Goal: Task Accomplishment & Management: Manage account settings

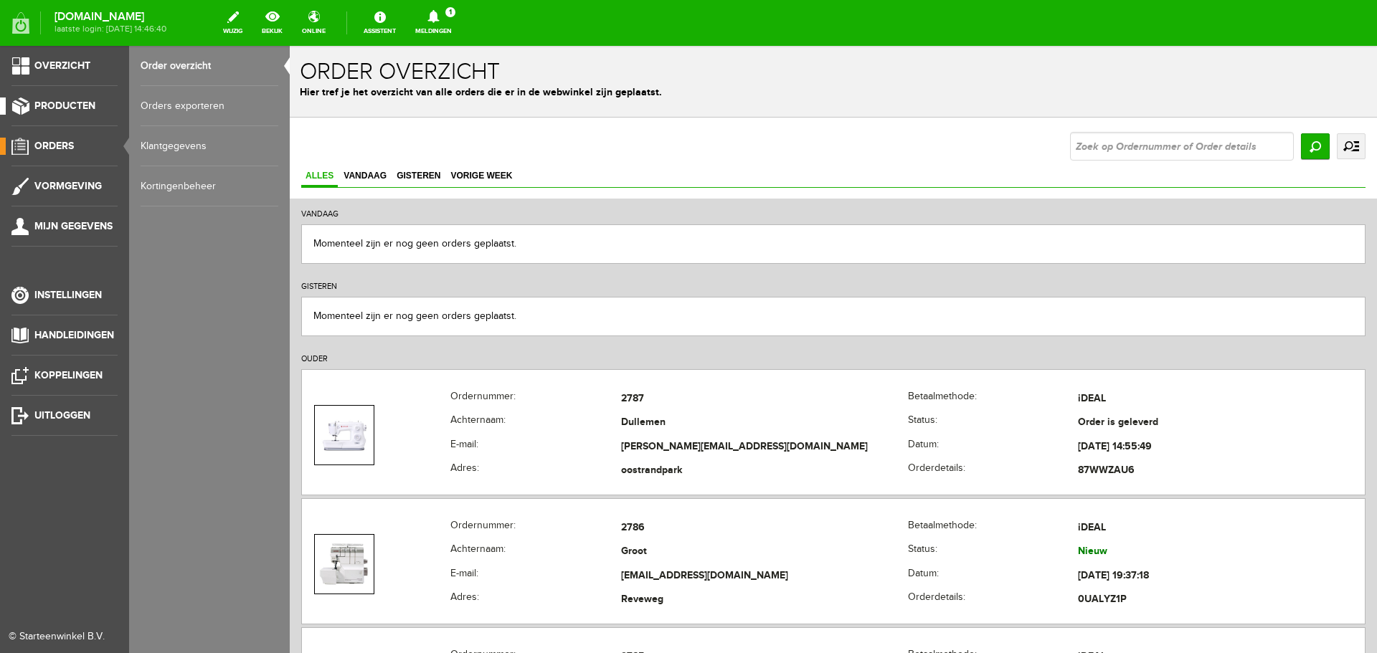
click at [51, 100] on span "Producten" at bounding box center [64, 106] width 61 height 12
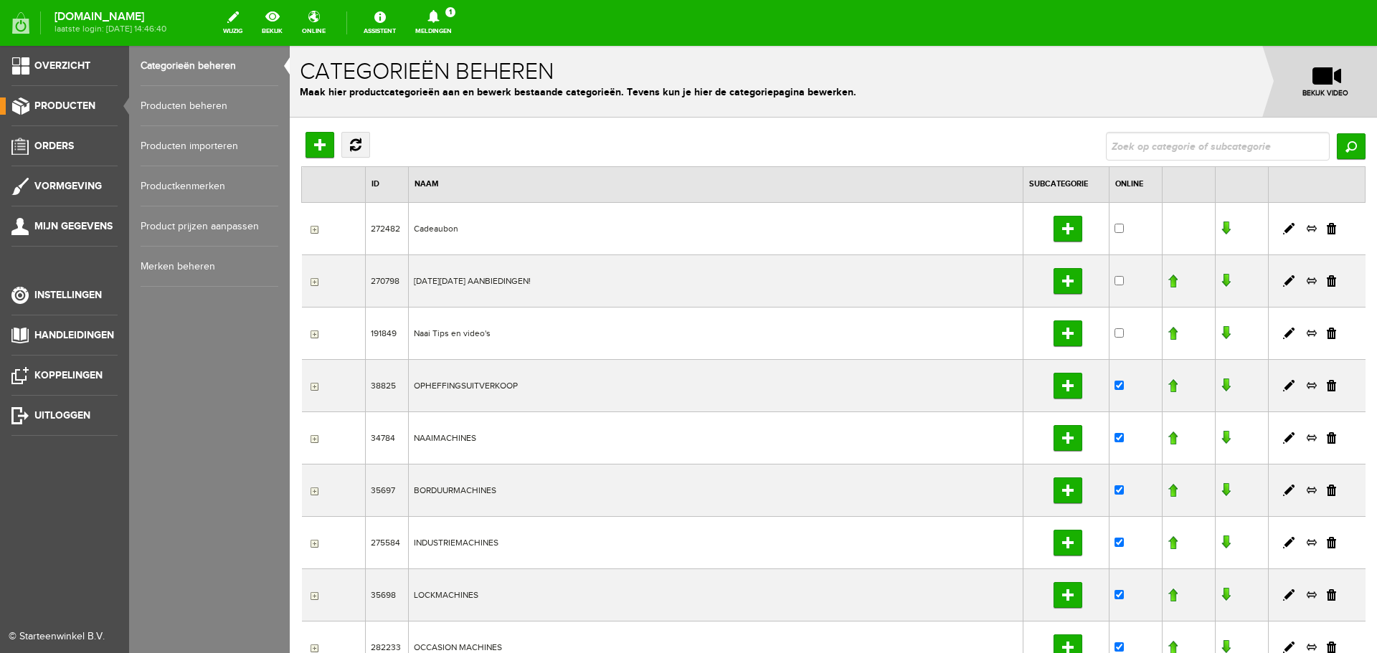
click at [166, 105] on link "Producten beheren" at bounding box center [210, 106] width 138 height 40
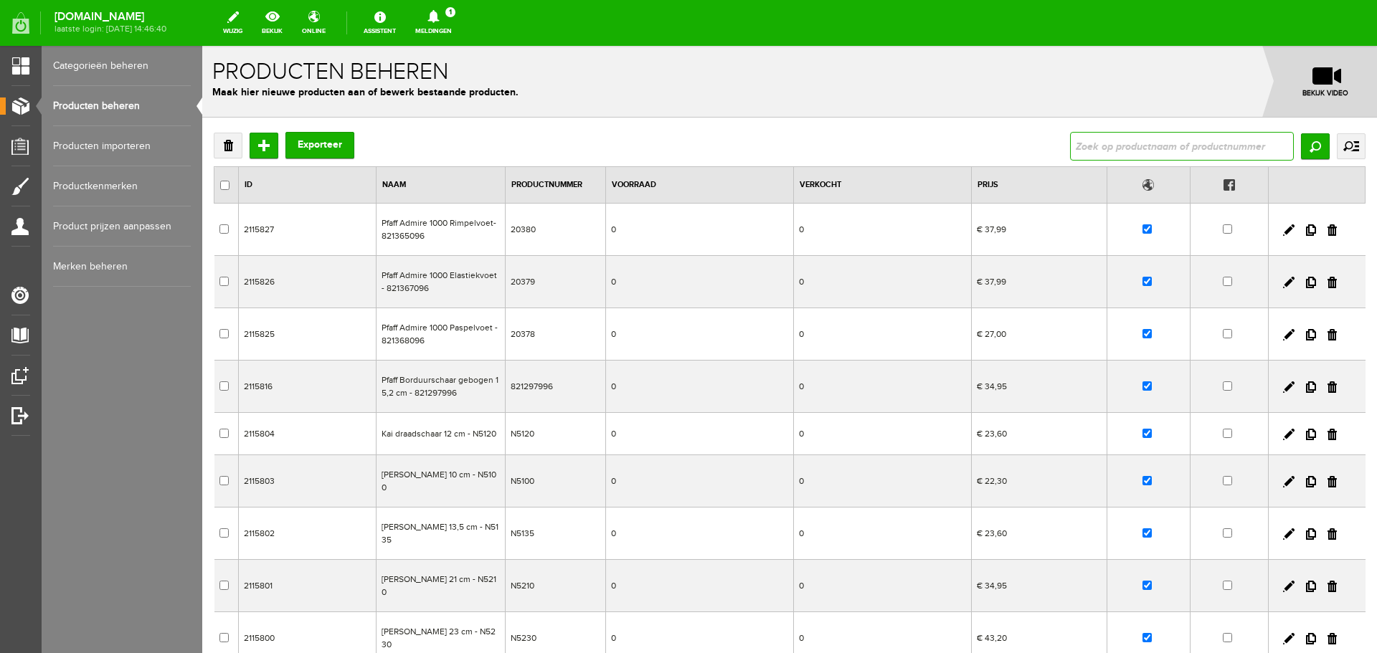
click at [1118, 153] on input "text" at bounding box center [1182, 146] width 224 height 29
type input "kumihimo"
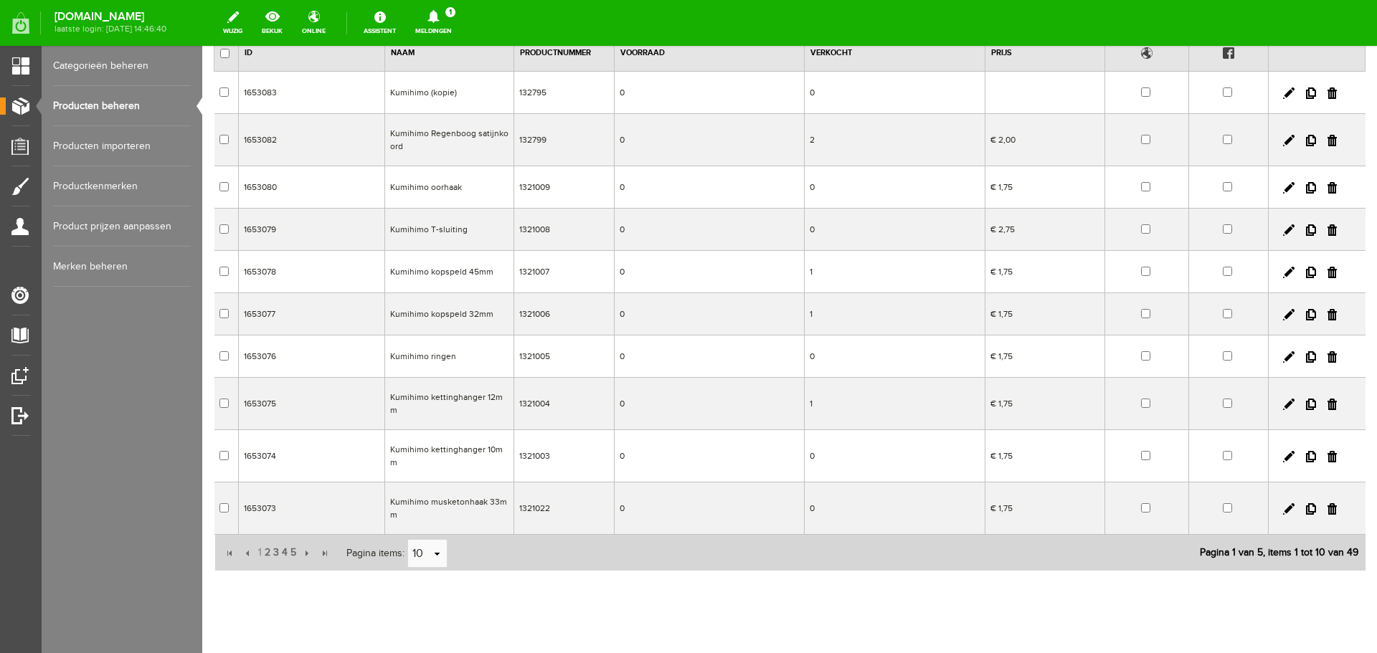
scroll to position [138, 0]
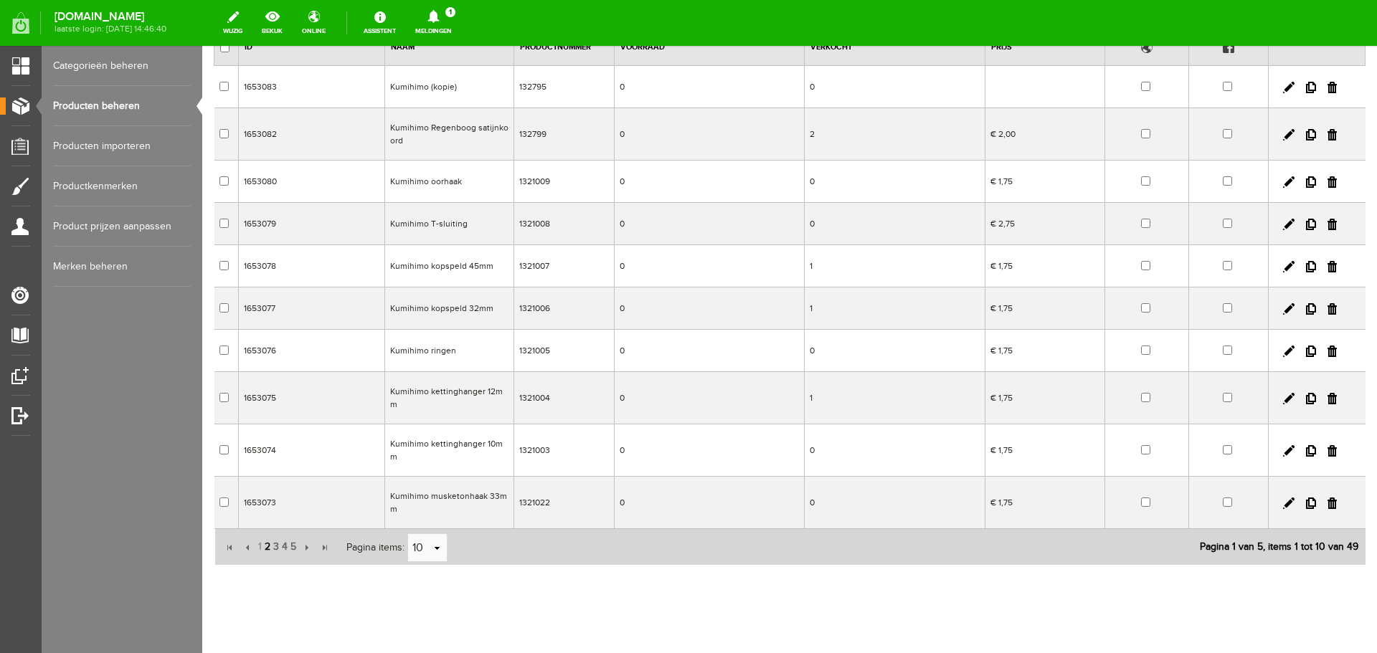
click at [263, 533] on span "2" at bounding box center [267, 547] width 9 height 29
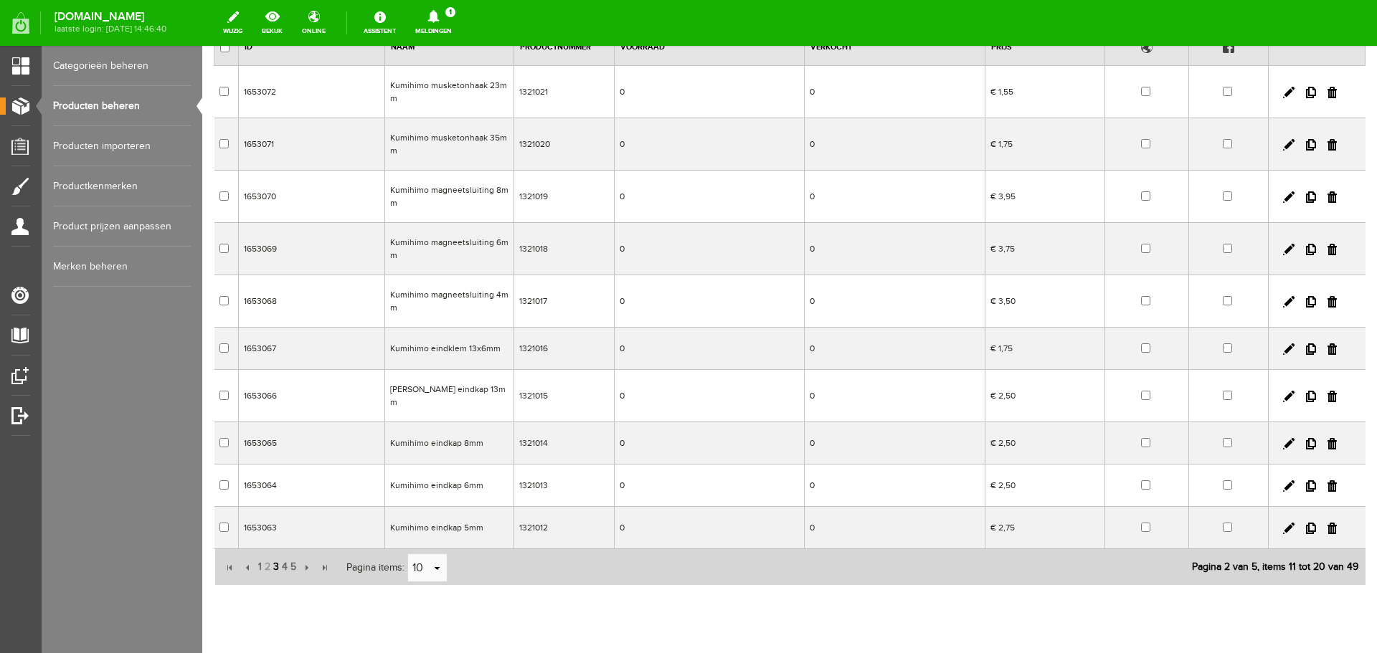
click at [275, 555] on span "3" at bounding box center [276, 567] width 9 height 29
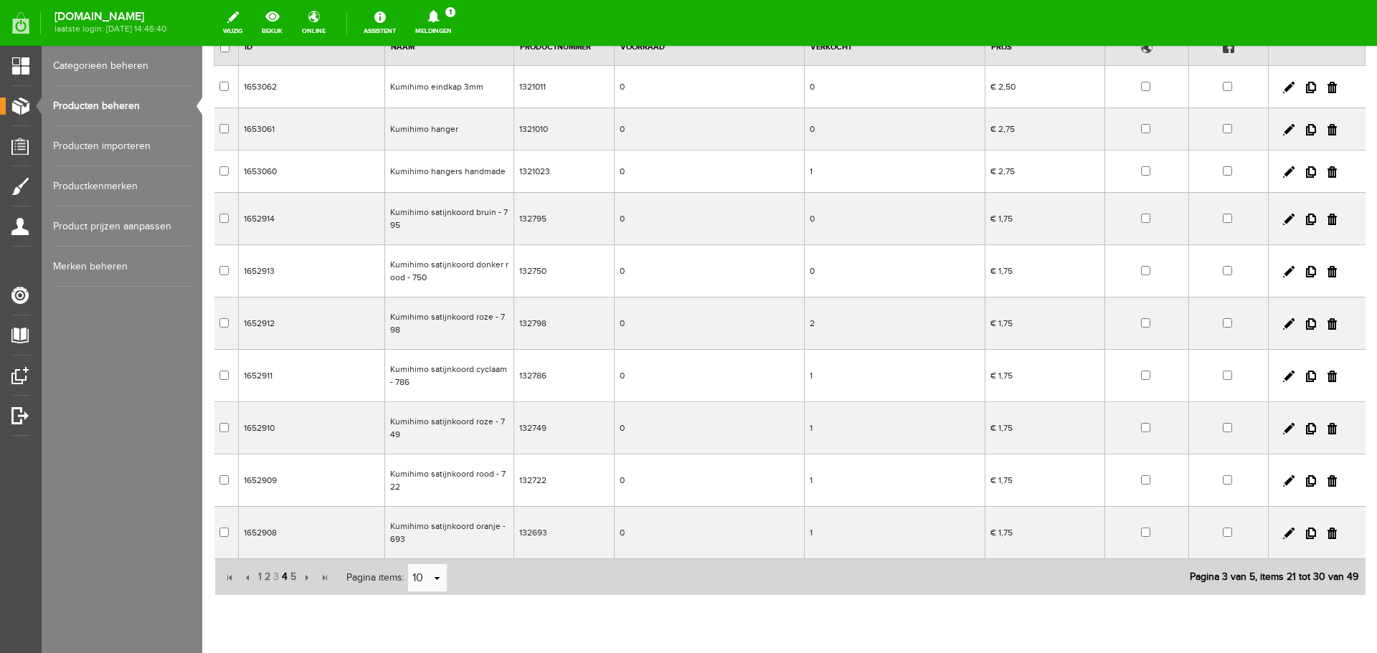
click at [283, 577] on span "4" at bounding box center [284, 577] width 9 height 29
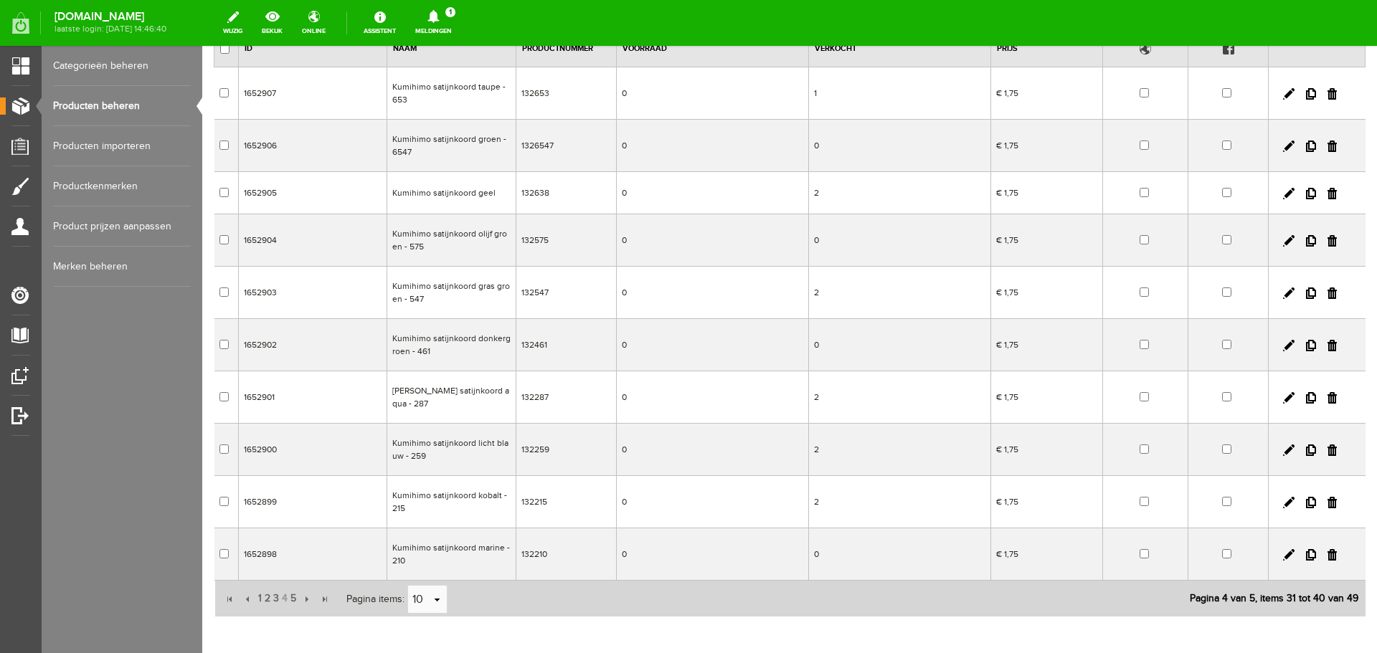
scroll to position [0, 0]
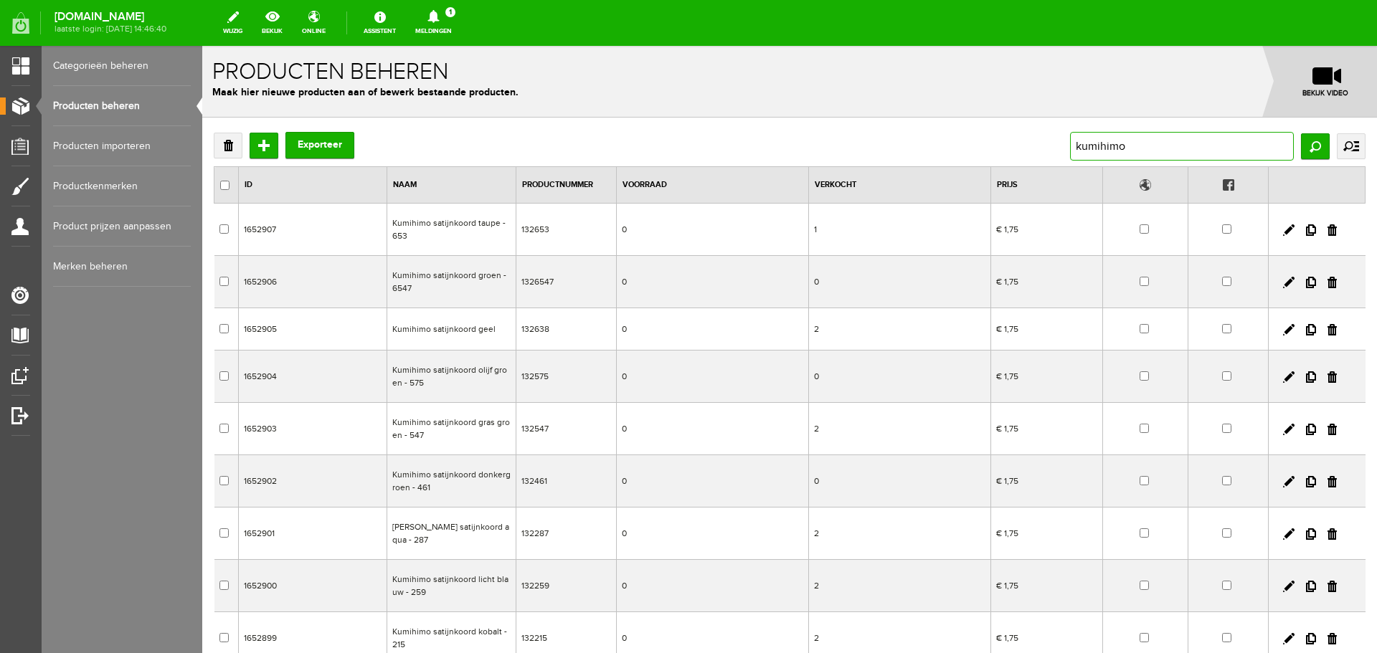
drag, startPoint x: 1156, startPoint y: 142, endPoint x: 1001, endPoint y: 151, distance: 155.9
click at [1001, 151] on div "Verwijderen Toevoegen Exporteer [PERSON_NAME] uitgebreid zoeken Categorie Cadea…" at bounding box center [790, 146] width 1152 height 29
type input "347155"
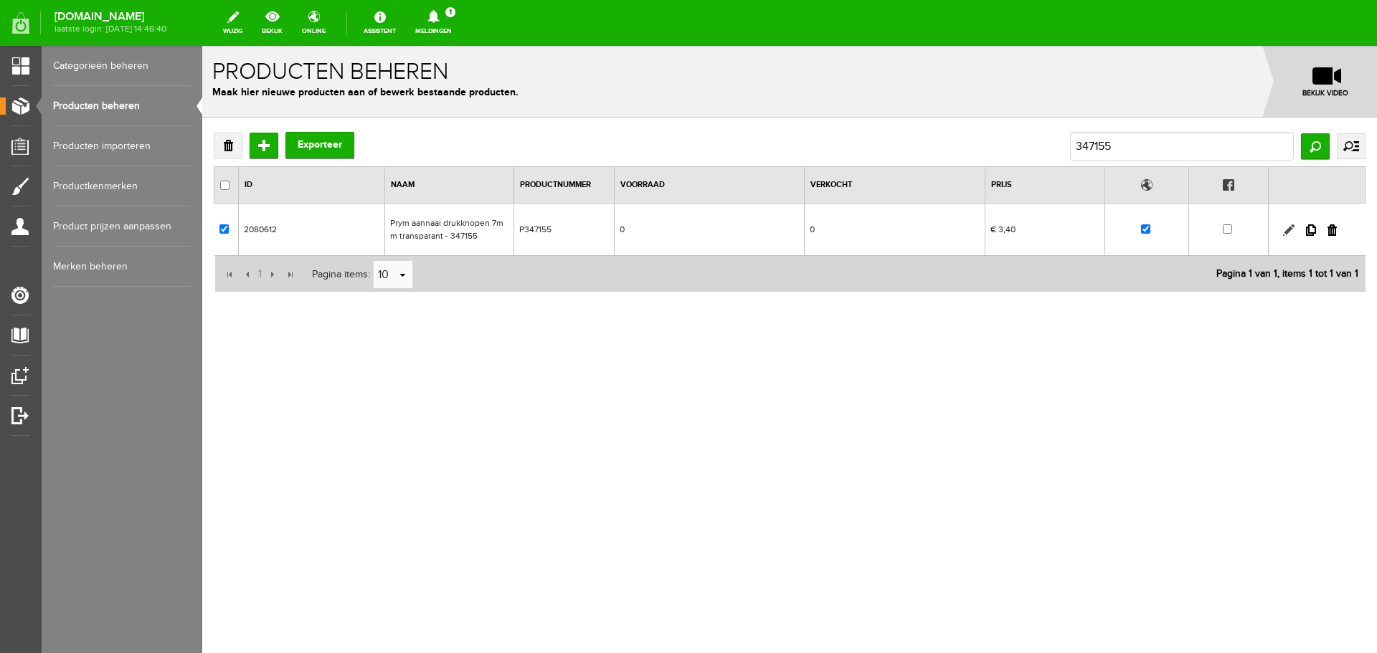
click at [1288, 228] on link at bounding box center [1288, 229] width 11 height 11
checkbox input "true"
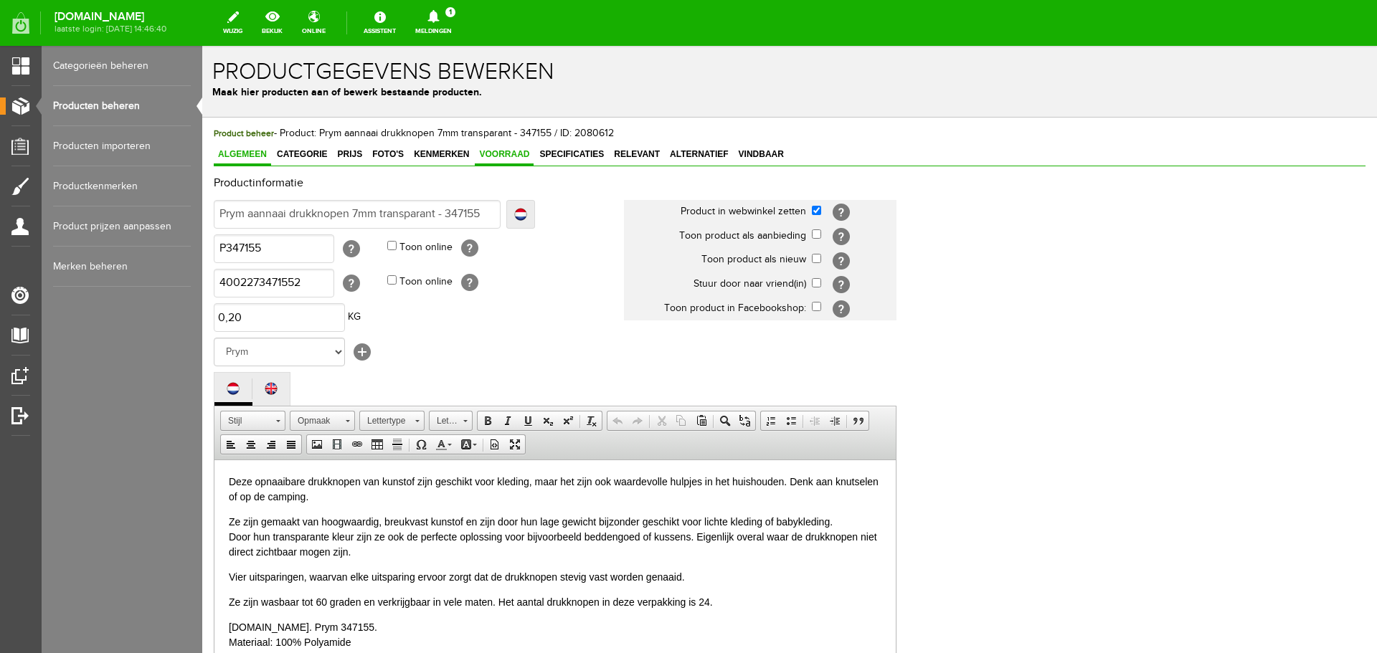
click at [504, 149] on span "Voorraad" at bounding box center [504, 154] width 59 height 10
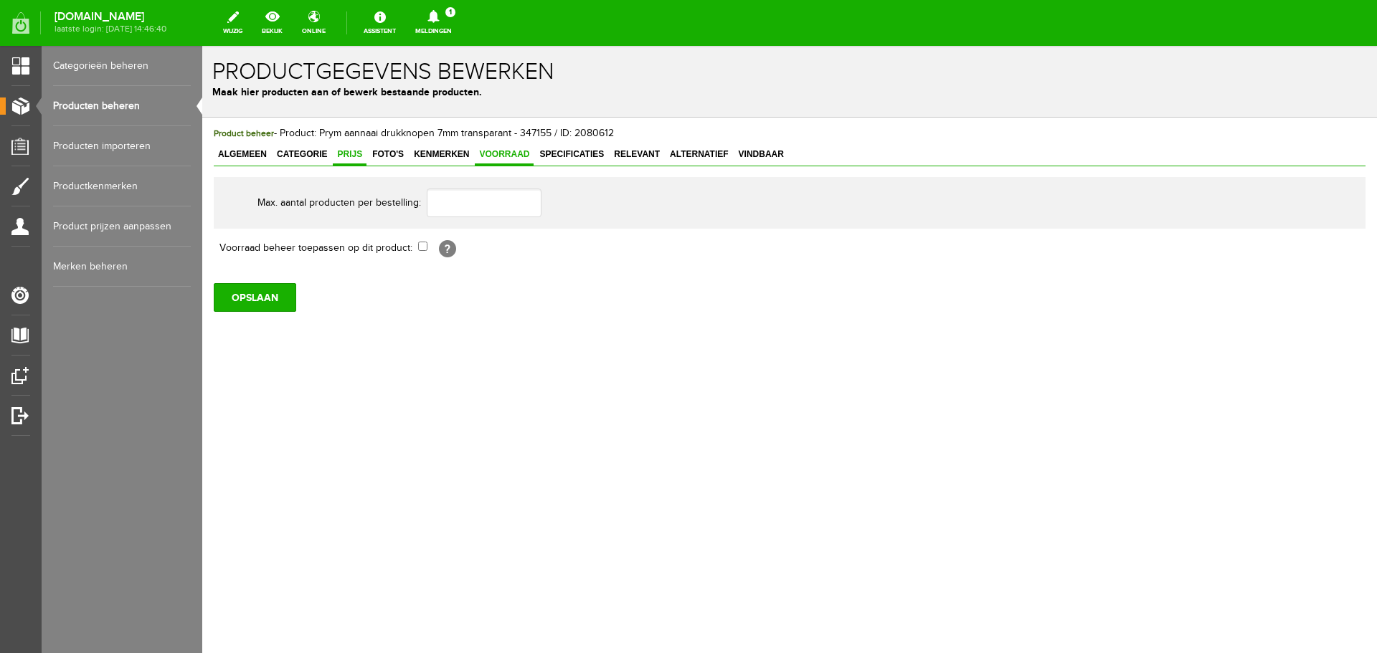
click at [349, 154] on span "Prijs" at bounding box center [350, 154] width 34 height 10
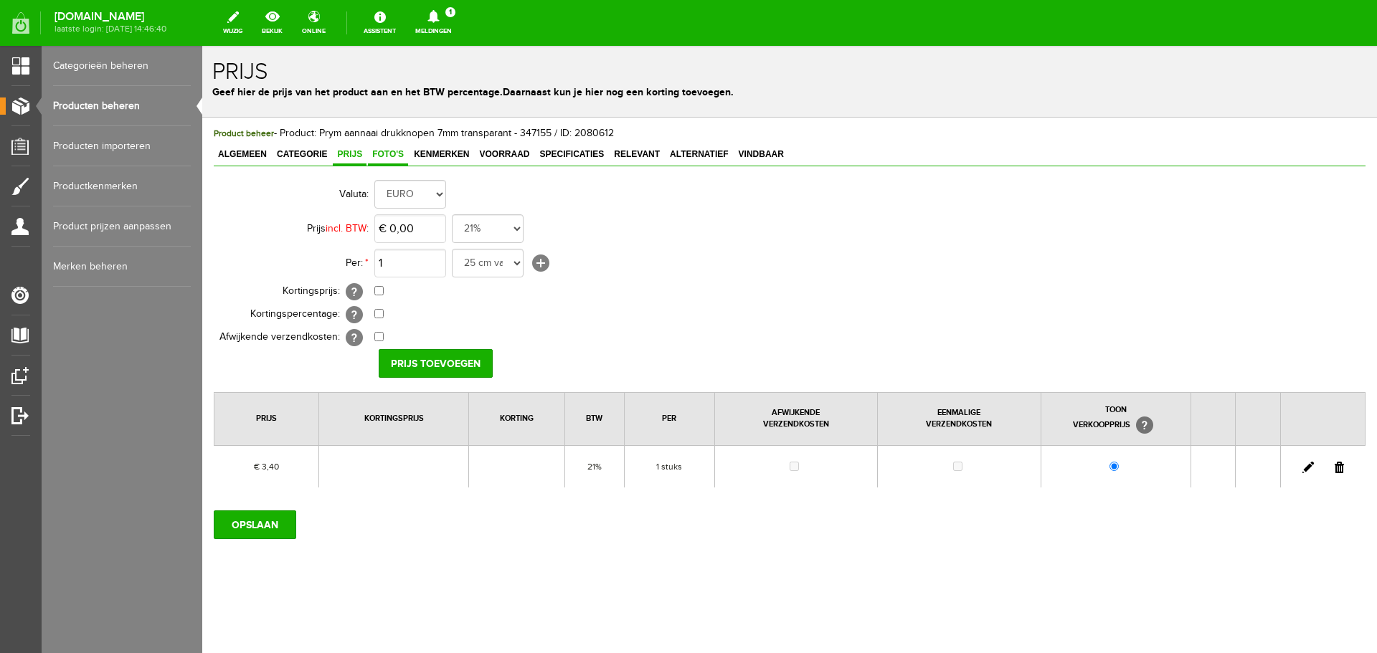
click at [393, 153] on span "Foto's" at bounding box center [388, 154] width 40 height 10
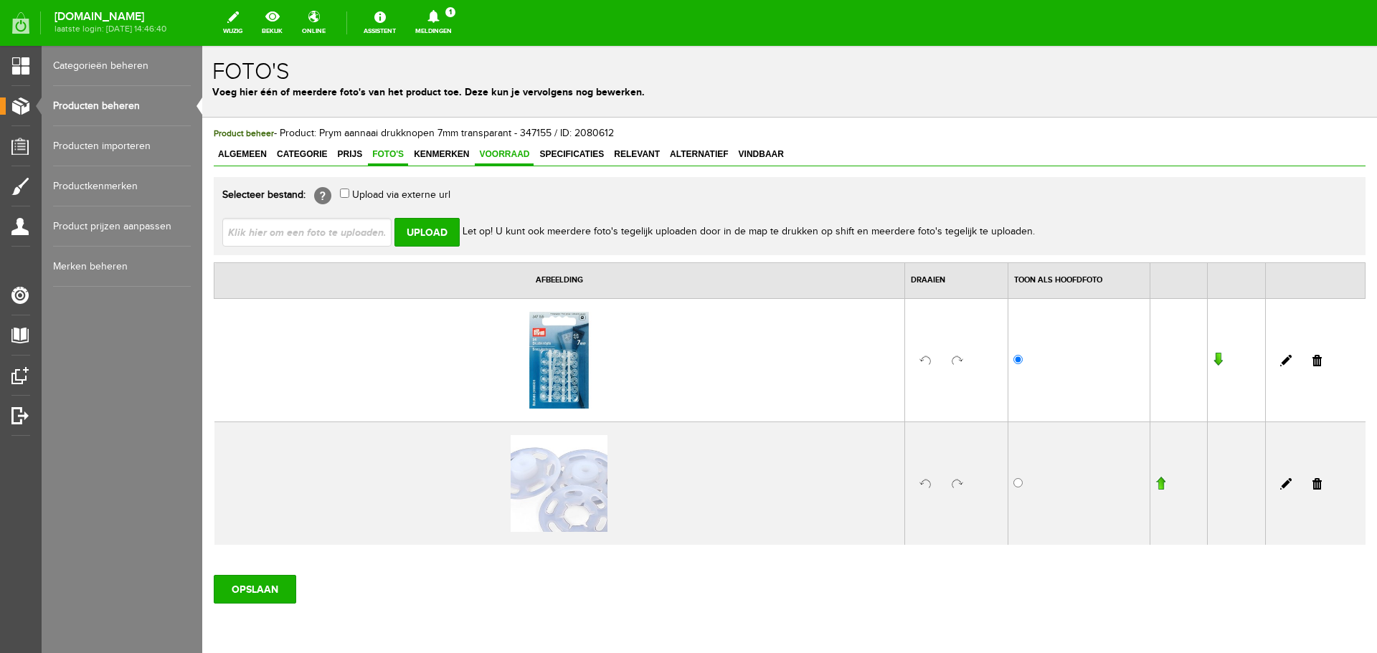
click at [486, 154] on span "Voorraad" at bounding box center [504, 154] width 59 height 10
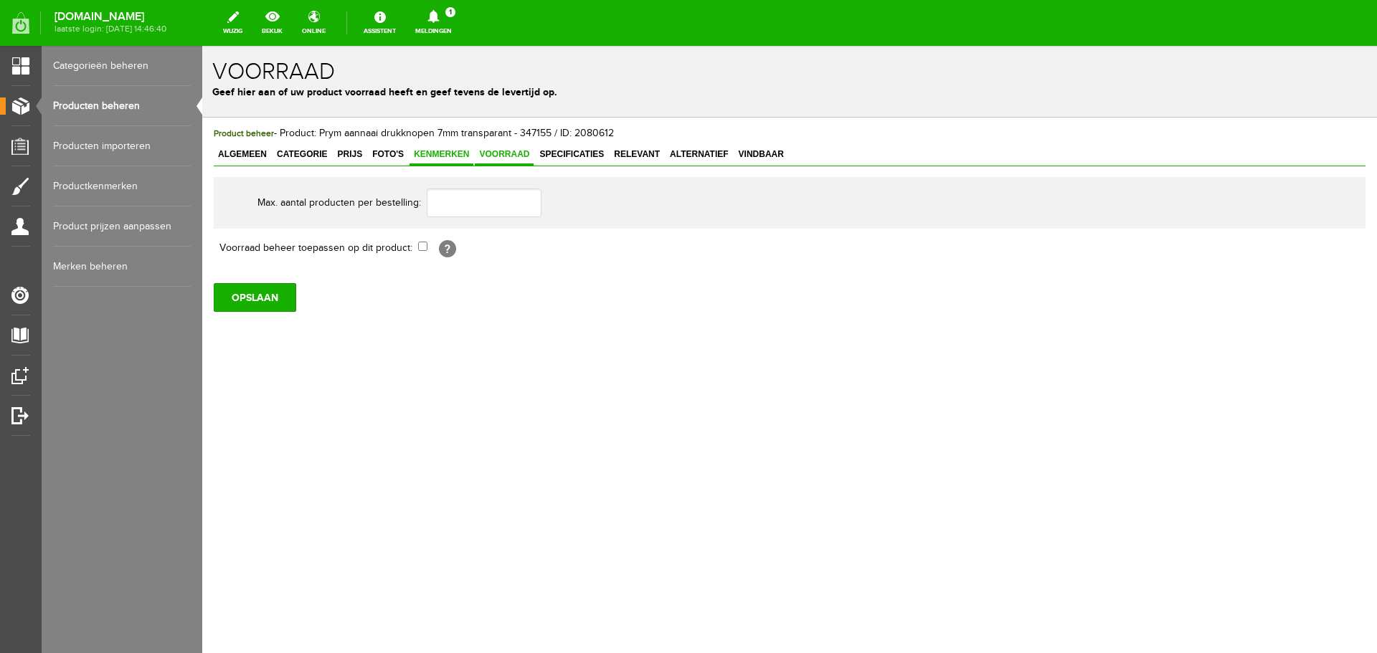
click at [438, 156] on span "Kenmerken" at bounding box center [442, 154] width 64 height 10
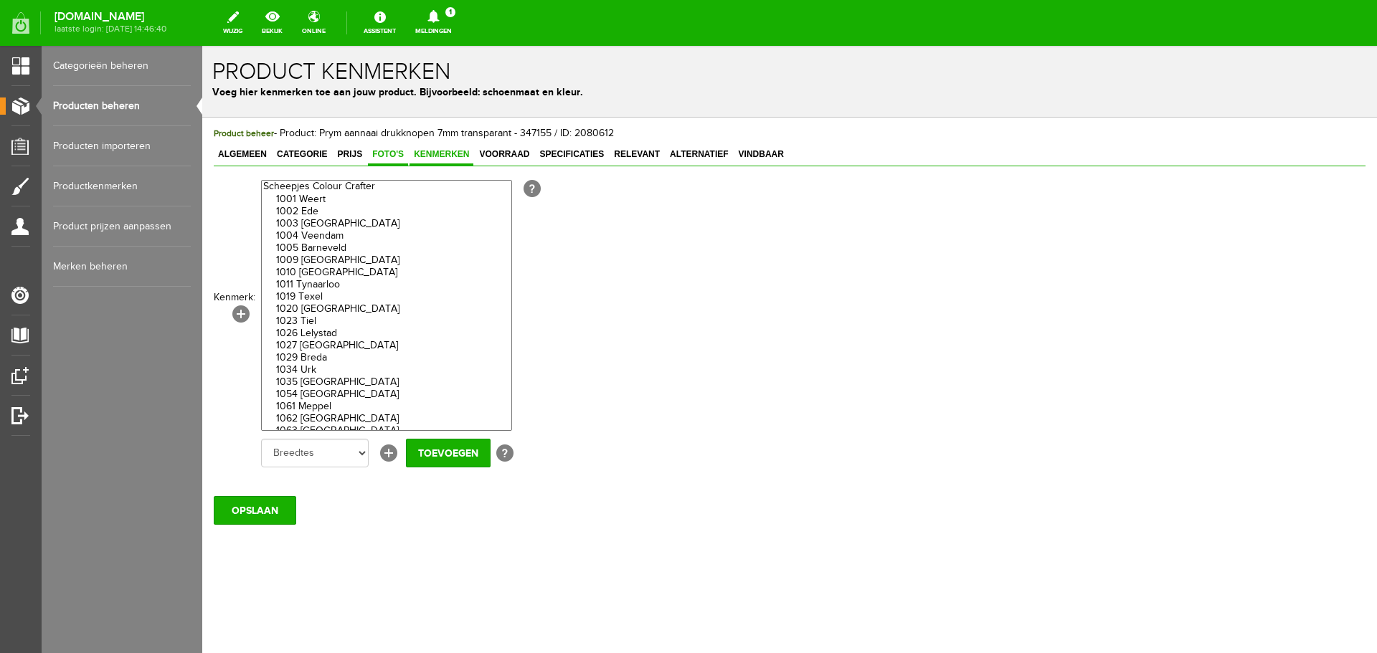
click at [392, 153] on span "Foto's" at bounding box center [388, 154] width 40 height 10
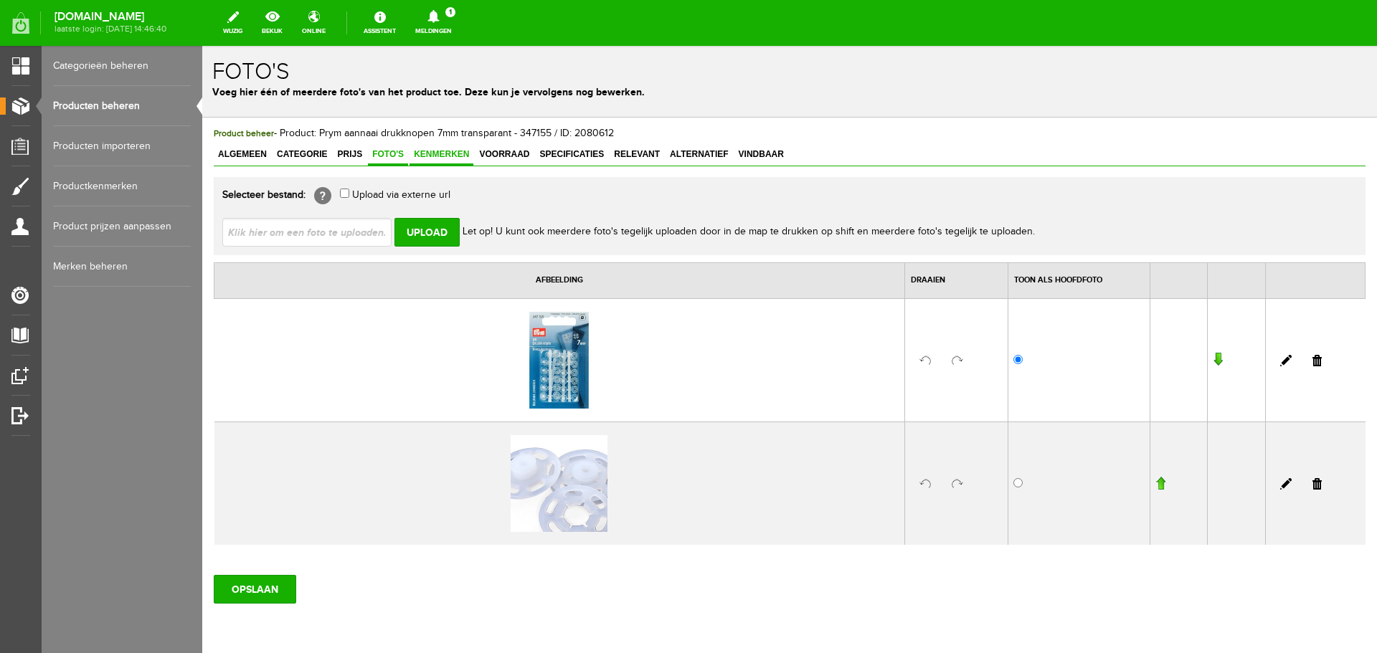
click at [439, 153] on span "Kenmerken" at bounding box center [442, 154] width 64 height 10
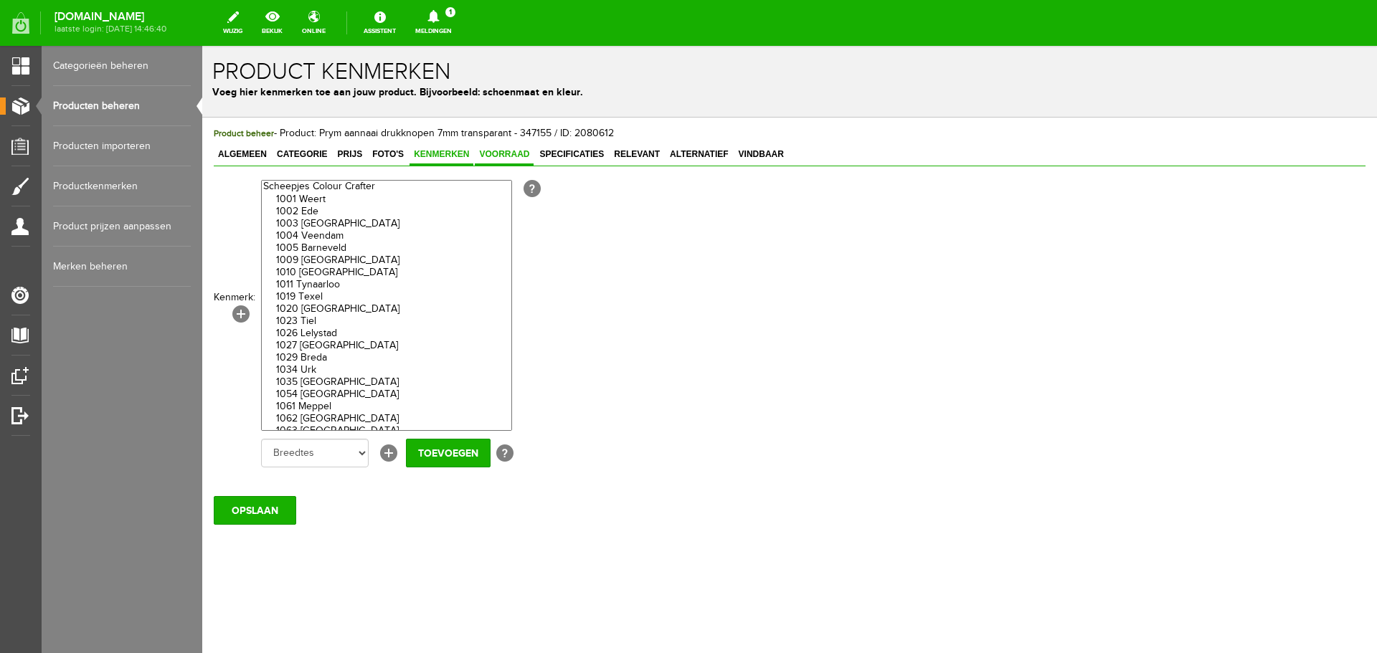
click at [495, 153] on span "Voorraad" at bounding box center [504, 154] width 59 height 10
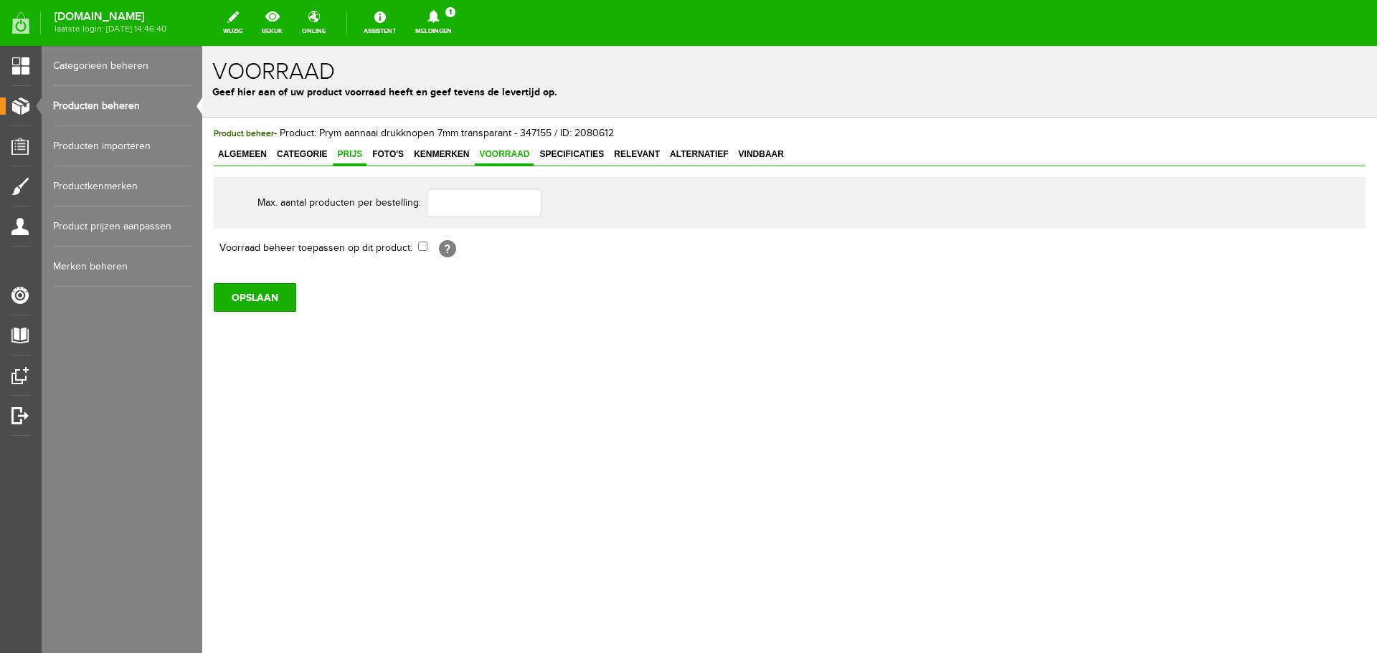
click at [349, 153] on span "Prijs" at bounding box center [350, 154] width 34 height 10
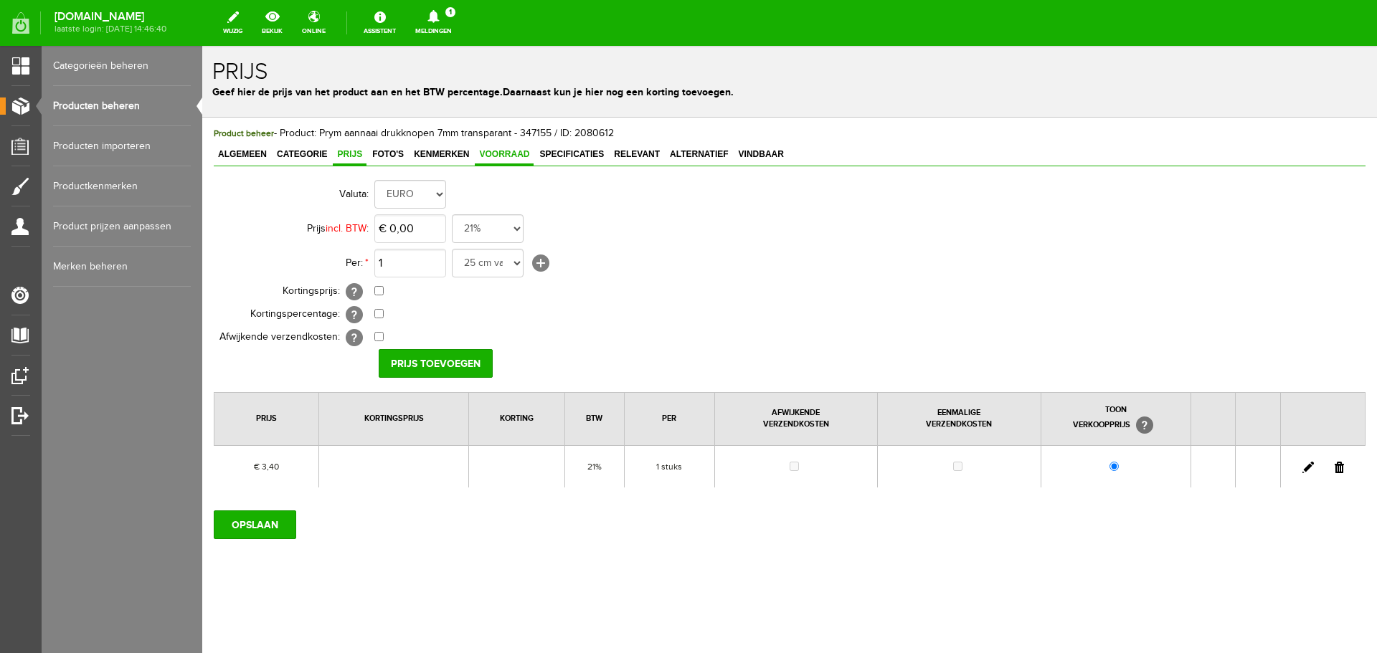
click at [493, 153] on span "Voorraad" at bounding box center [504, 154] width 59 height 10
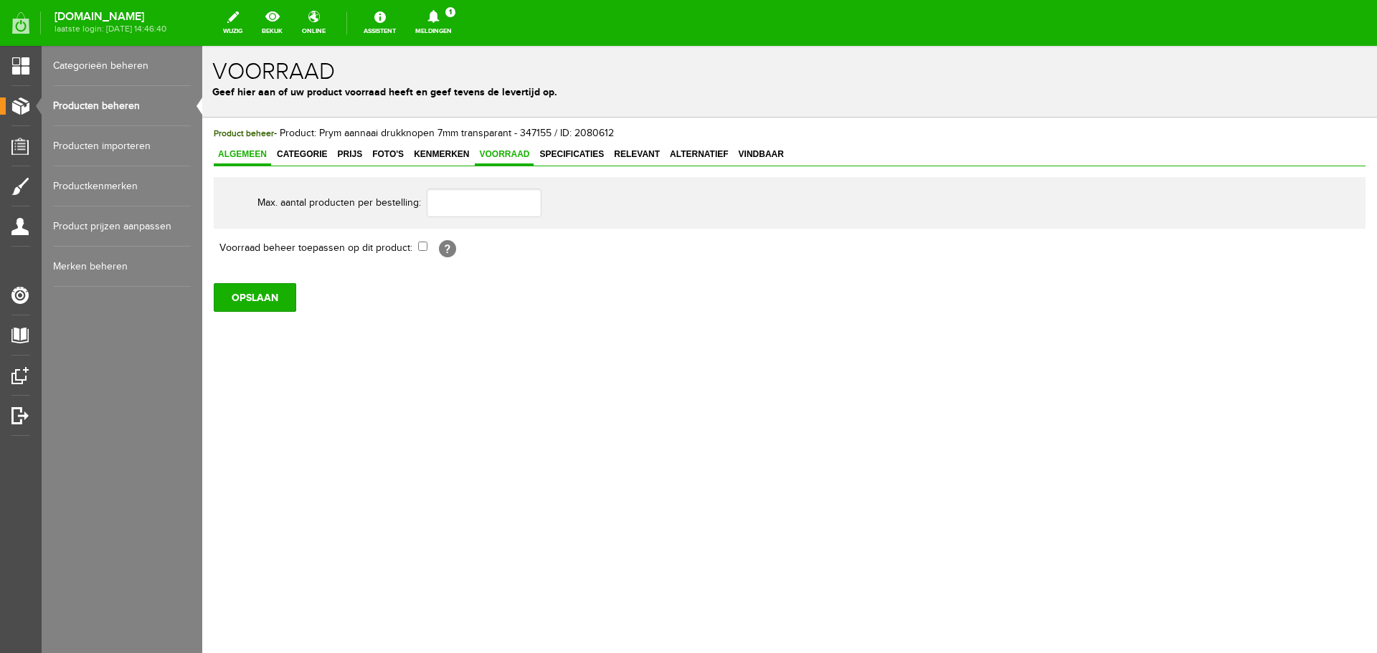
click at [257, 155] on span "Algemeen" at bounding box center [242, 154] width 57 height 10
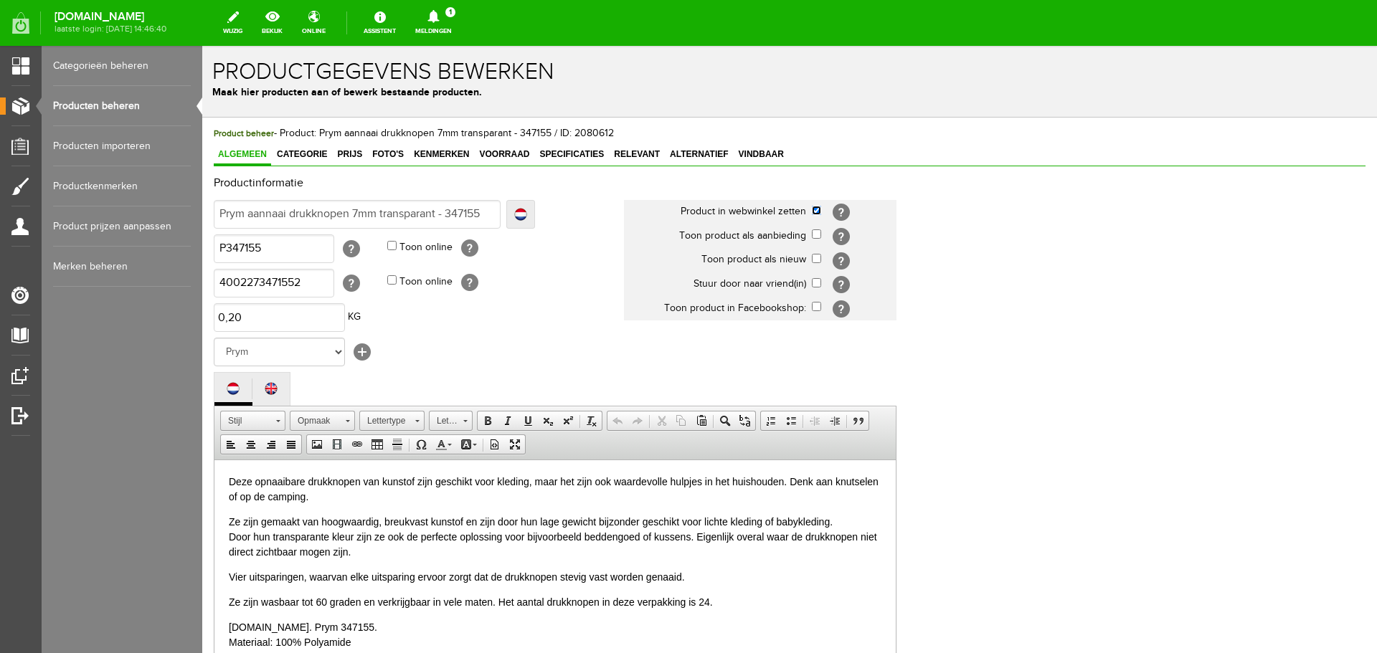
click at [815, 209] on input "checkbox" at bounding box center [816, 210] width 9 height 9
checkbox input "false"
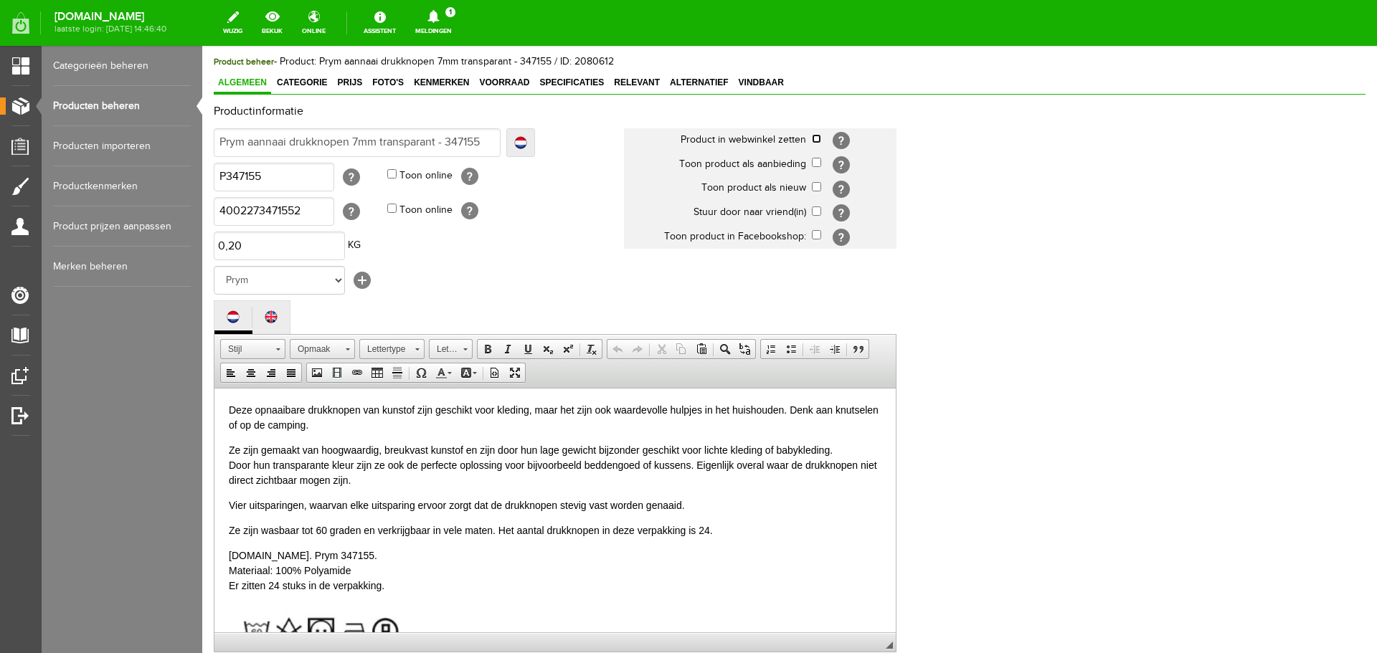
scroll to position [316, 0]
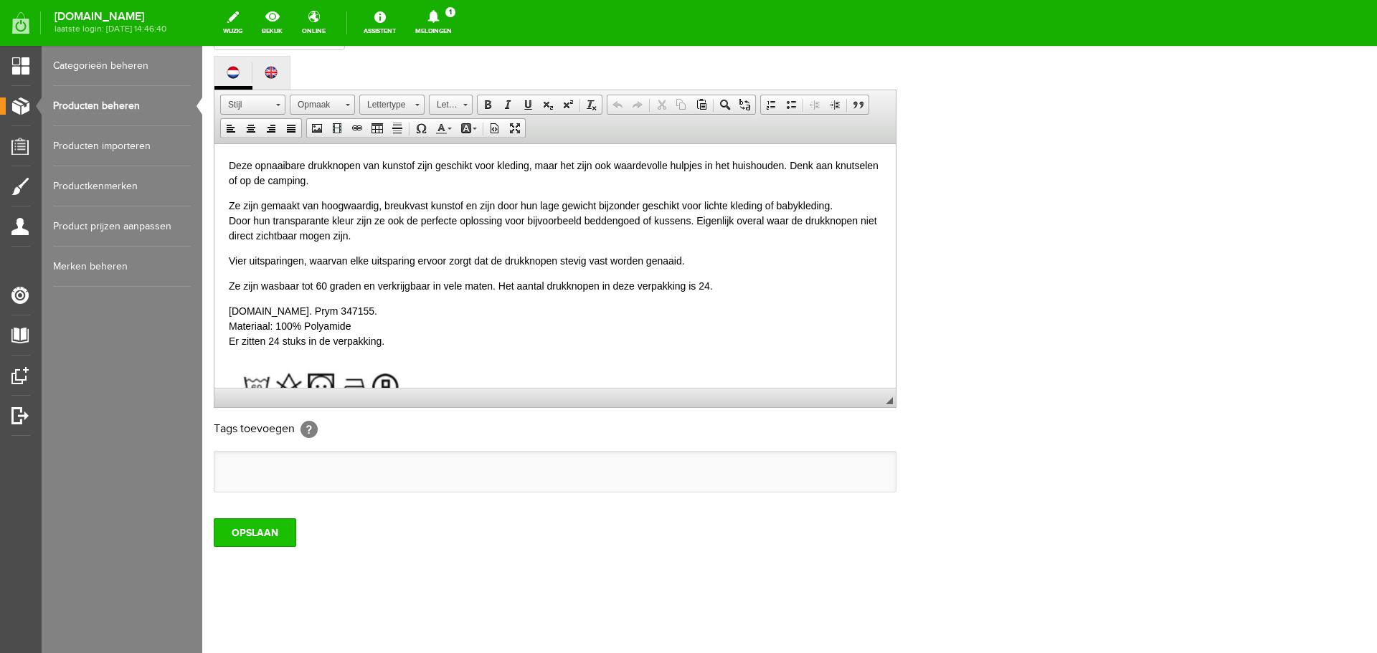
click at [251, 536] on input "OPSLAAN" at bounding box center [255, 533] width 82 height 29
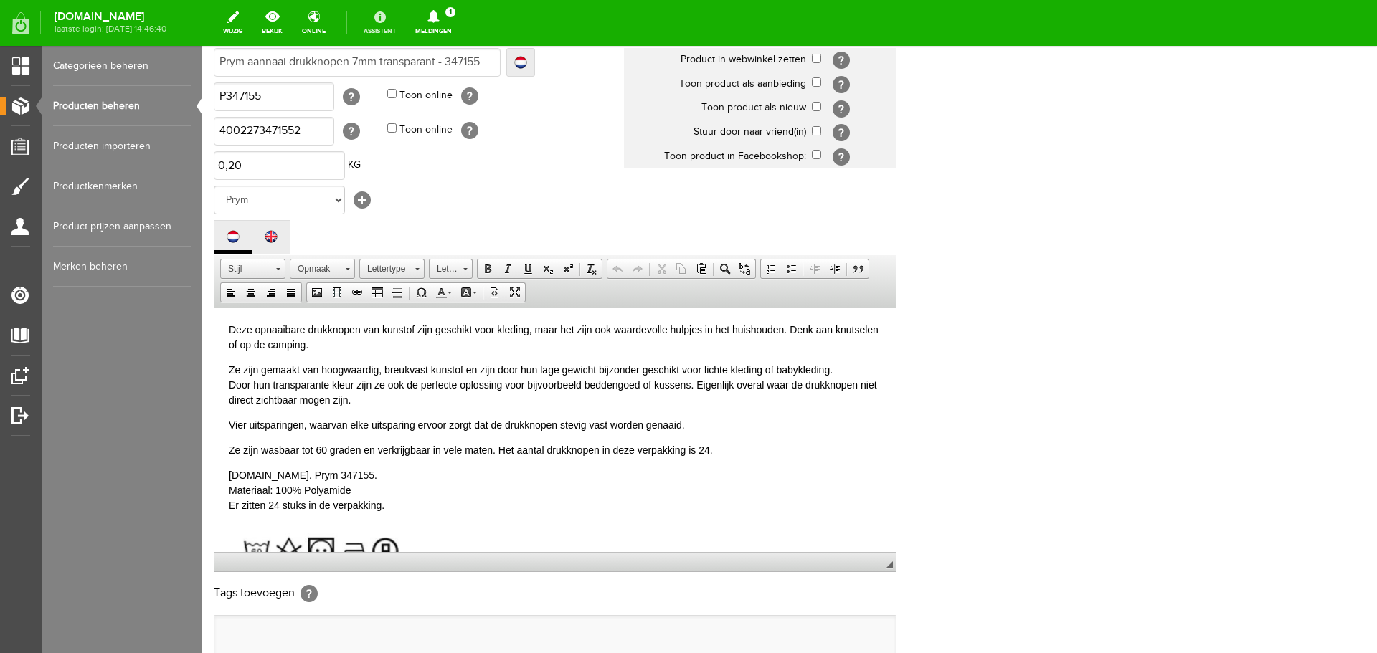
scroll to position [0, 0]
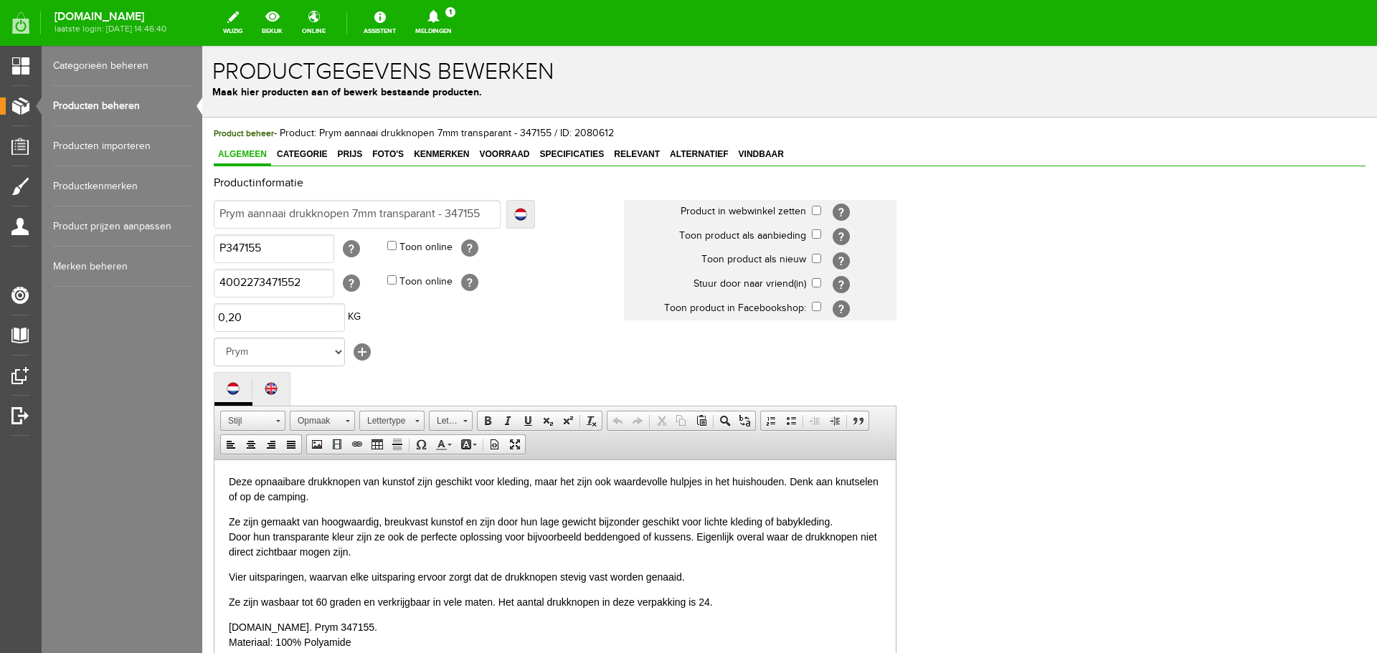
click at [103, 103] on link "Producten beheren" at bounding box center [122, 106] width 138 height 40
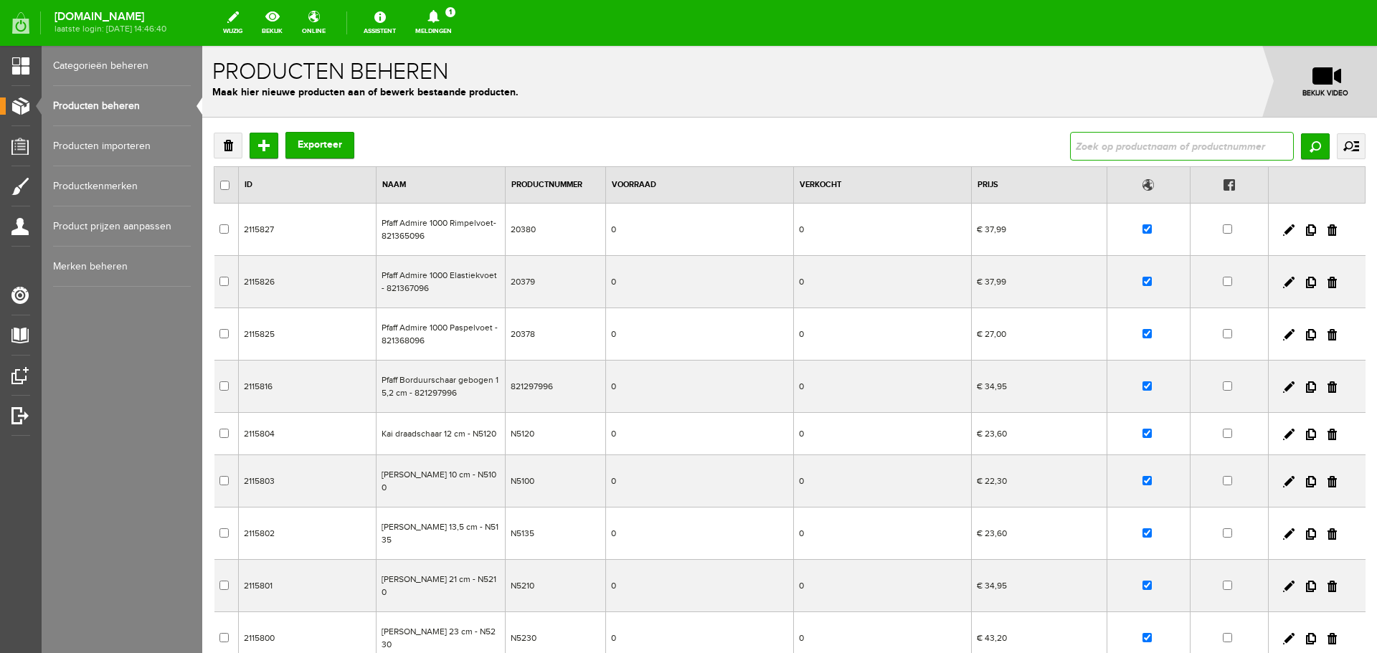
click at [1084, 151] on input "text" at bounding box center [1182, 146] width 224 height 29
type input "[PERSON_NAME] HEIRLOOM 80/20 strijkbaar +/- 240cm breed"
click at [1303, 143] on input "Zoeken" at bounding box center [1315, 146] width 29 height 26
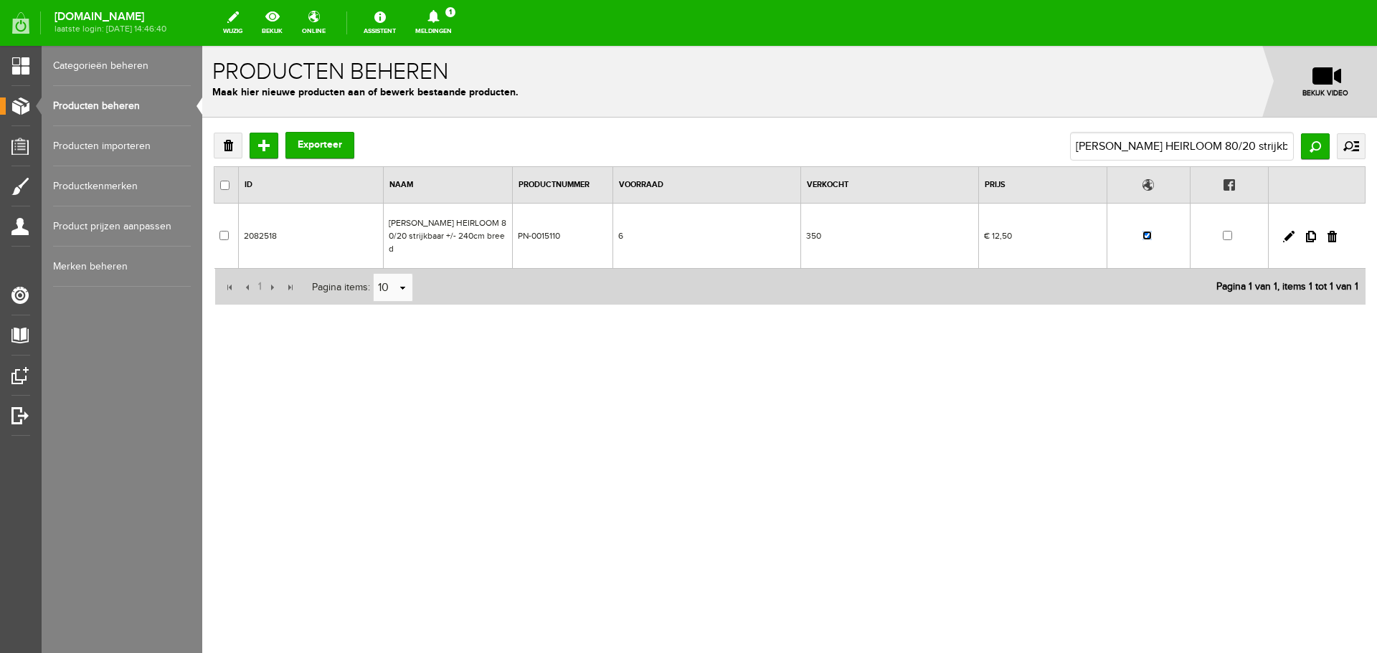
click at [1145, 231] on input "checkbox" at bounding box center [1147, 235] width 9 height 9
click at [1148, 231] on input "checkbox" at bounding box center [1147, 235] width 9 height 9
checkbox input "true"
click at [1287, 231] on link at bounding box center [1288, 236] width 11 height 11
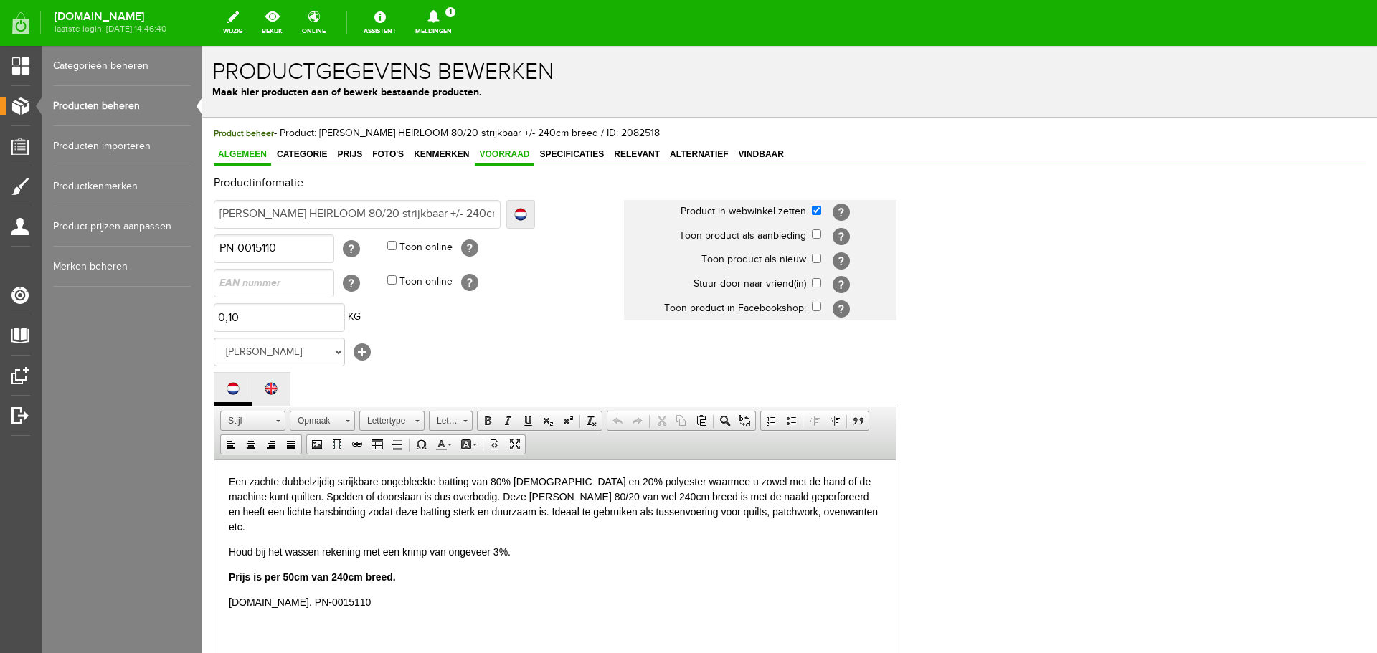
click at [508, 152] on span "Voorraad" at bounding box center [504, 154] width 59 height 10
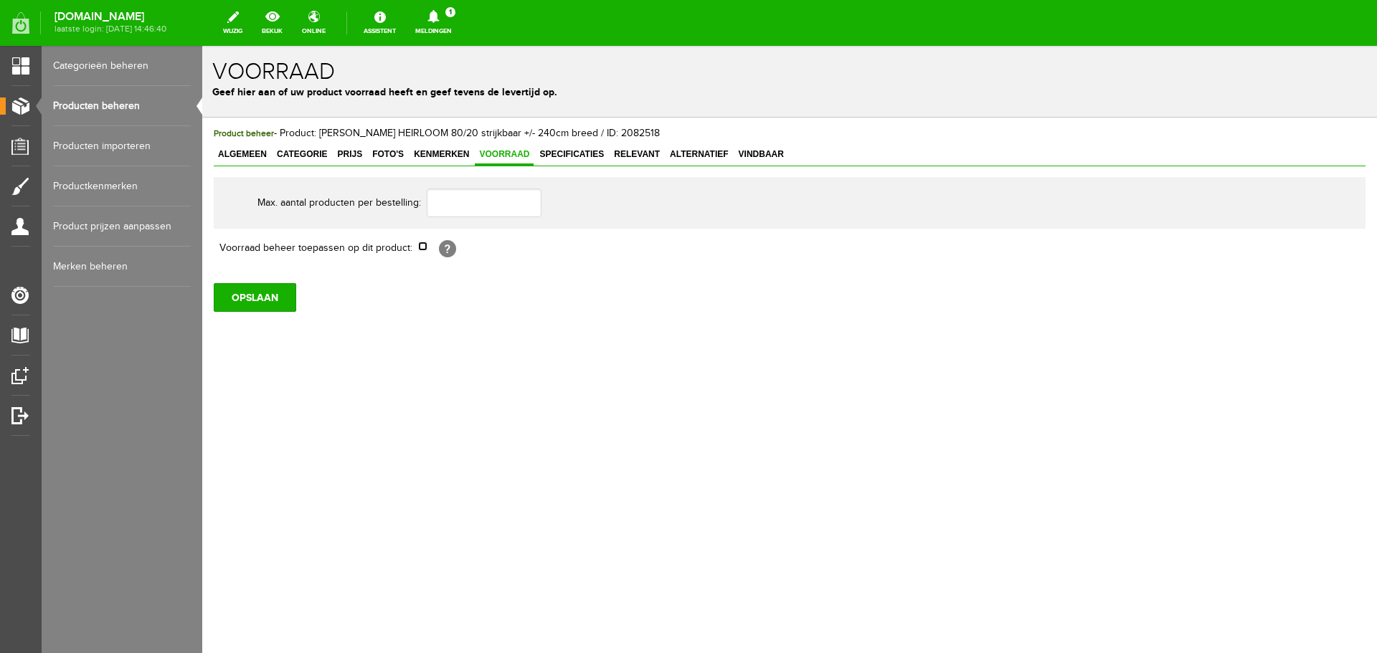
click at [418, 247] on input "checkbox" at bounding box center [422, 246] width 9 height 9
checkbox input "true"
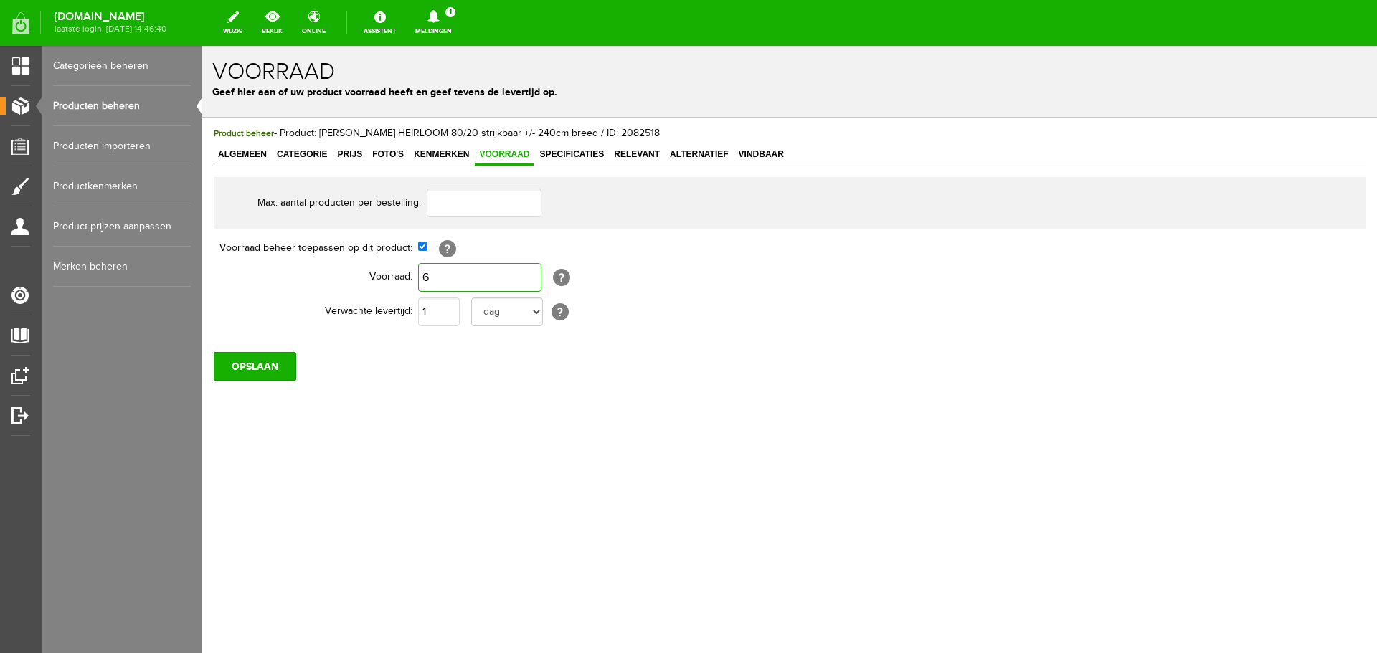
click at [447, 280] on input "6" at bounding box center [479, 277] width 123 height 29
type input "0"
click at [540, 314] on select "dag dagen week weken maand maanden jaar jaren werkdagen" at bounding box center [507, 312] width 72 height 29
select select "year"
click at [471, 298] on select "dag dagen week weken maand maanden jaar jaren werkdagen" at bounding box center [507, 312] width 72 height 29
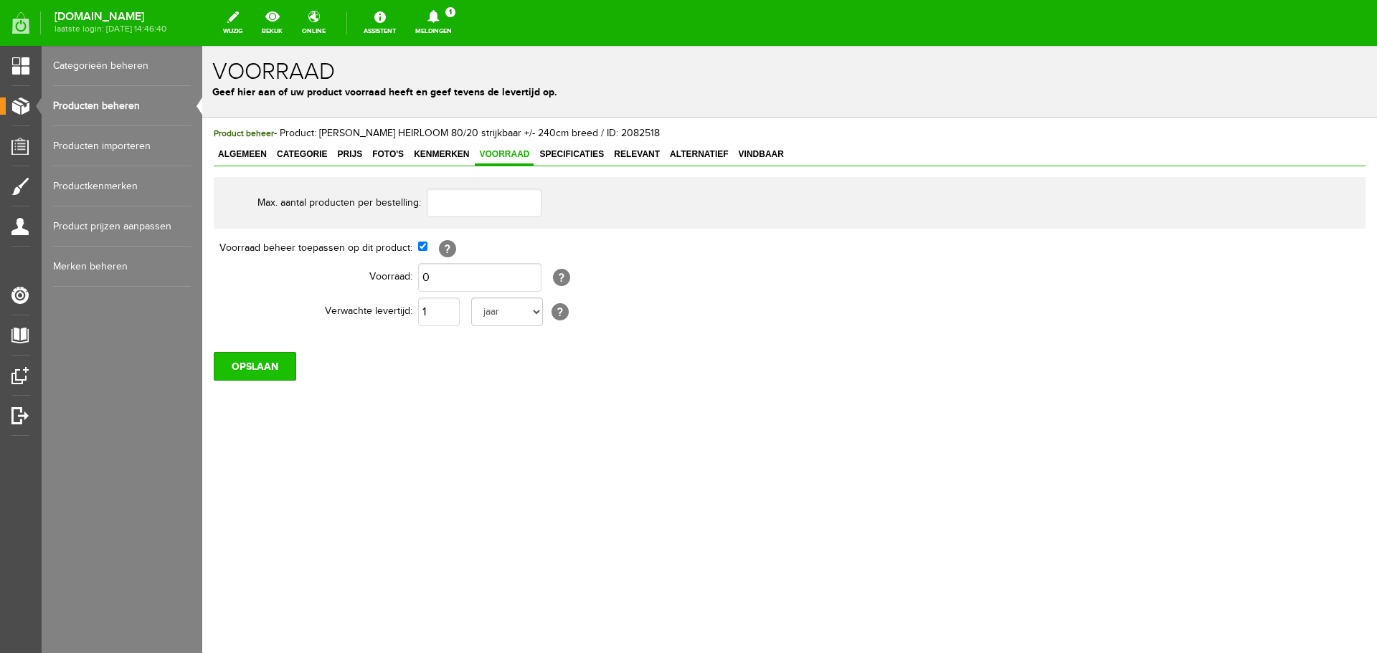
click at [268, 370] on input "OPSLAAN" at bounding box center [255, 366] width 82 height 29
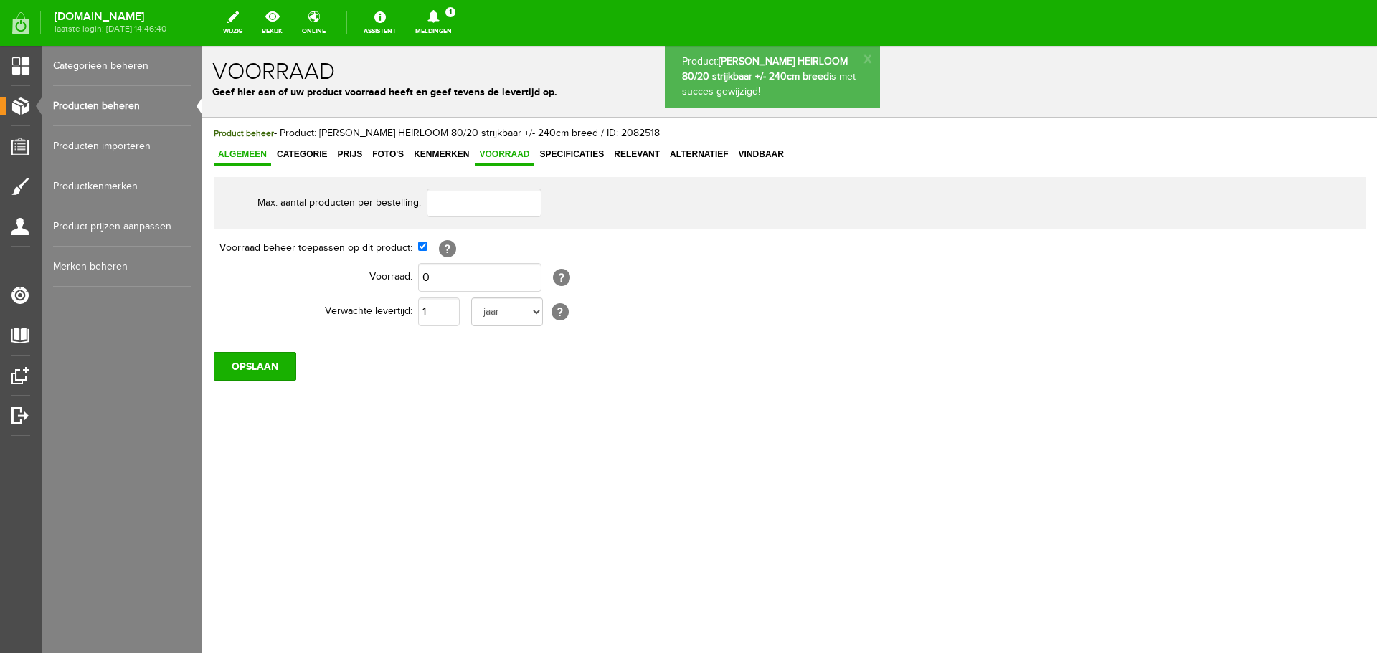
click at [237, 152] on span "Algemeen" at bounding box center [242, 154] width 57 height 10
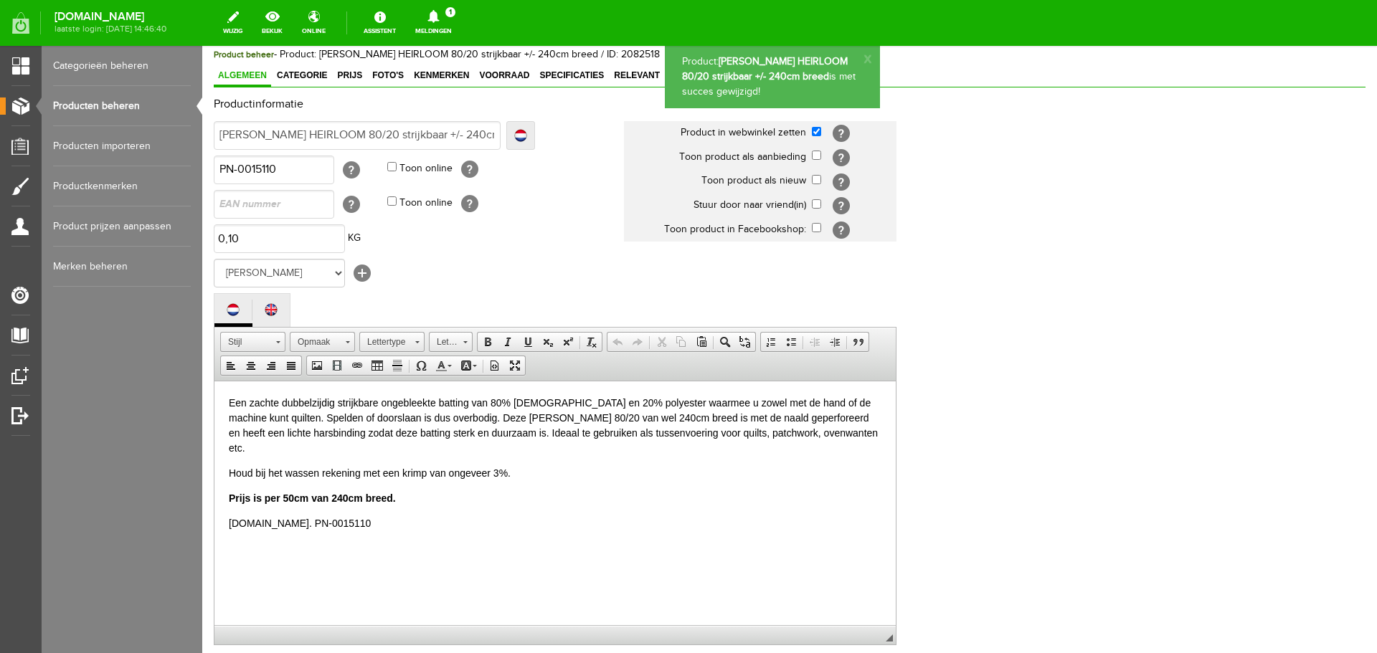
scroll to position [316, 0]
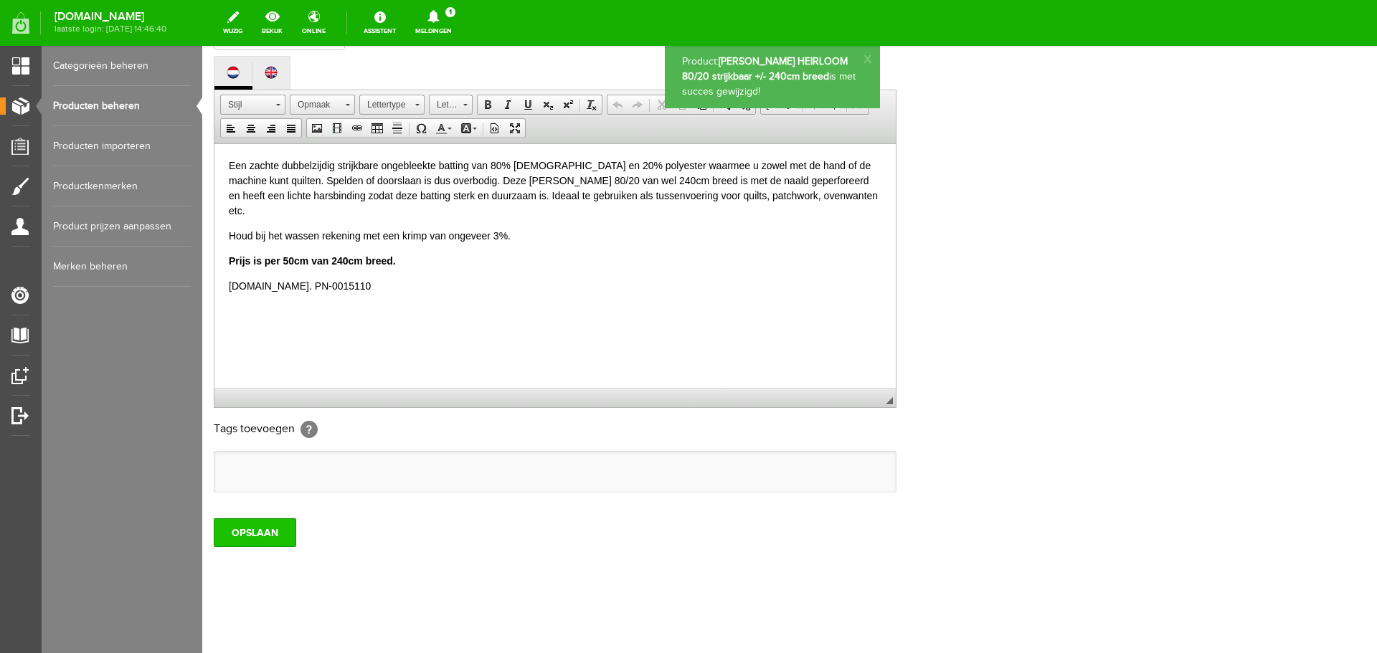
click at [245, 536] on input "OPSLAAN" at bounding box center [255, 533] width 82 height 29
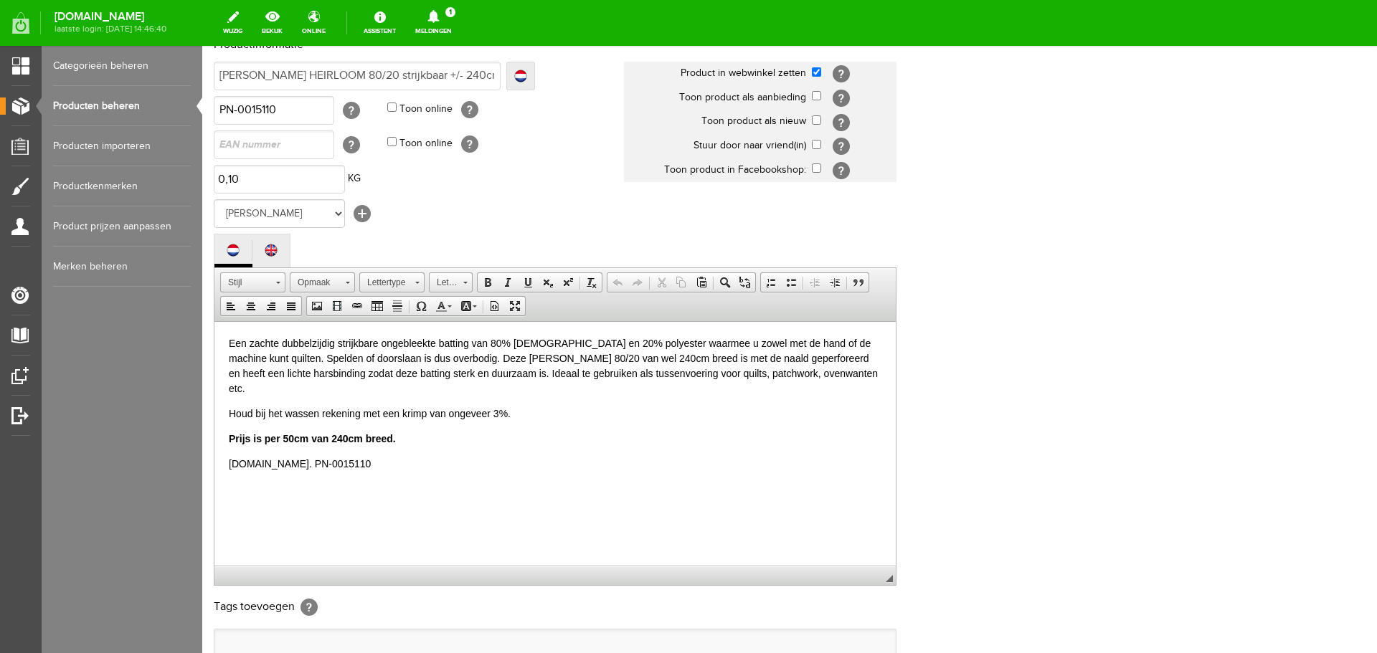
scroll to position [0, 0]
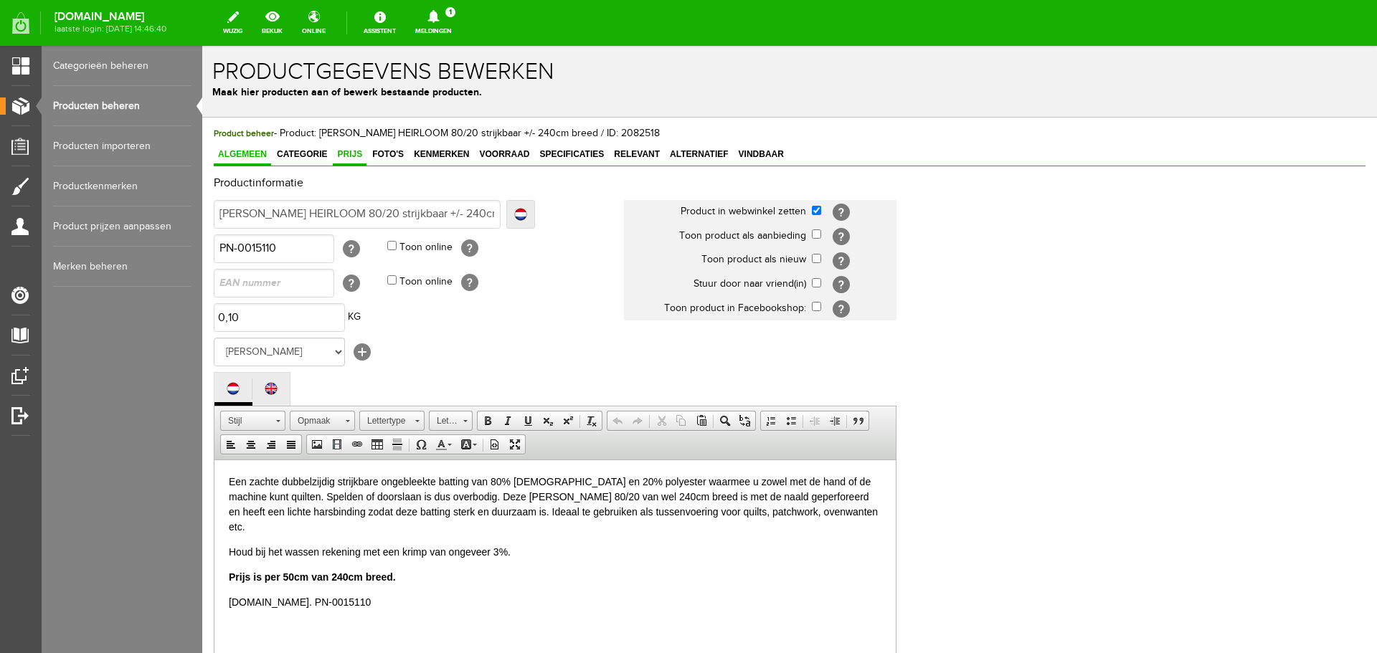
click at [351, 155] on span "Prijs" at bounding box center [350, 154] width 34 height 10
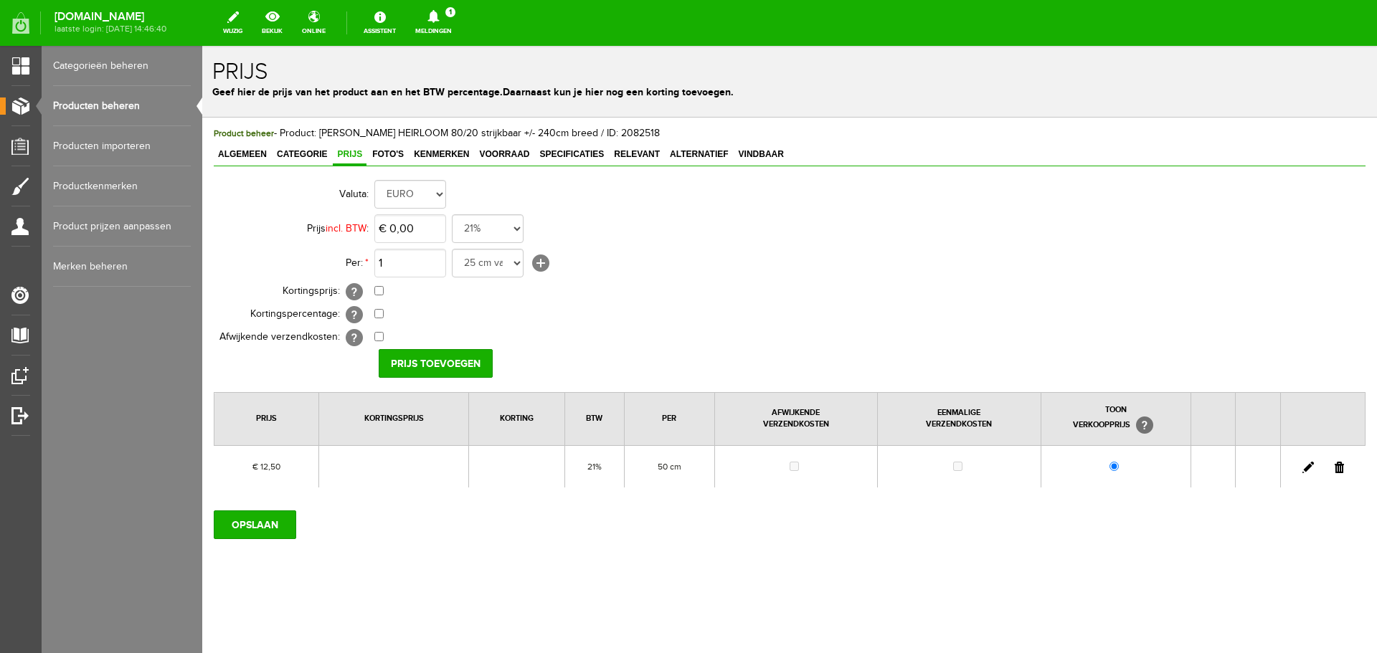
click at [89, 103] on link "Producten beheren" at bounding box center [122, 106] width 138 height 40
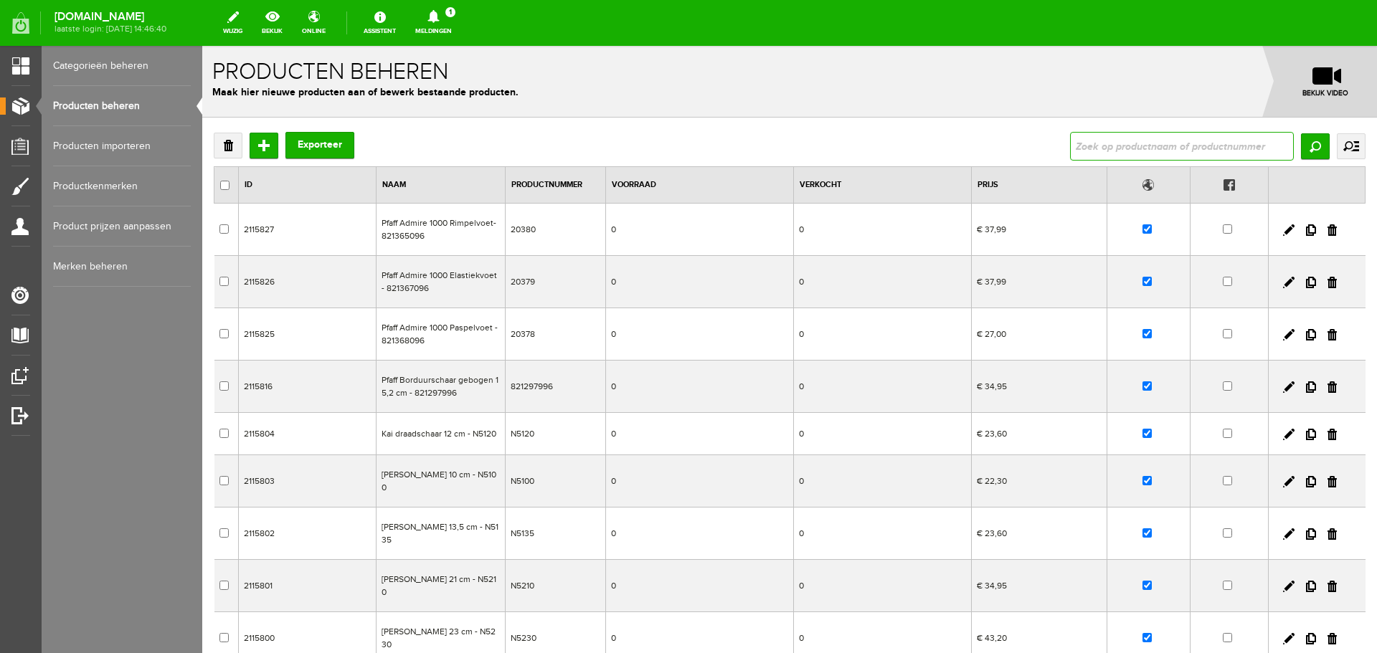
click at [1084, 137] on input "text" at bounding box center [1182, 146] width 224 height 29
type input "lockgaren"
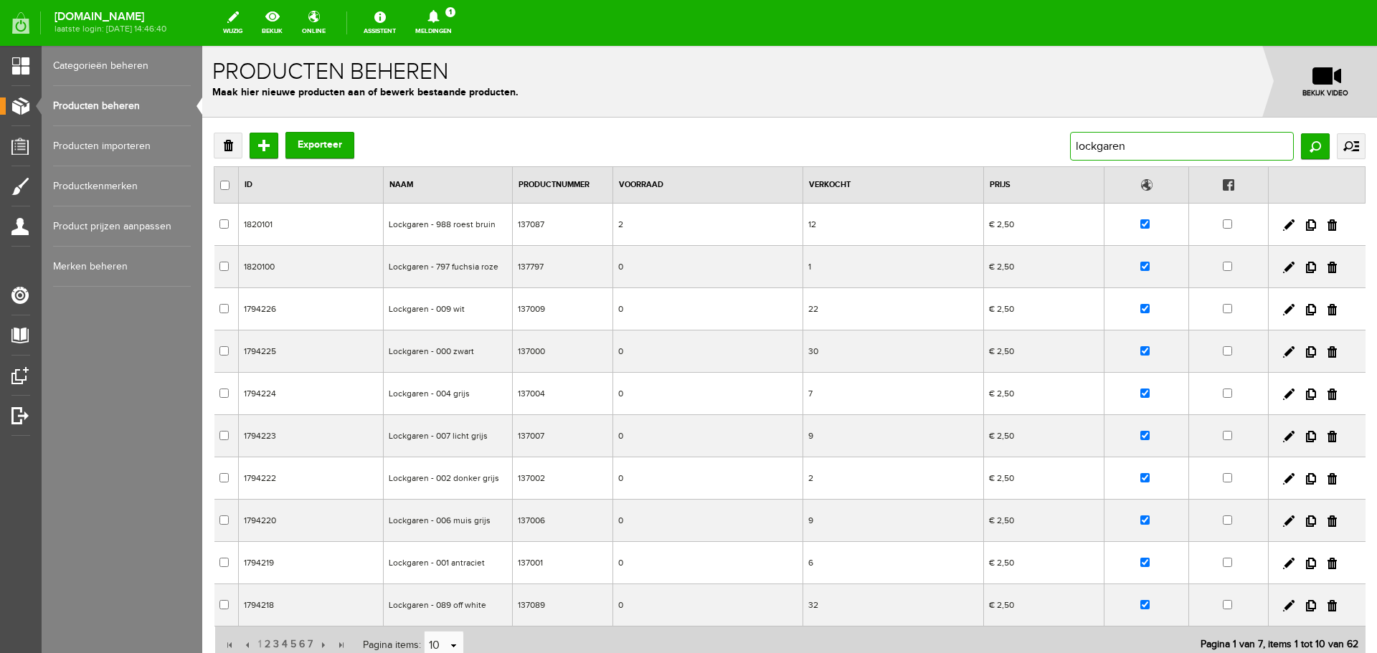
click at [1133, 146] on input "lockgaren" at bounding box center [1182, 146] width 224 height 29
type input "lockgaren - 963"
click at [1308, 141] on input "Zoeken" at bounding box center [1315, 146] width 29 height 26
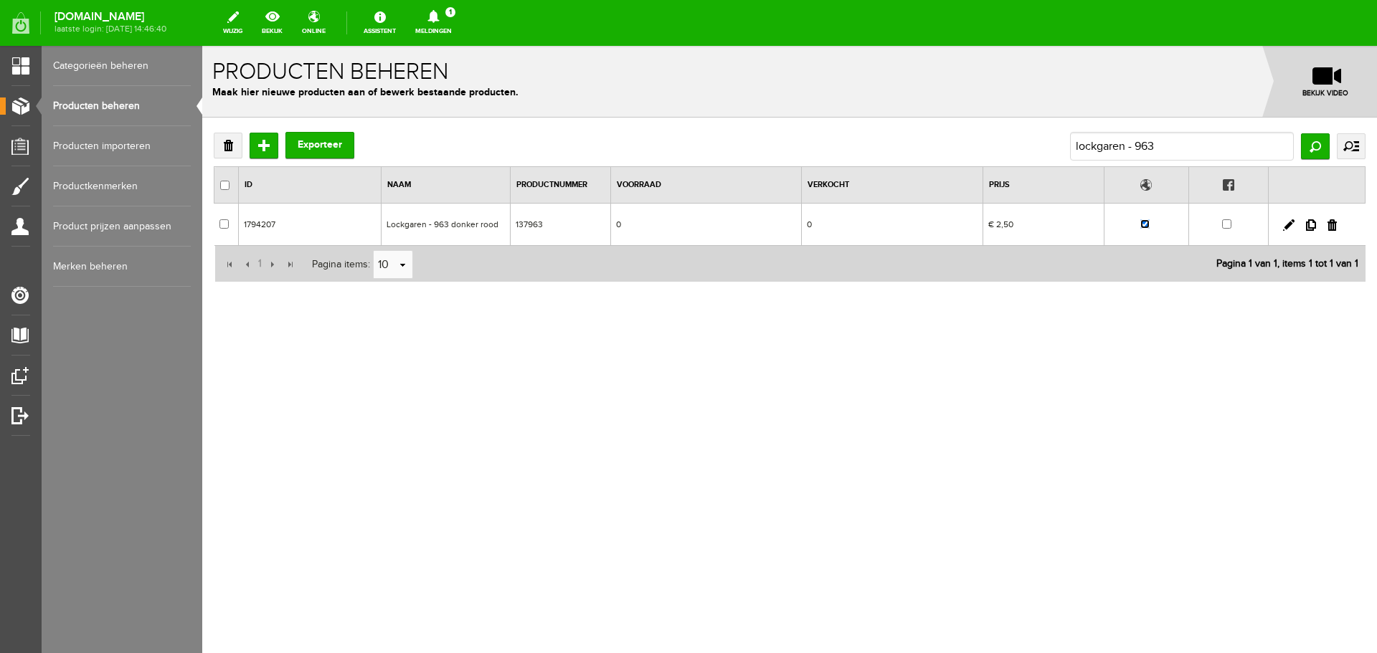
click at [1147, 224] on input "checkbox" at bounding box center [1144, 223] width 9 height 9
checkbox input "false"
drag, startPoint x: 1159, startPoint y: 142, endPoint x: 1025, endPoint y: 155, distance: 134.7
click at [1025, 155] on div "Verwijderen Toevoegen Exporteer lockgaren - 963 Zoeken uitgebreid zoeken Catego…" at bounding box center [790, 146] width 1152 height 29
type input "super elastiek"
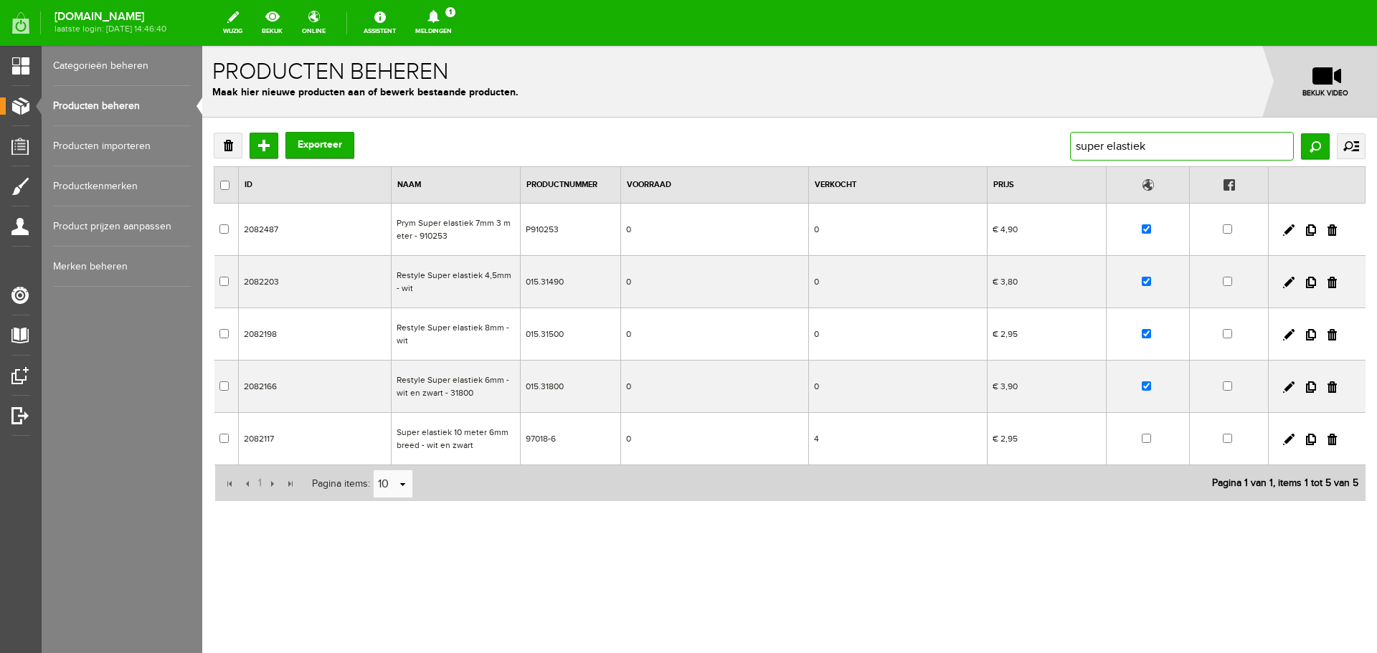
drag, startPoint x: 1176, startPoint y: 147, endPoint x: 1021, endPoint y: 145, distance: 154.2
click at [1021, 145] on div "Verwijderen Toevoegen Exporteer super elastiek Zoeken uitgebreid zoeken Categor…" at bounding box center [790, 146] width 1152 height 29
type input "gouden kaart"
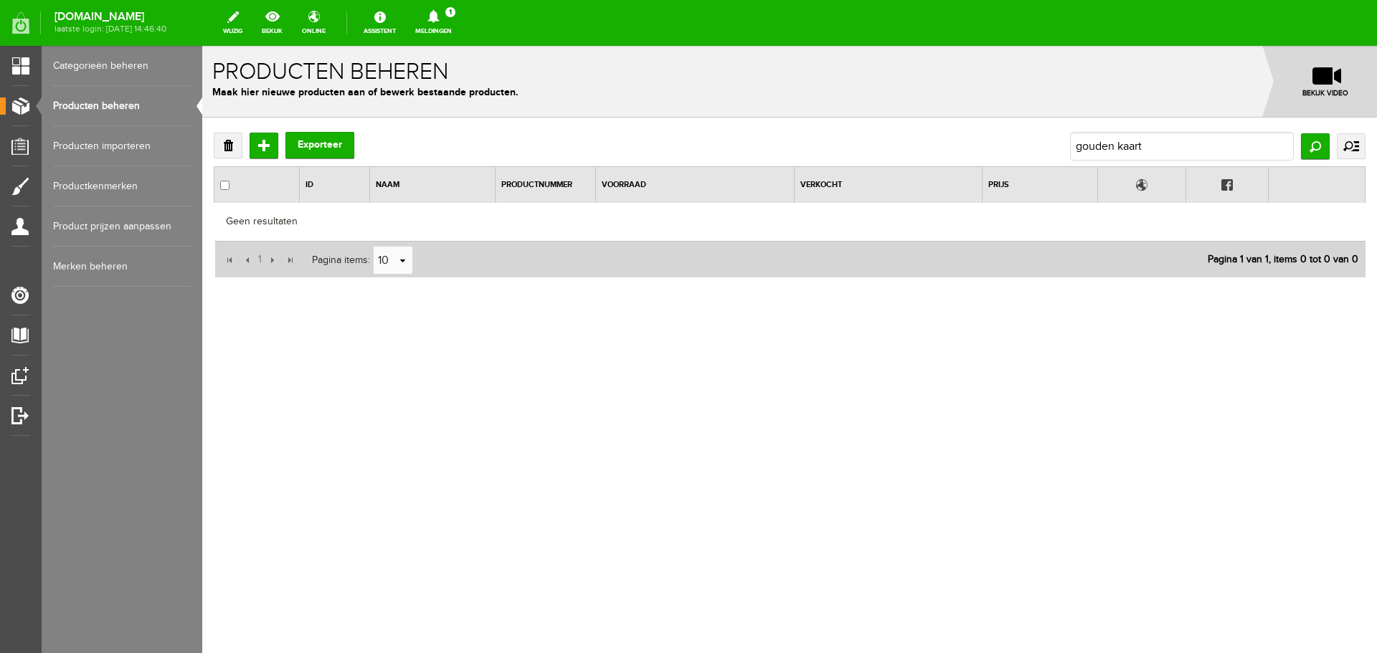
click at [111, 105] on link "Producten beheren" at bounding box center [122, 106] width 138 height 40
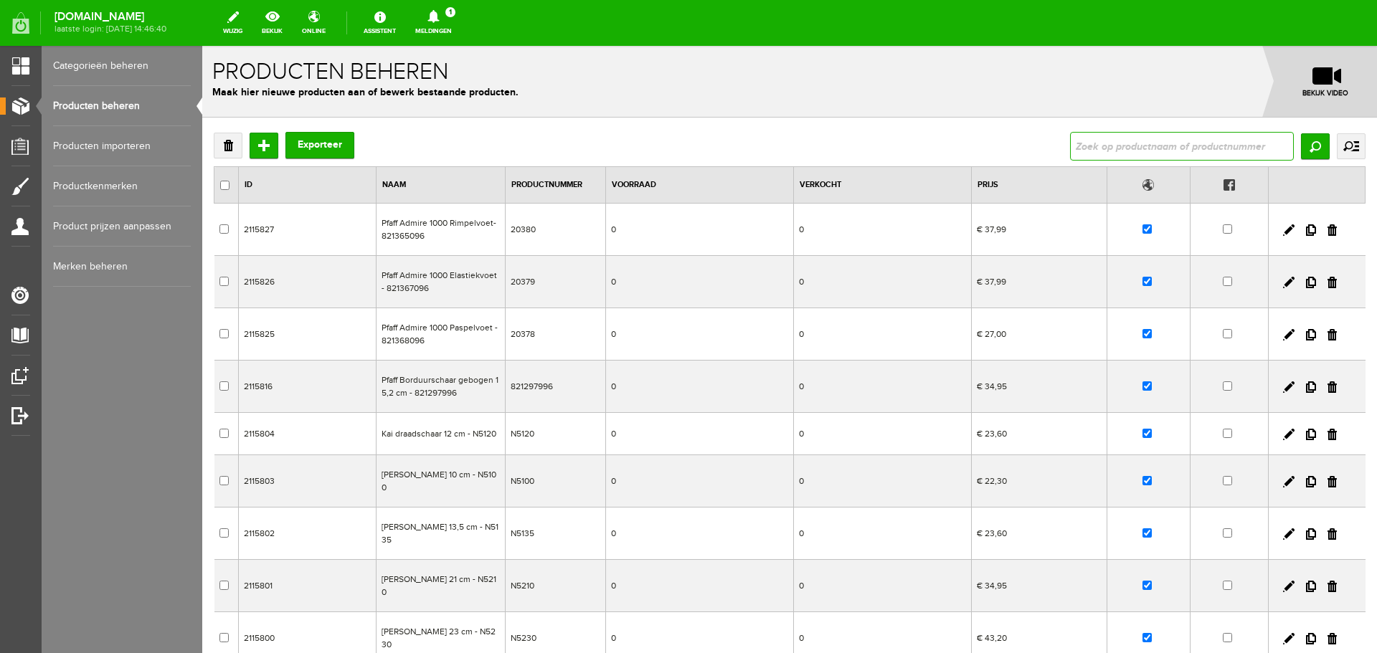
click at [1126, 147] on input "text" at bounding box center [1182, 146] width 224 height 29
type input "[PERSON_NAME] elastiek 40mm - wit"
click at [1301, 146] on input "Zoeken" at bounding box center [1315, 146] width 29 height 26
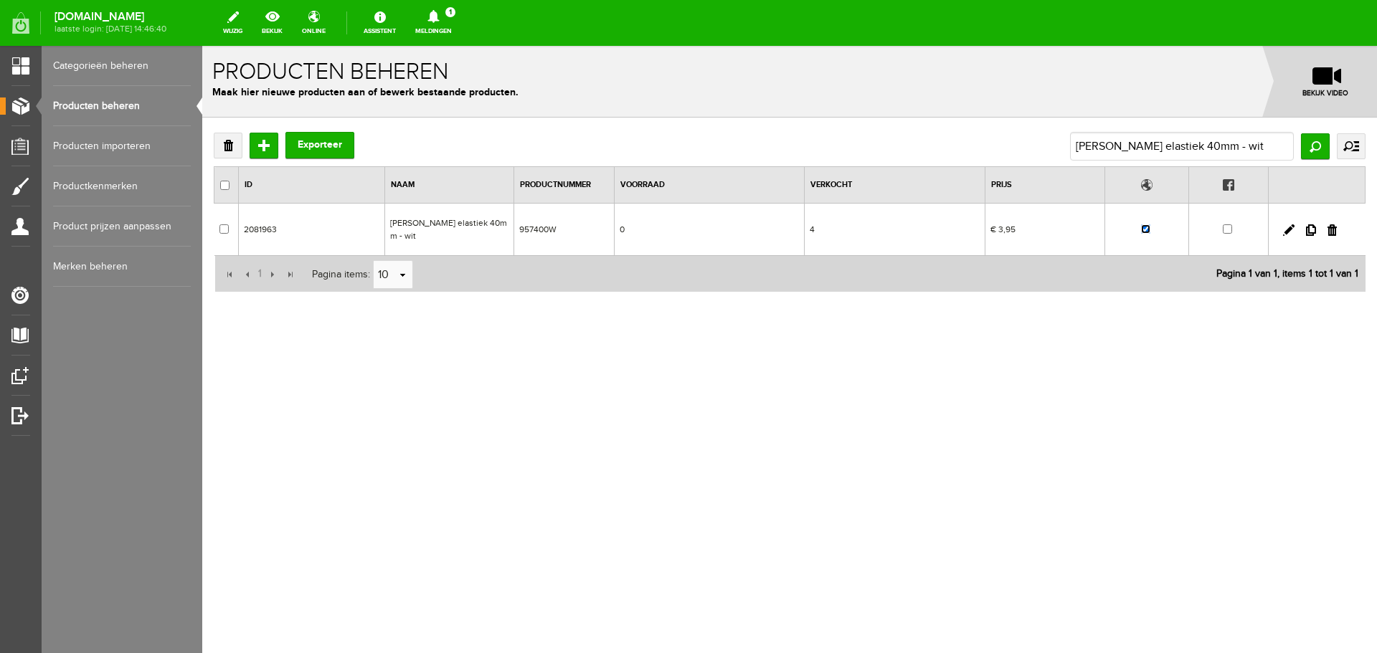
click at [1144, 228] on input "checkbox" at bounding box center [1145, 228] width 9 height 9
checkbox input "false"
drag, startPoint x: 1074, startPoint y: 146, endPoint x: 1287, endPoint y: 146, distance: 213.7
click at [1287, 146] on input "[PERSON_NAME] elastiek 40mm - wit" at bounding box center [1182, 146] width 224 height 29
paste input "[PERSON_NAME] HEIRLOOM 80/20 +/- 300cm breed"
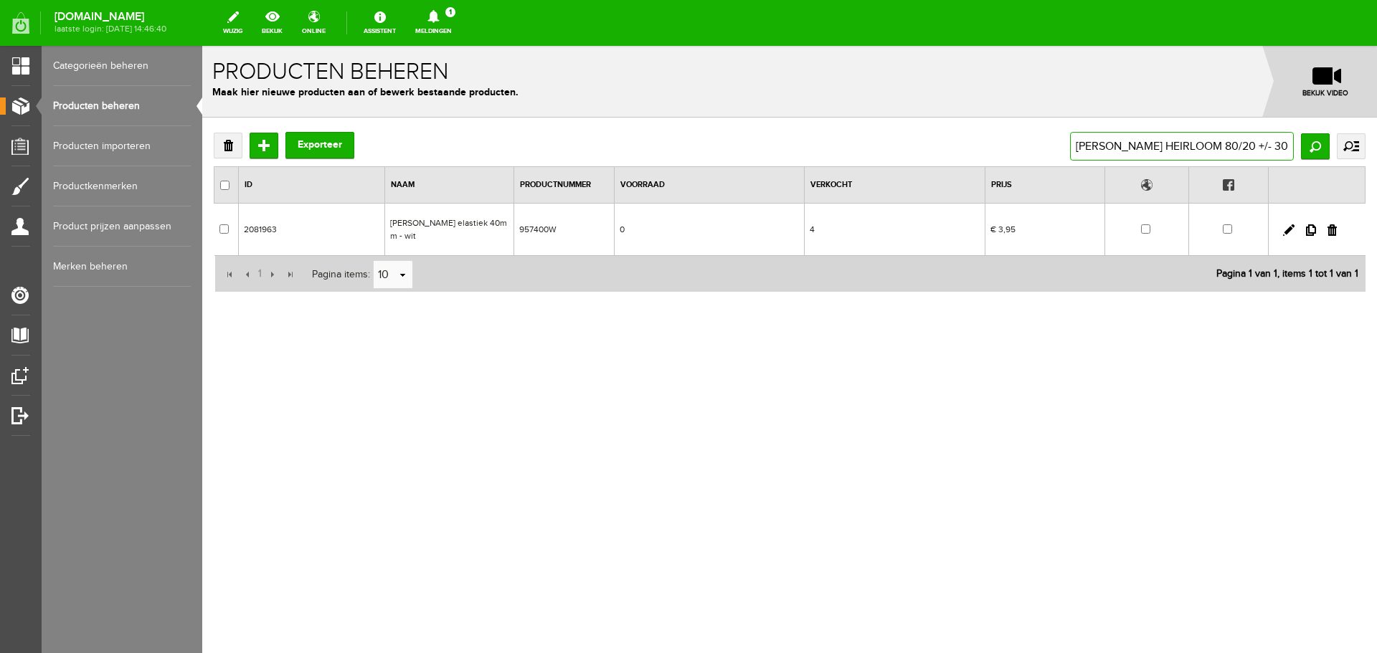
scroll to position [0, 1]
type input "[PERSON_NAME] HEIRLOOM 80/20 +/- 300cm breed"
click at [1314, 143] on input "Zoeken" at bounding box center [1315, 146] width 29 height 26
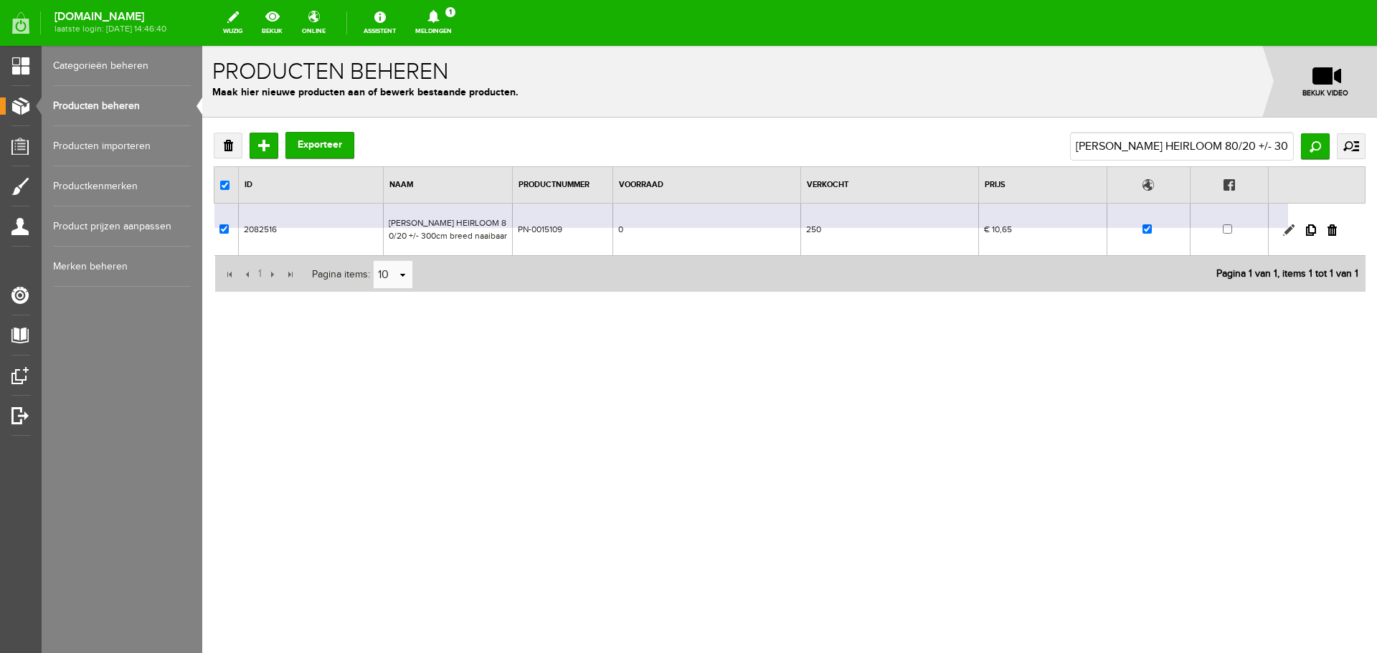
click at [1292, 232] on link at bounding box center [1288, 229] width 11 height 11
checkbox input "true"
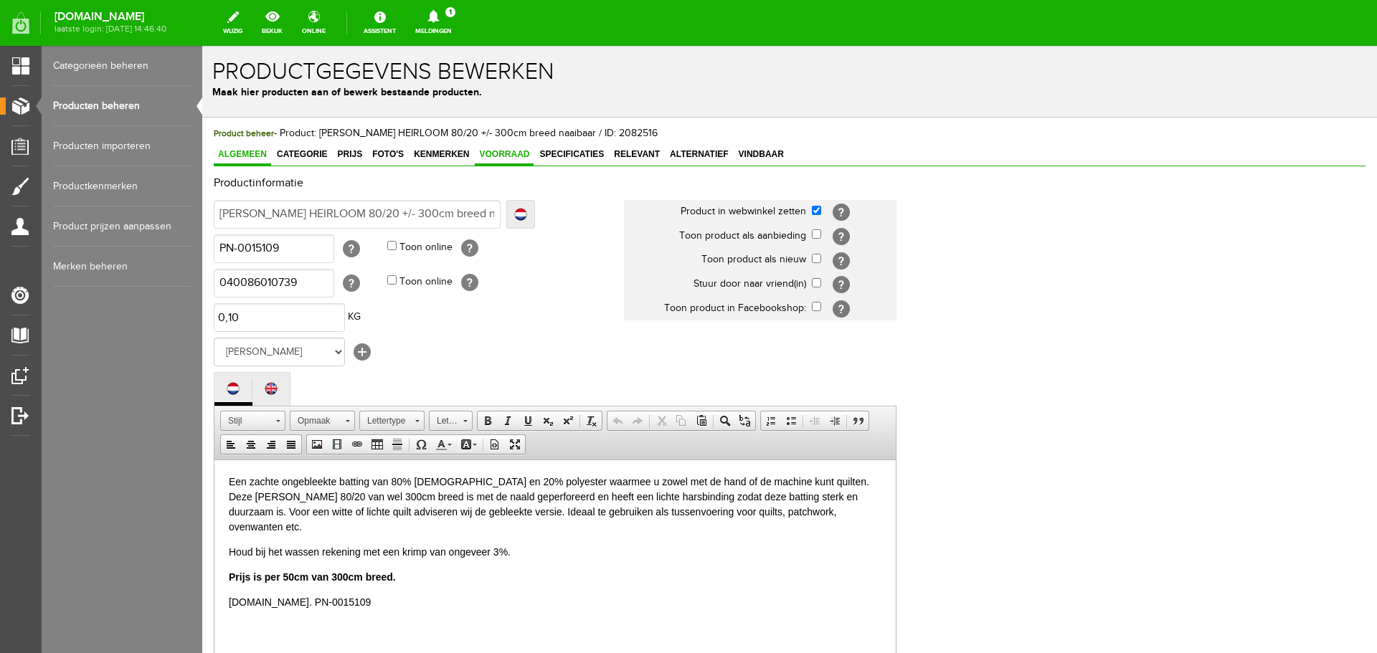
click at [512, 152] on span "Voorraad" at bounding box center [504, 154] width 59 height 10
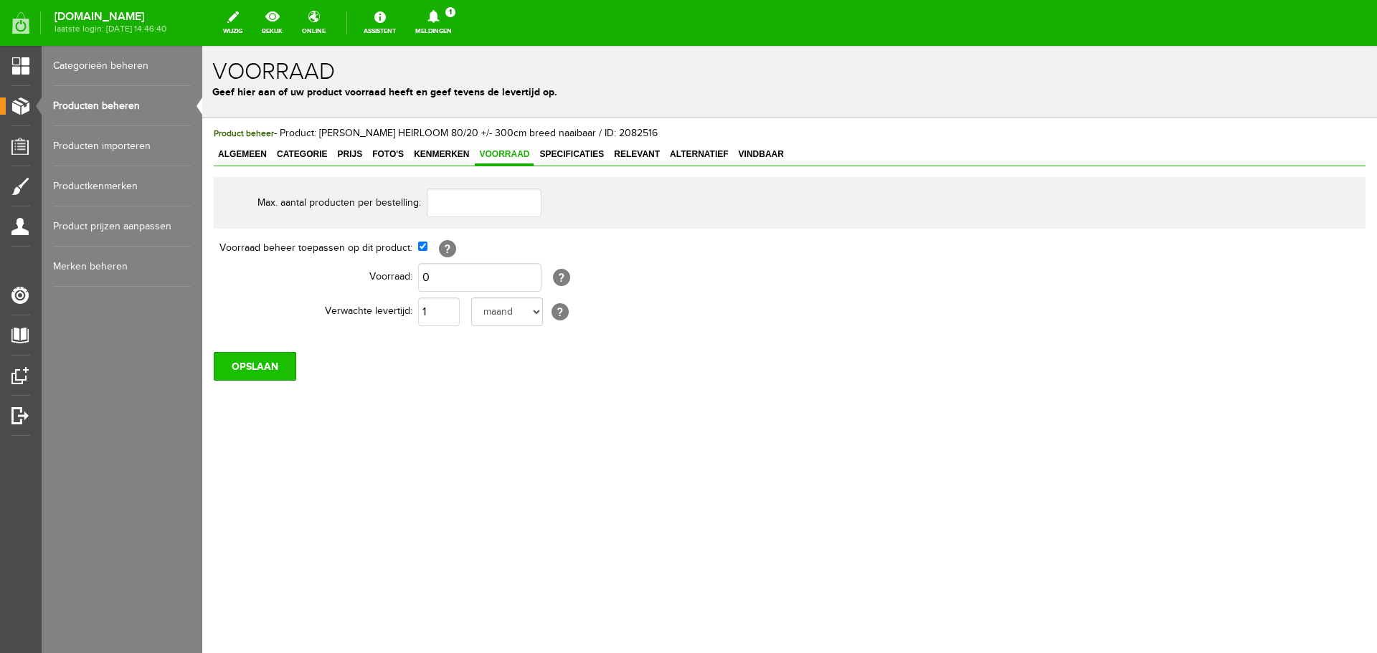
click at [267, 364] on input "OPSLAAN" at bounding box center [255, 366] width 82 height 29
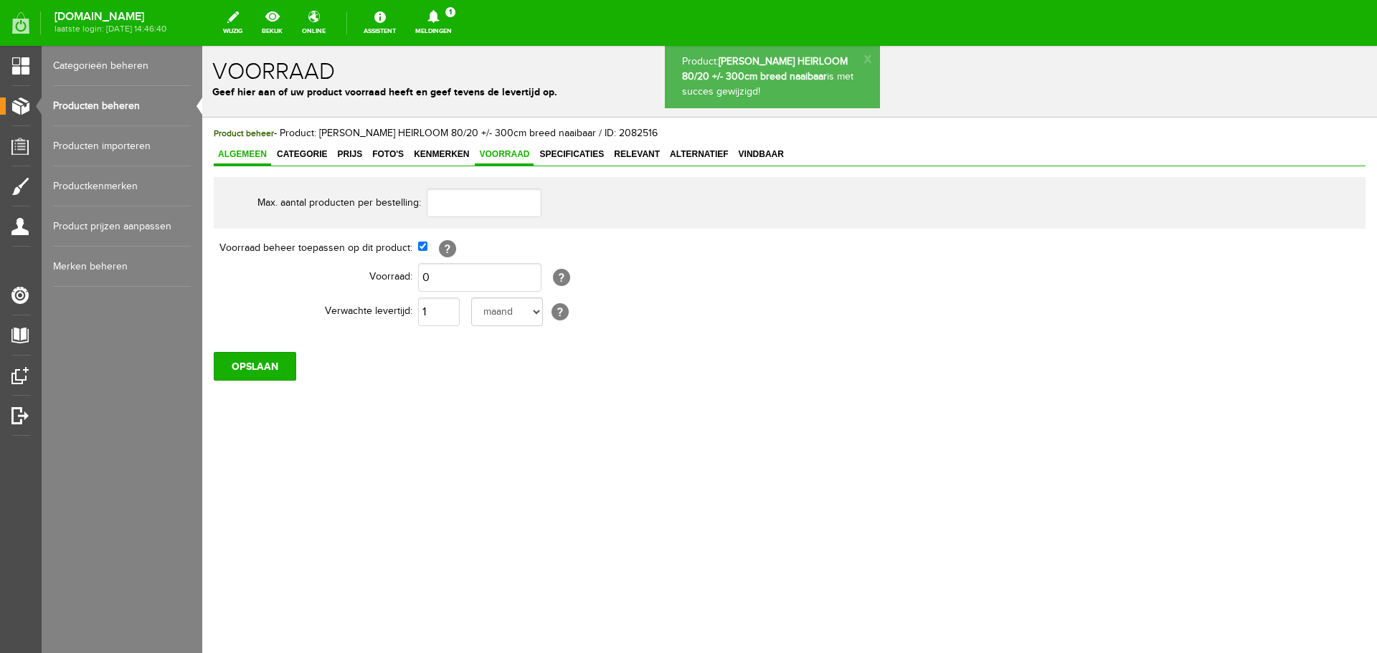
click at [233, 155] on span "Algemeen" at bounding box center [242, 154] width 57 height 10
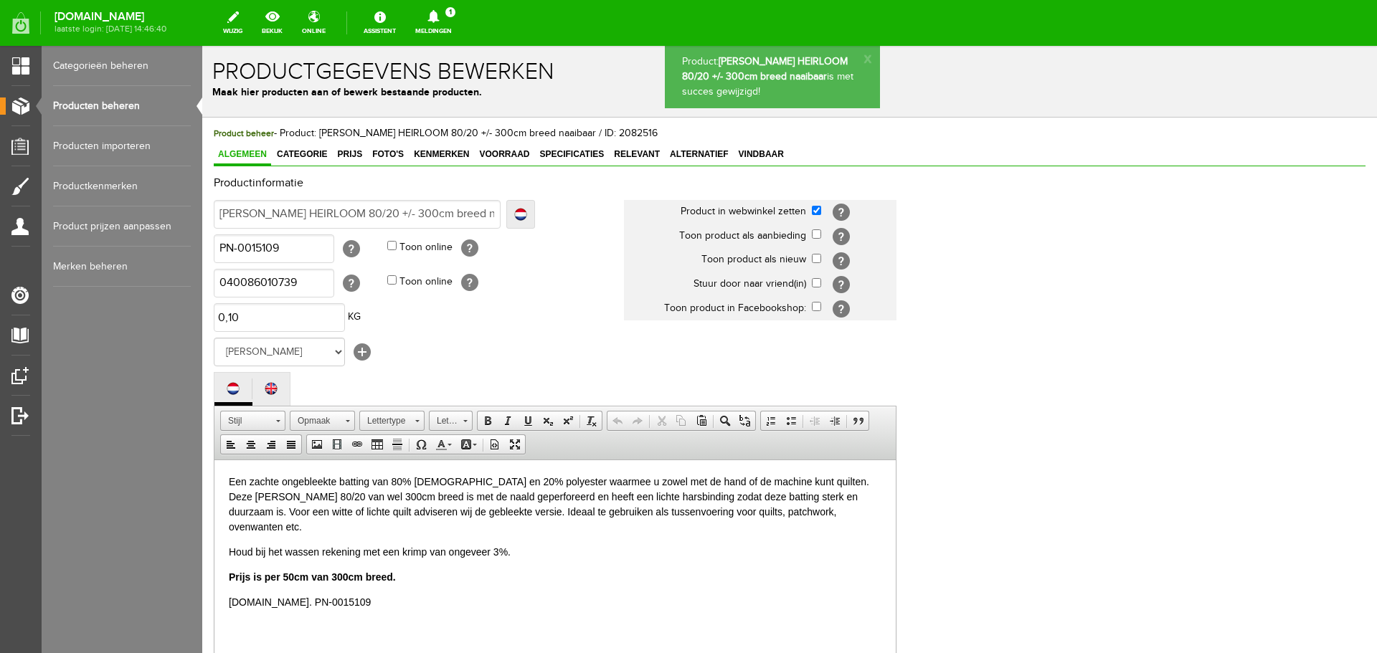
click at [116, 103] on link "Producten beheren" at bounding box center [122, 106] width 138 height 40
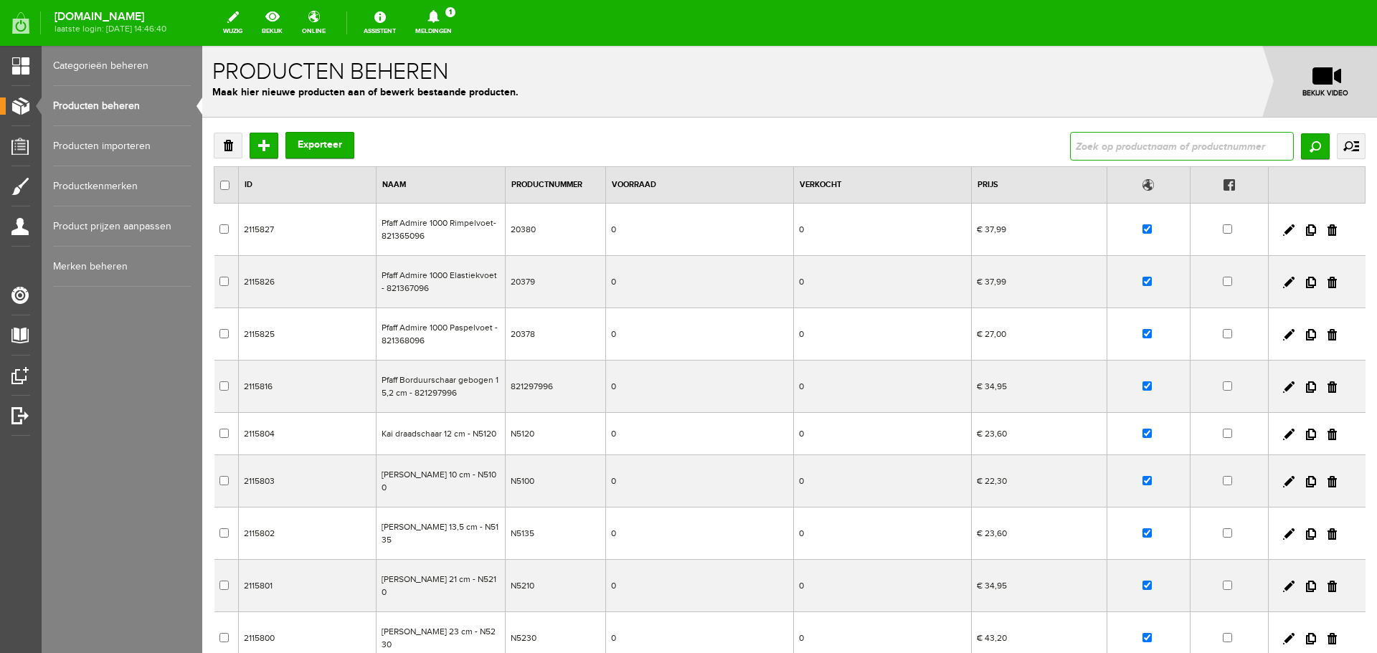
click at [1085, 151] on input "text" at bounding box center [1182, 146] width 224 height 29
paste input "[PERSON_NAME] HEIRLOOM 80/20 +/- 300cm breed"
click at [1212, 147] on input "[PERSON_NAME] HEIRLOOM 80/20 +/- 300cm breed" at bounding box center [1182, 146] width 224 height 29
click at [1213, 147] on input "[PERSON_NAME] HEIRLOOM 80/20 +/- 300cm breed" at bounding box center [1182, 146] width 224 height 29
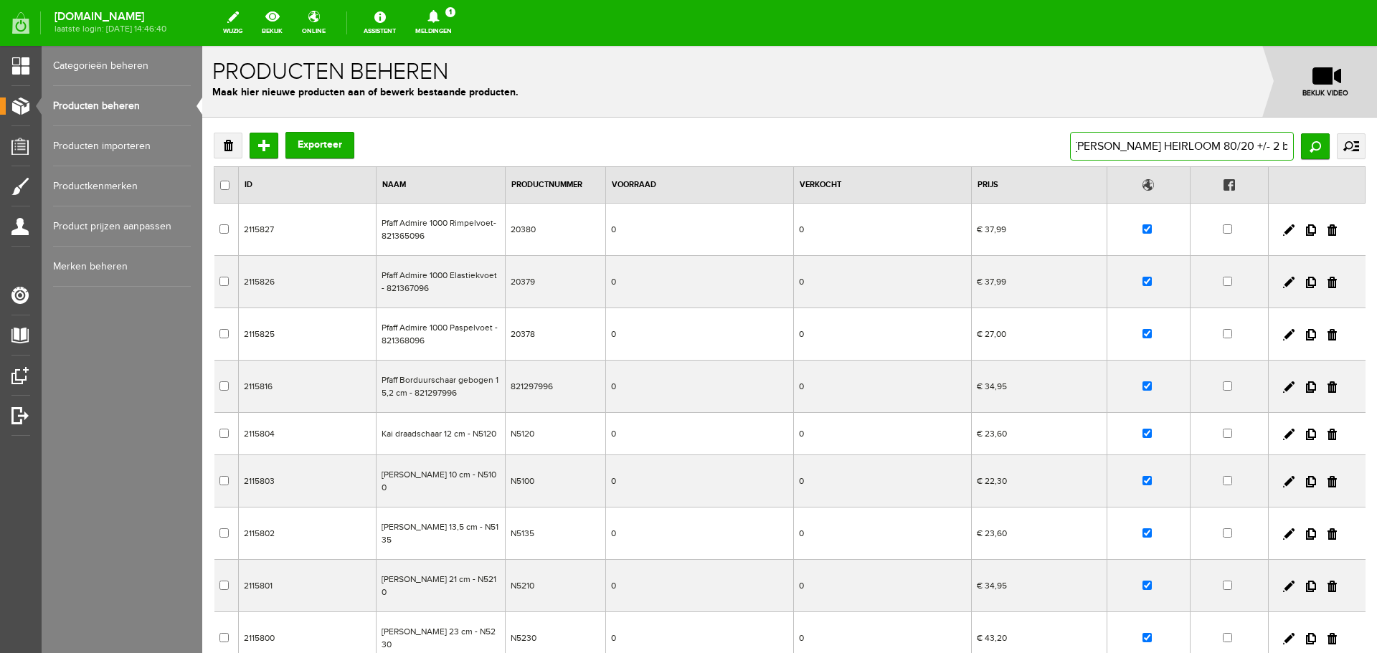
scroll to position [0, 0]
type input "[PERSON_NAME] HEIRLOOM 80/20 +/- 240cm breed"
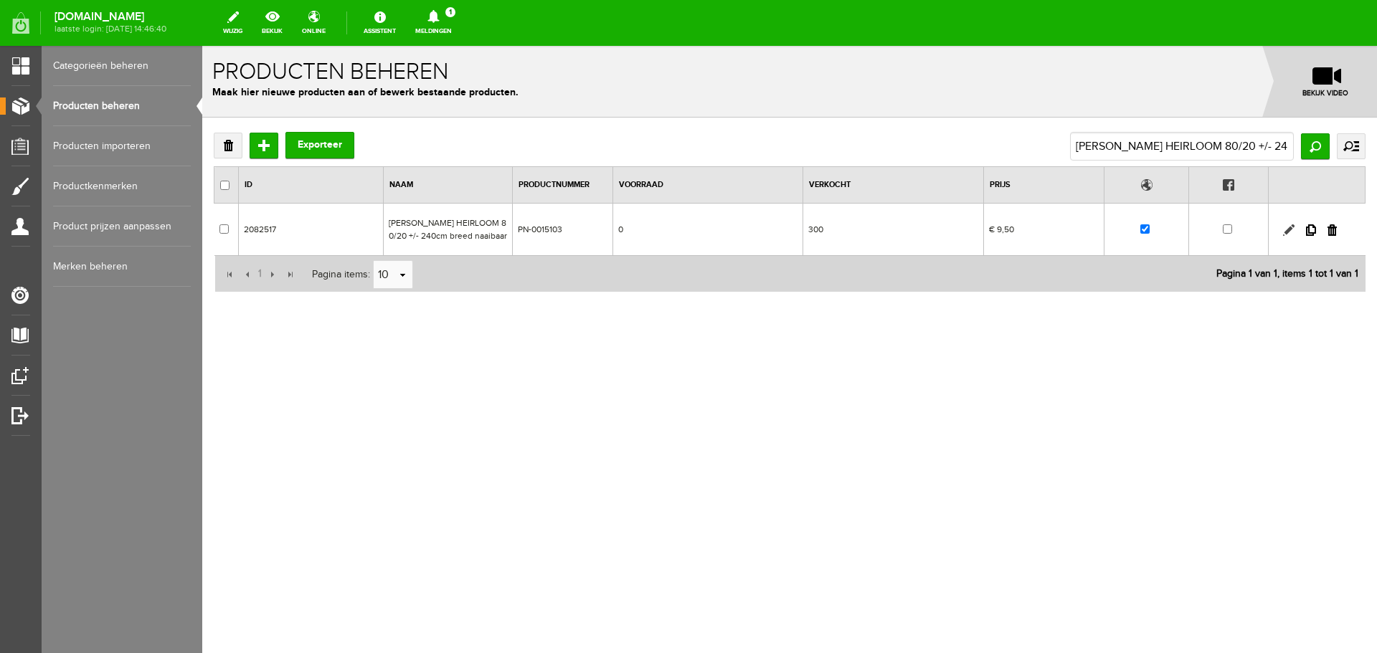
click at [1286, 227] on link at bounding box center [1288, 229] width 11 height 11
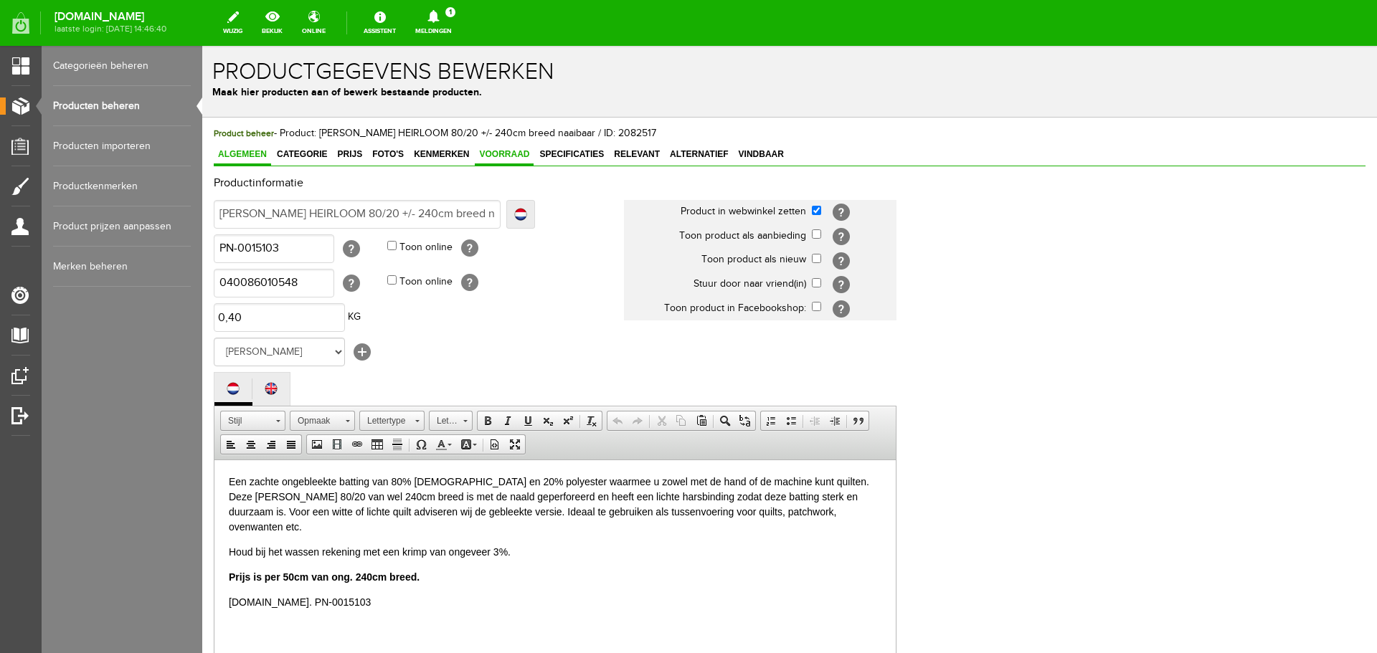
click at [507, 151] on span "Voorraad" at bounding box center [504, 154] width 59 height 10
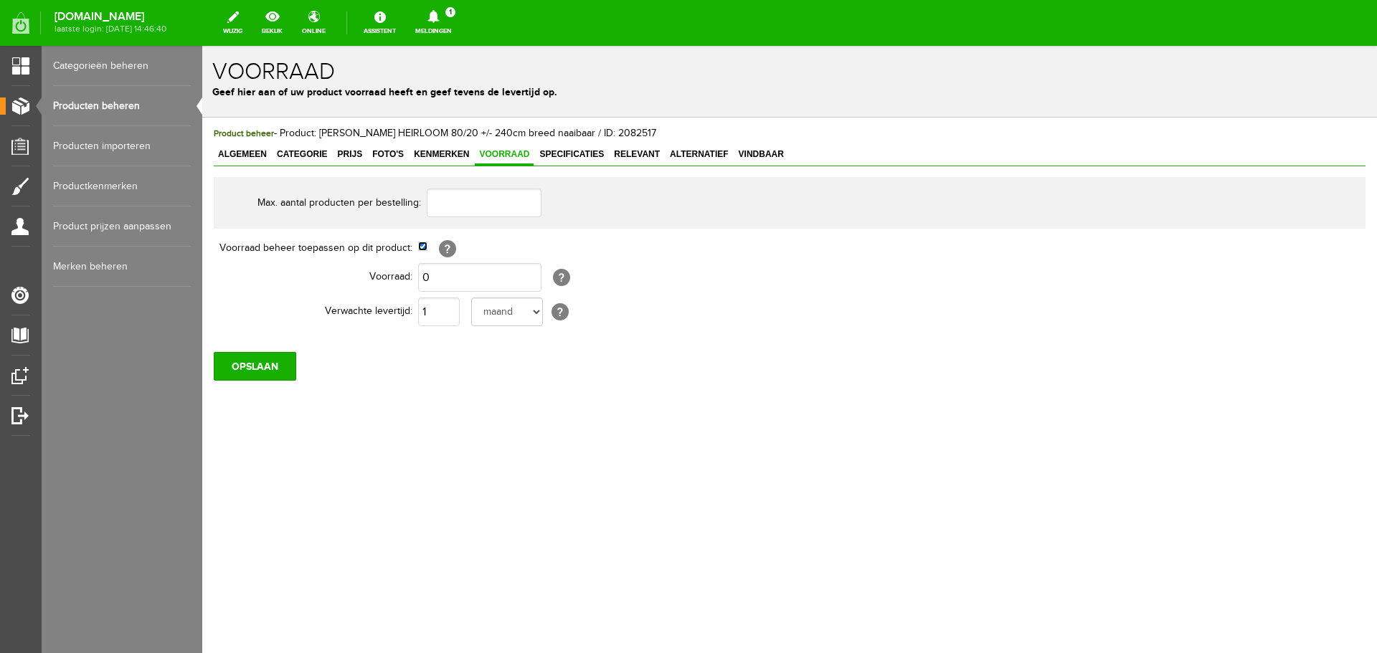
click at [424, 249] on input "checkbox" at bounding box center [422, 246] width 9 height 9
checkbox input "false"
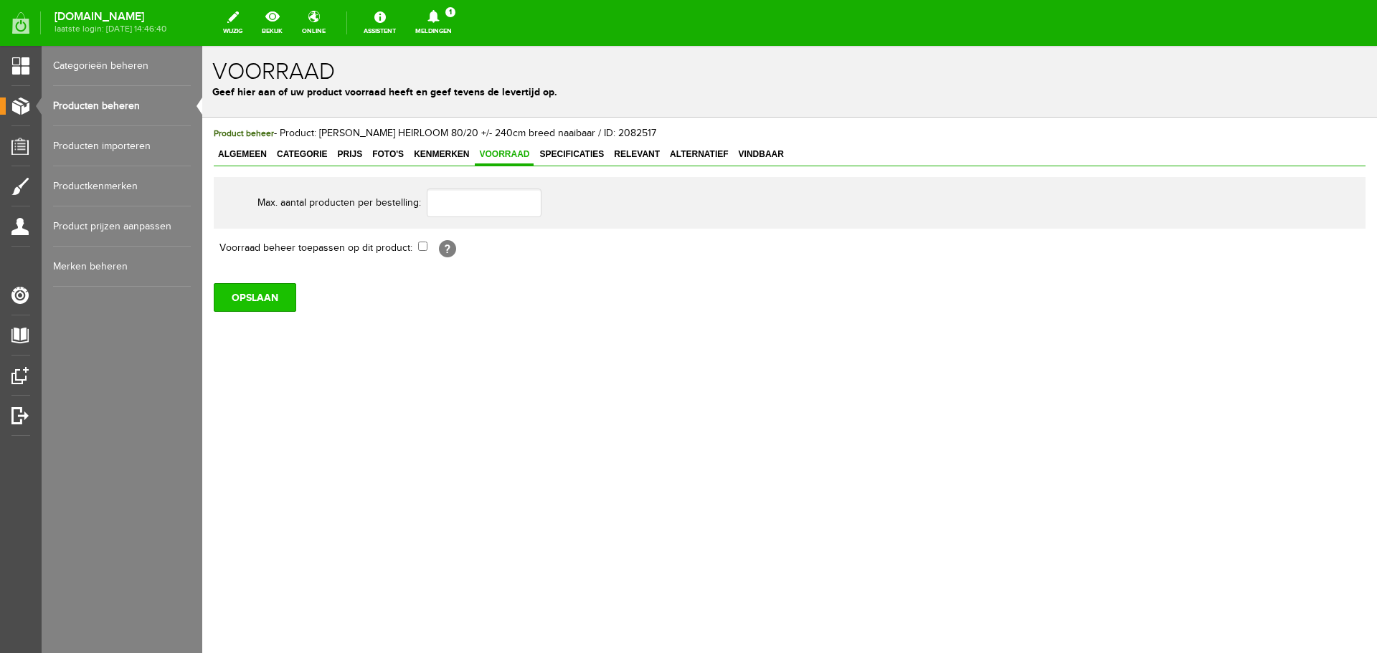
click at [273, 299] on input "OPSLAAN" at bounding box center [255, 297] width 82 height 29
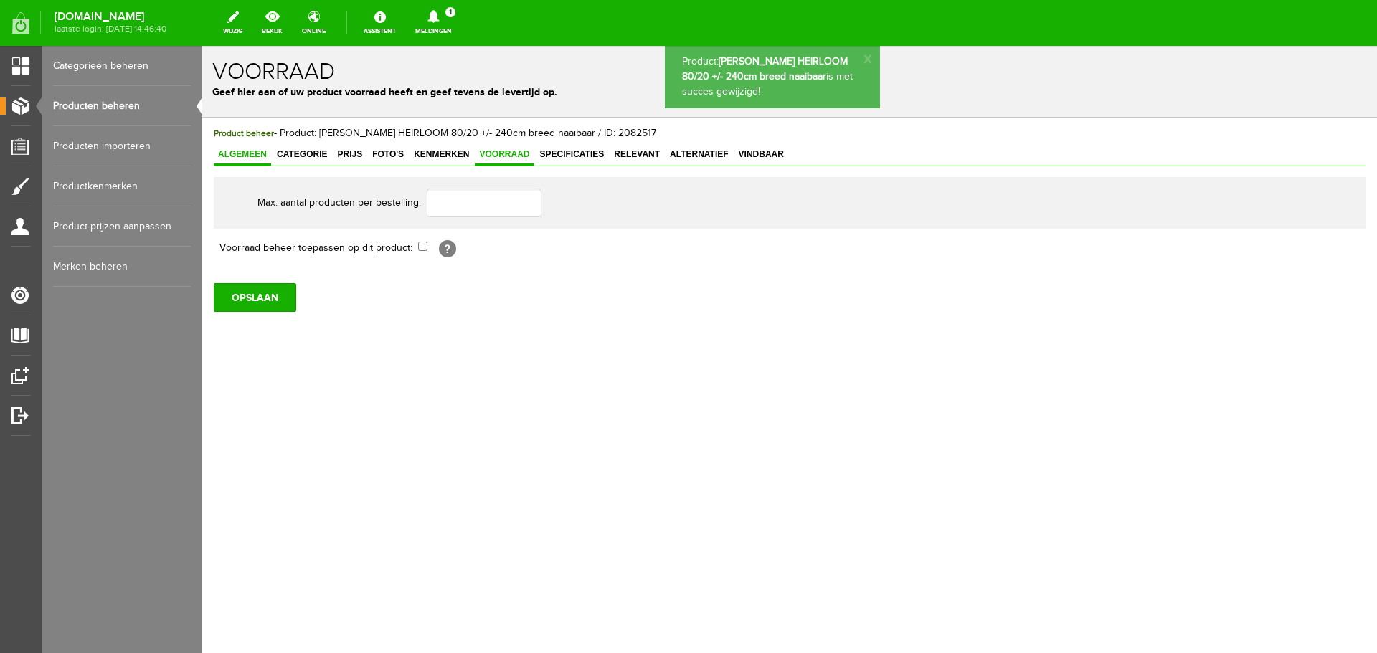
click at [237, 155] on span "Algemeen" at bounding box center [242, 154] width 57 height 10
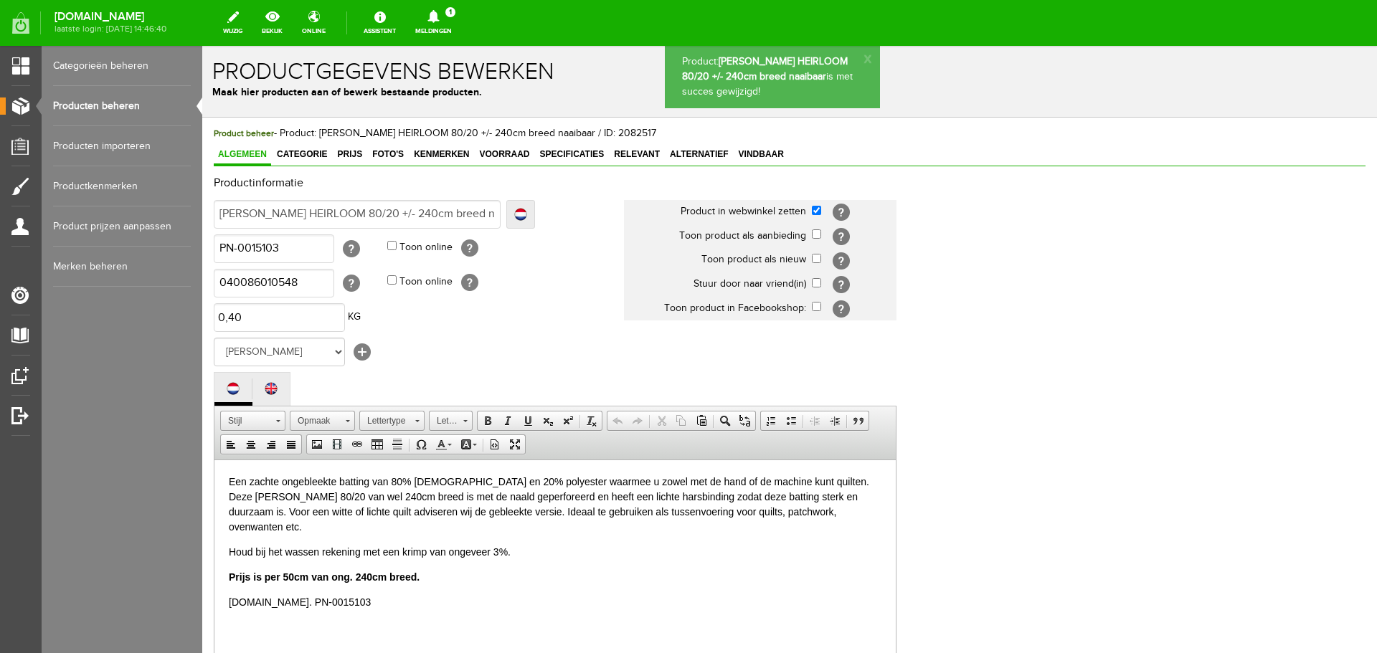
scroll to position [316, 0]
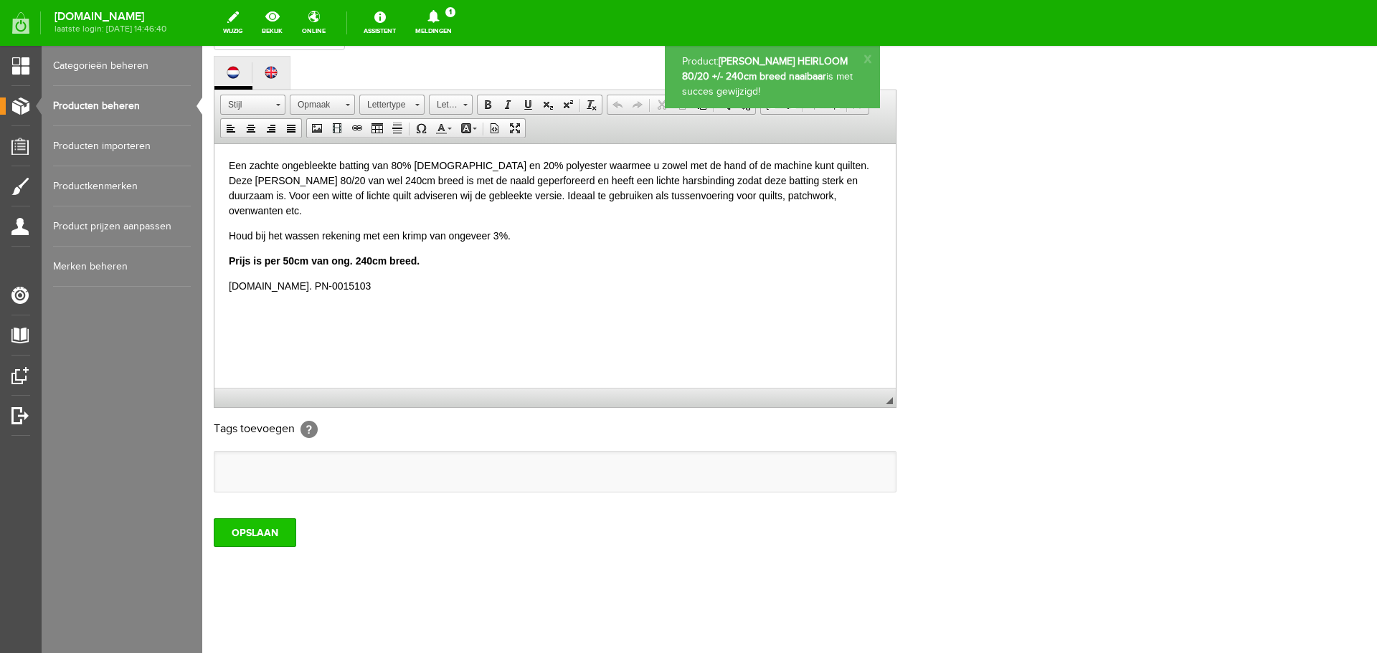
click at [263, 539] on input "OPSLAAN" at bounding box center [255, 533] width 82 height 29
click at [105, 107] on link "Producten beheren" at bounding box center [122, 106] width 138 height 40
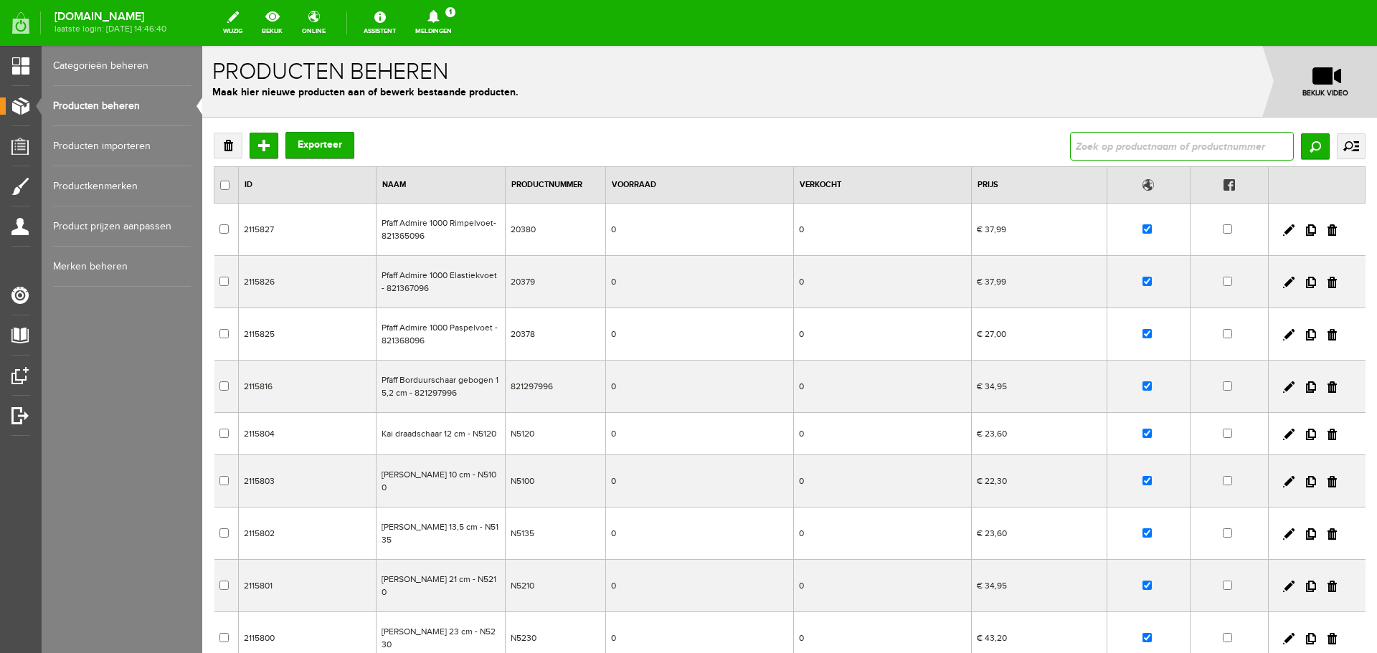
click at [1084, 143] on input "text" at bounding box center [1182, 146] width 224 height 29
type input "elastiek"
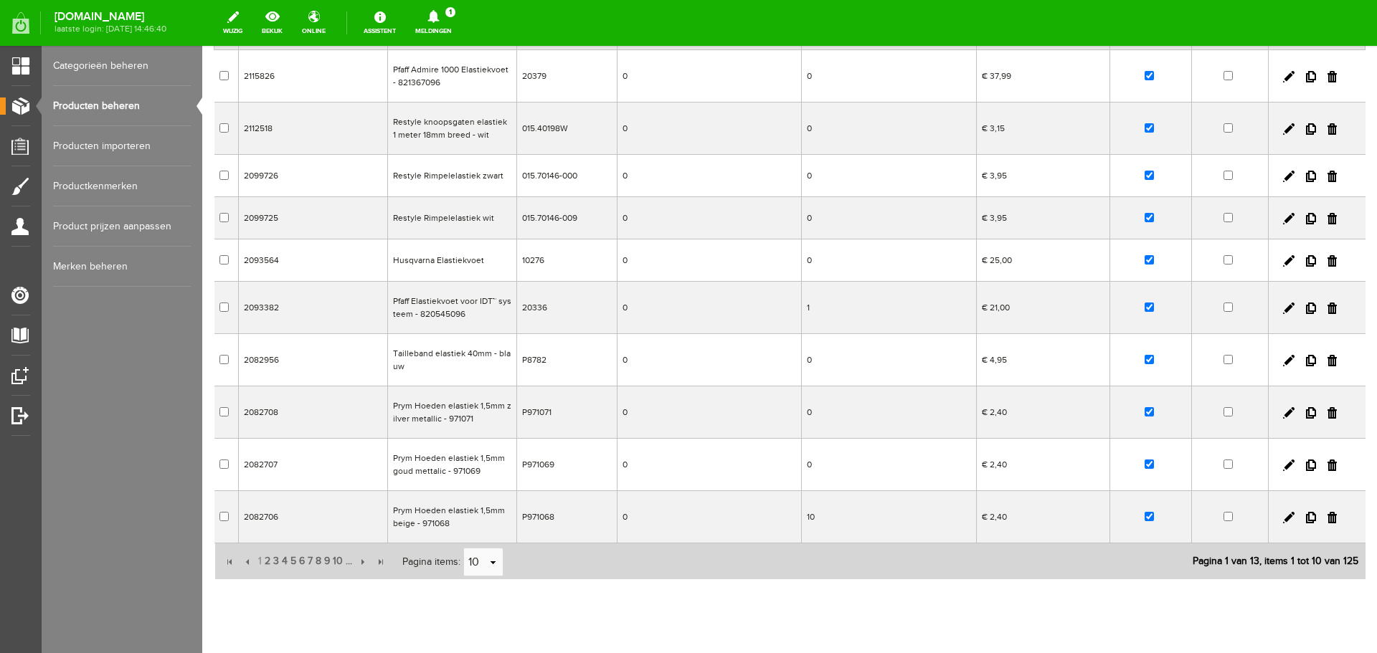
scroll to position [188, 0]
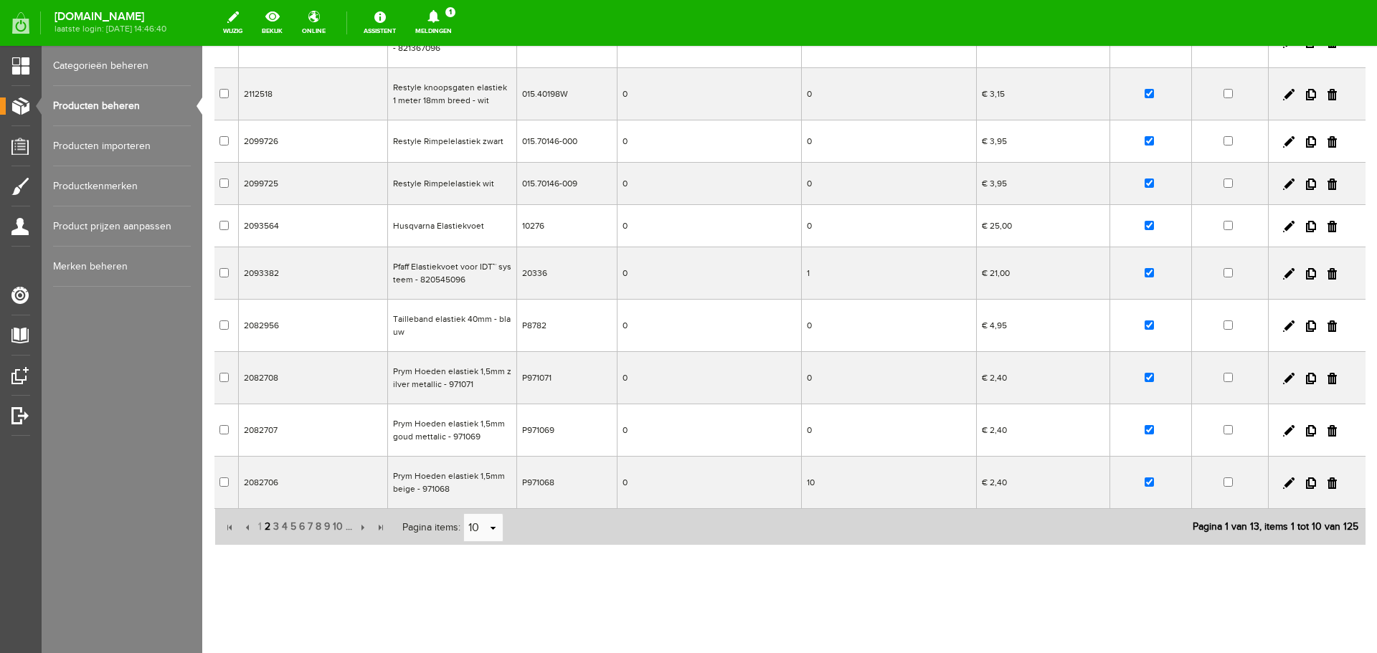
click at [265, 527] on span "2" at bounding box center [267, 527] width 9 height 29
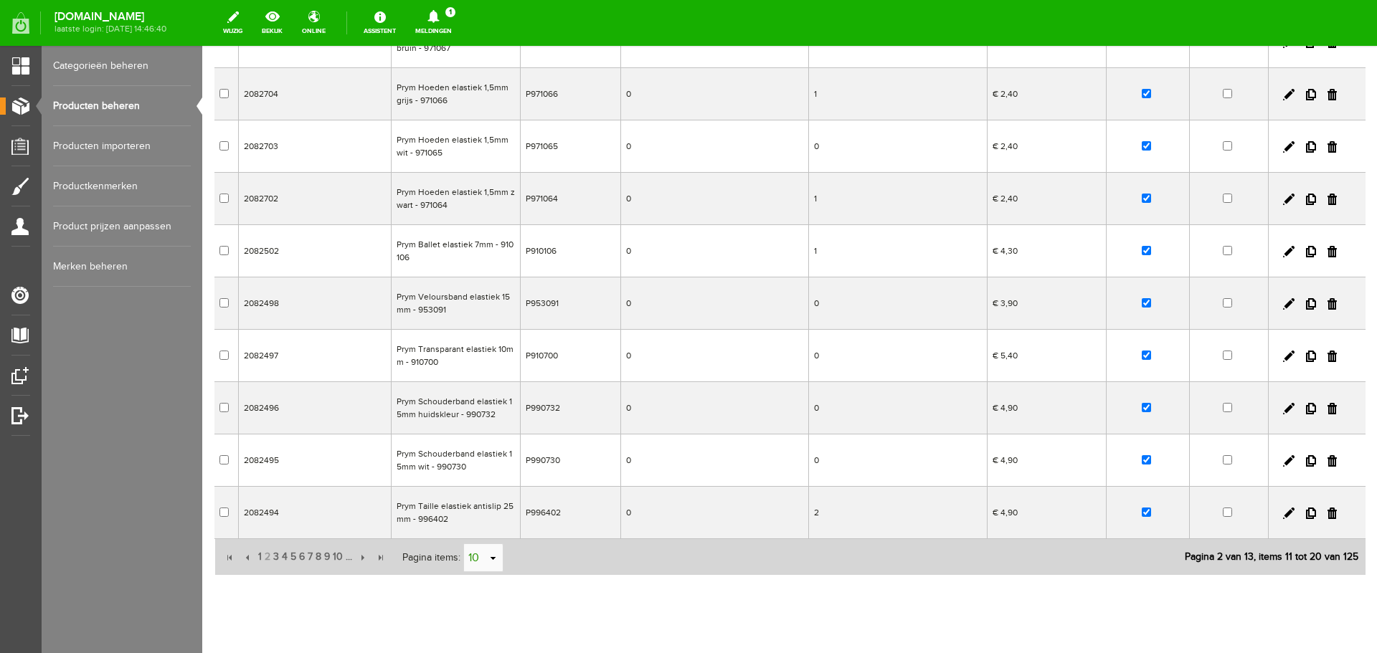
click at [498, 559] on link "select" at bounding box center [493, 558] width 11 height 27
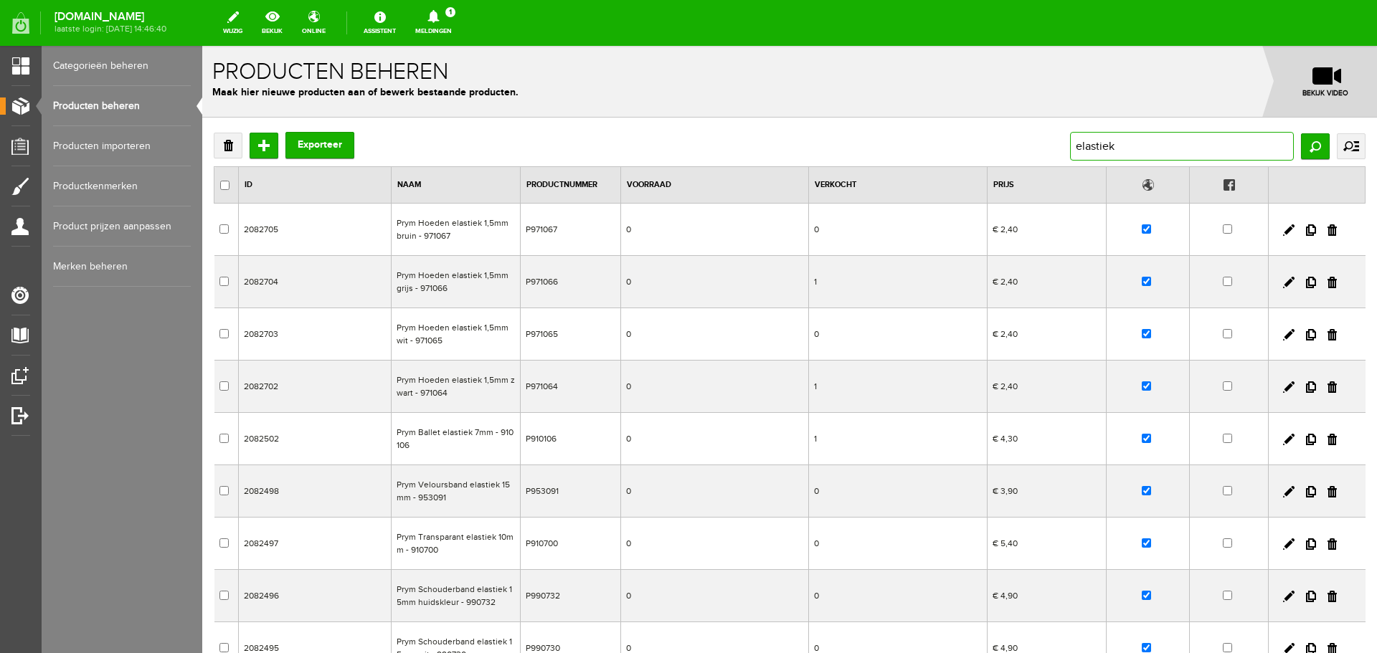
click at [1122, 149] on input "elastiek" at bounding box center [1182, 146] width 224 height 29
click at [1120, 149] on input "elastiek" at bounding box center [1182, 146] width 224 height 29
type input "e"
type input "341172"
click at [1305, 148] on input "Zoeken" at bounding box center [1315, 146] width 29 height 26
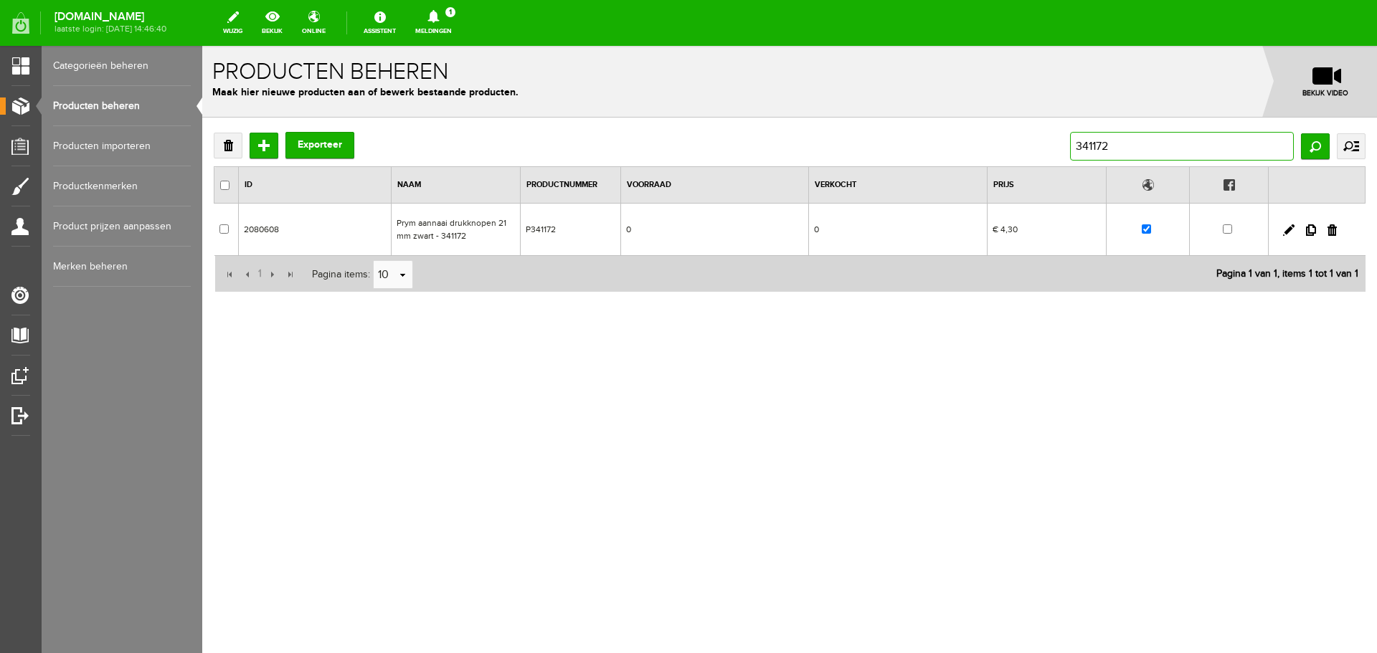
drag, startPoint x: 1120, startPoint y: 143, endPoint x: 1039, endPoint y: 141, distance: 81.1
click at [1039, 141] on div "Verwijderen Toevoegen Exporteer 341172 Zoeken uitgebreid zoeken Categorie Cadea…" at bounding box center [790, 146] width 1152 height 29
type input "maasklos"
click at [1151, 229] on input "checkbox" at bounding box center [1146, 228] width 9 height 9
checkbox input "false"
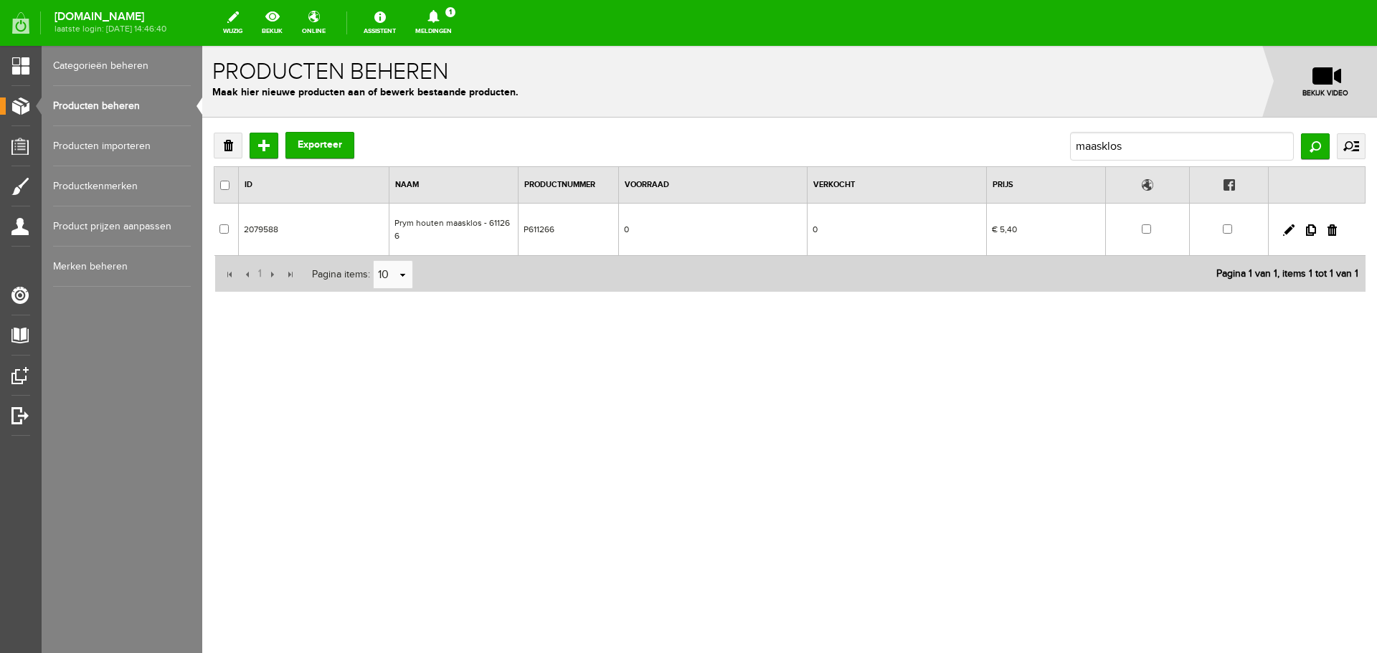
click at [90, 105] on link "Producten beheren" at bounding box center [122, 106] width 138 height 40
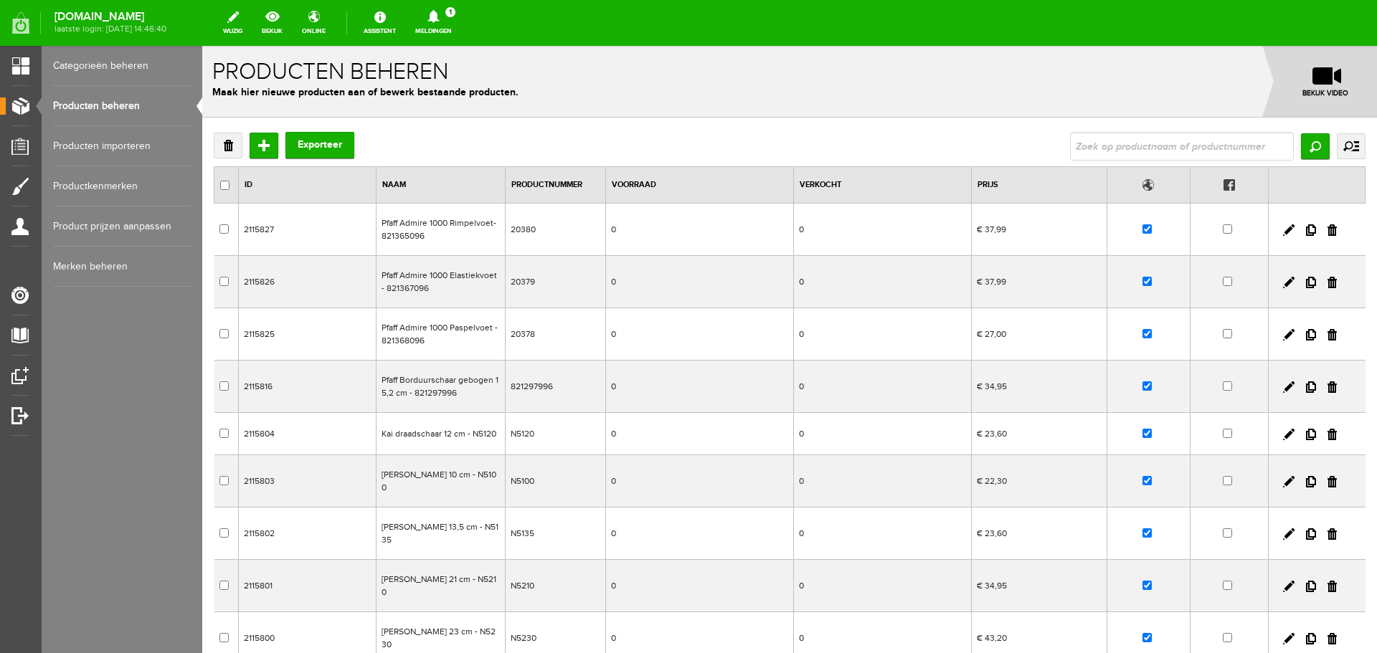
click at [1078, 145] on input "text" at bounding box center [1182, 146] width 224 height 29
drag, startPoint x: 1112, startPoint y: 150, endPoint x: 1105, endPoint y: 148, distance: 8.2
click at [1112, 150] on input "text" at bounding box center [1182, 146] width 224 height 29
type input "223162"
click at [1313, 146] on input "Zoeken" at bounding box center [1315, 146] width 29 height 26
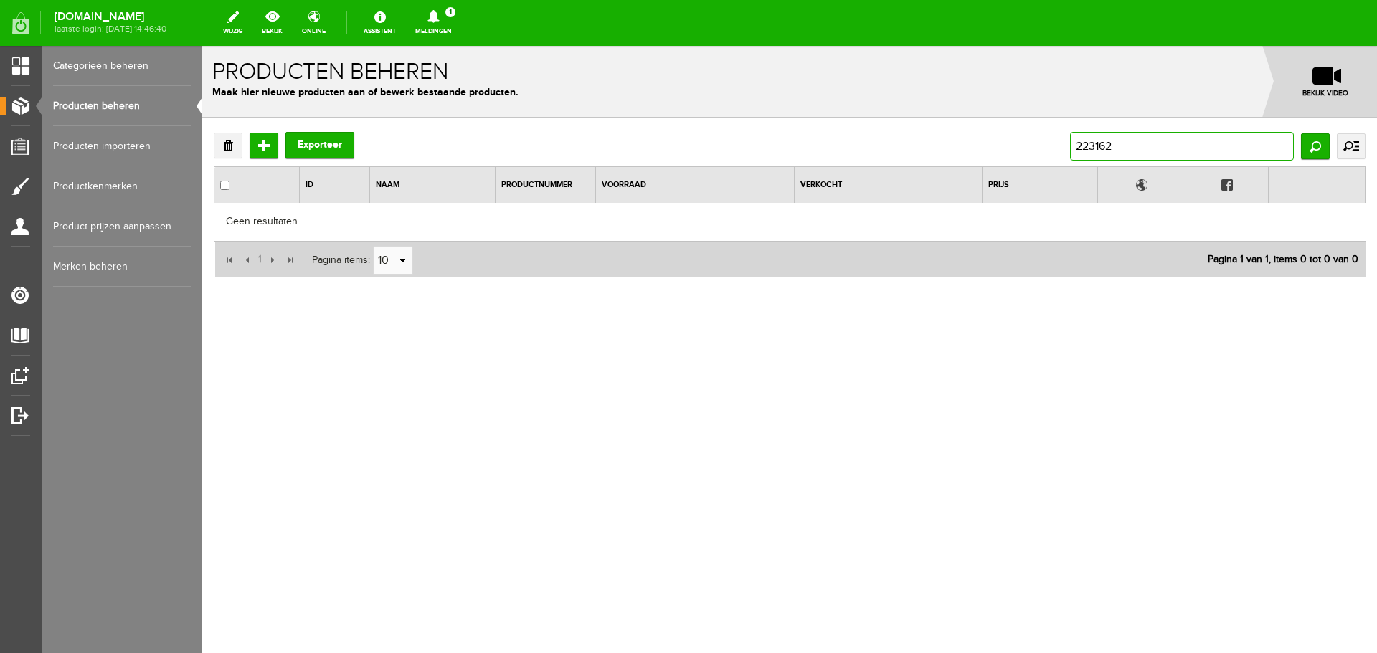
click at [1120, 149] on input "223162" at bounding box center [1182, 146] width 224 height 29
drag, startPoint x: 1120, startPoint y: 149, endPoint x: 1030, endPoint y: 148, distance: 89.7
click at [1035, 148] on div "Verwijderen Toevoegen Exporteer 223162 Zoeken uitgebreid zoeken Categorie Cadea…" at bounding box center [790, 146] width 1152 height 29
type input "131161"
drag, startPoint x: 1127, startPoint y: 148, endPoint x: 1043, endPoint y: 151, distance: 84.7
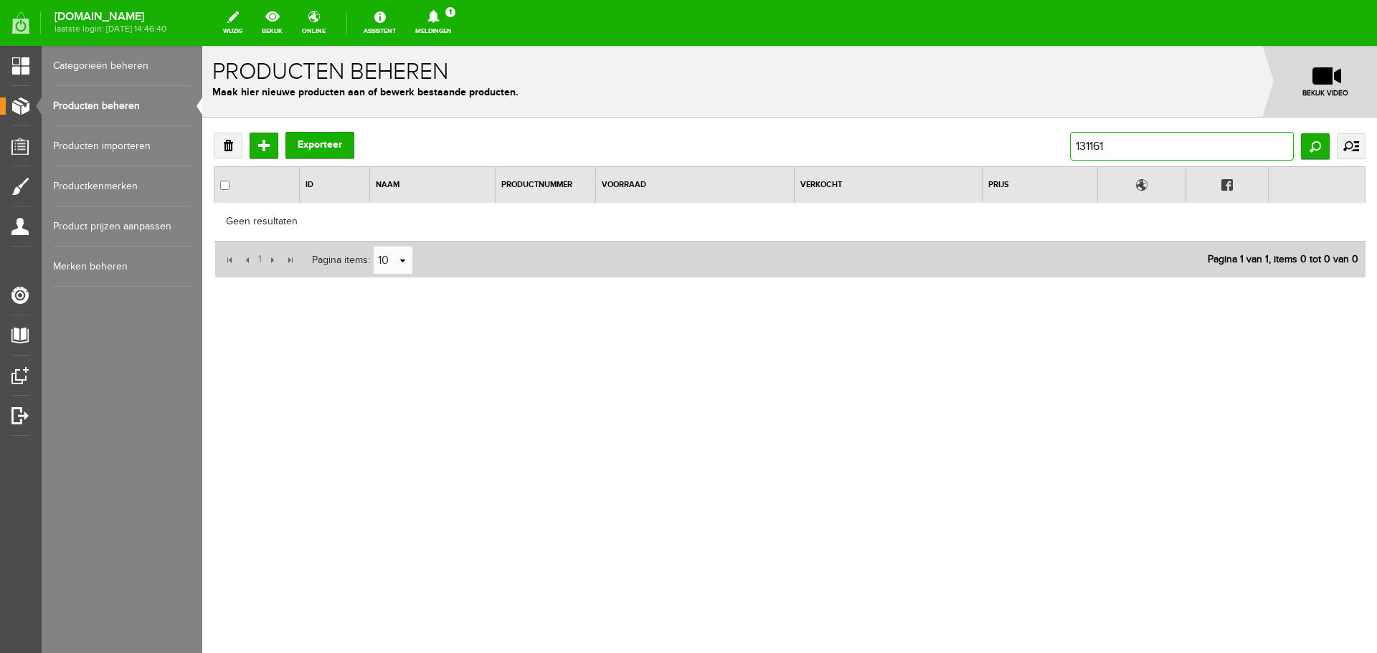
click at [1043, 151] on div "Verwijderen Toevoegen Exporteer 131161 Zoeken uitgebreid zoeken Categorie Cadea…" at bounding box center [790, 146] width 1152 height 29
type input "1"
type input "viltnaalden"
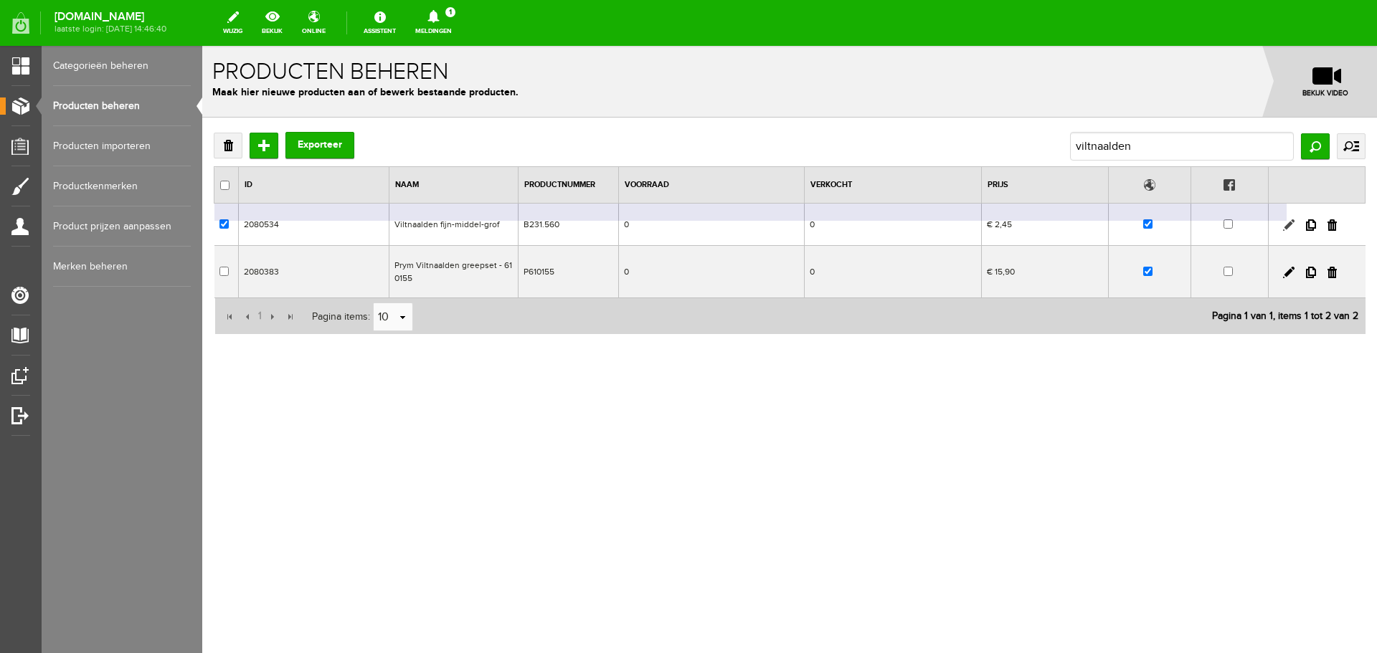
click at [1290, 224] on link at bounding box center [1288, 224] width 11 height 11
checkbox input "true"
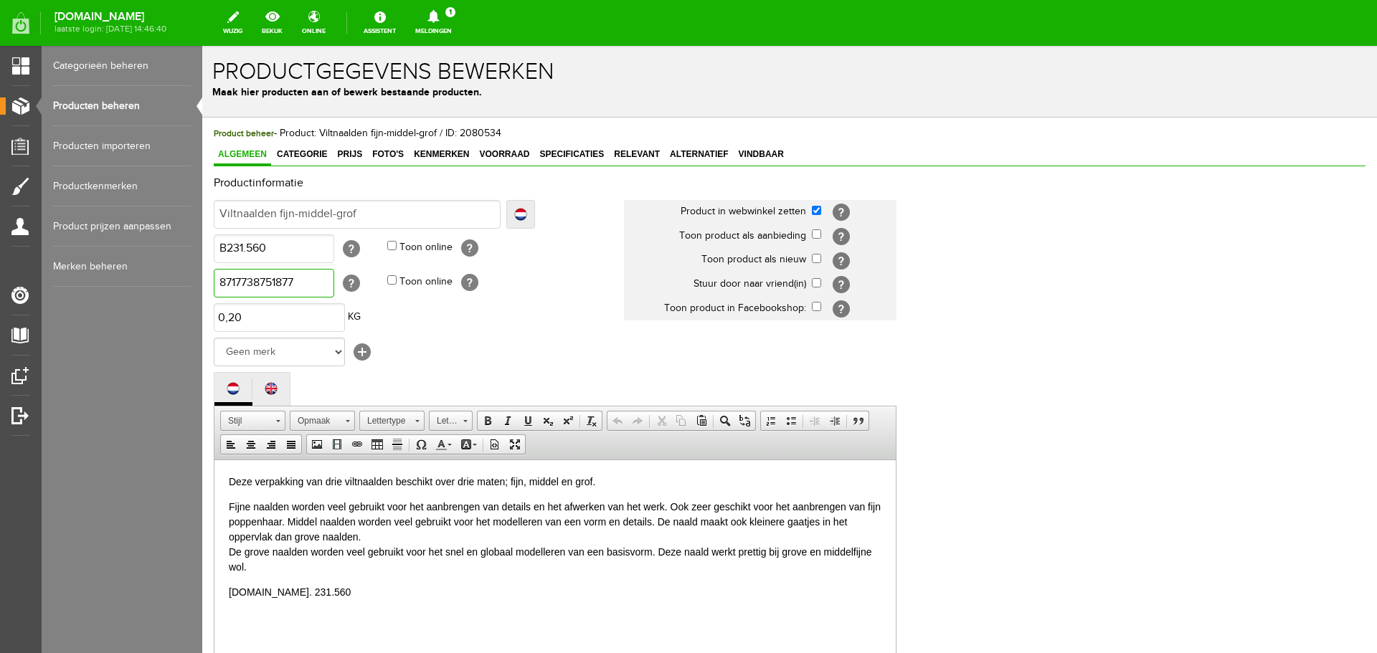
click at [253, 283] on input "8717738751877" at bounding box center [274, 283] width 120 height 29
click at [509, 154] on span "Voorraad" at bounding box center [504, 154] width 59 height 10
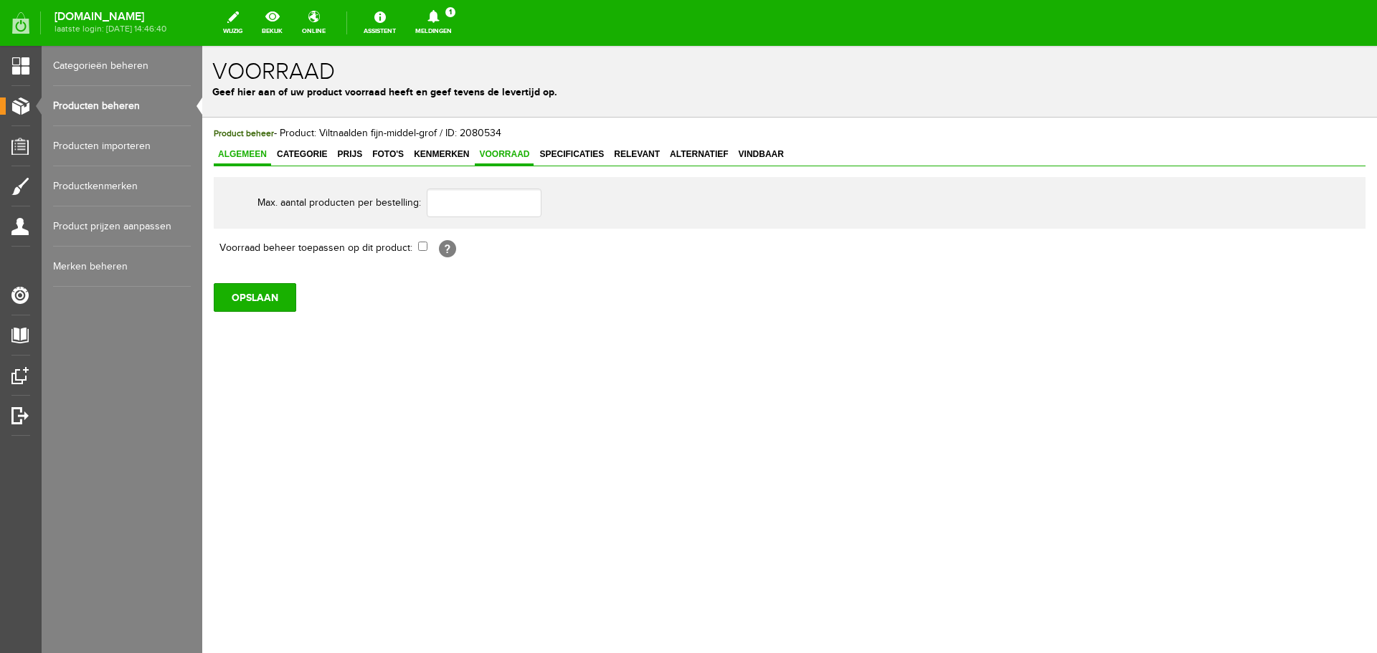
click at [240, 149] on span "Algemeen" at bounding box center [242, 154] width 57 height 10
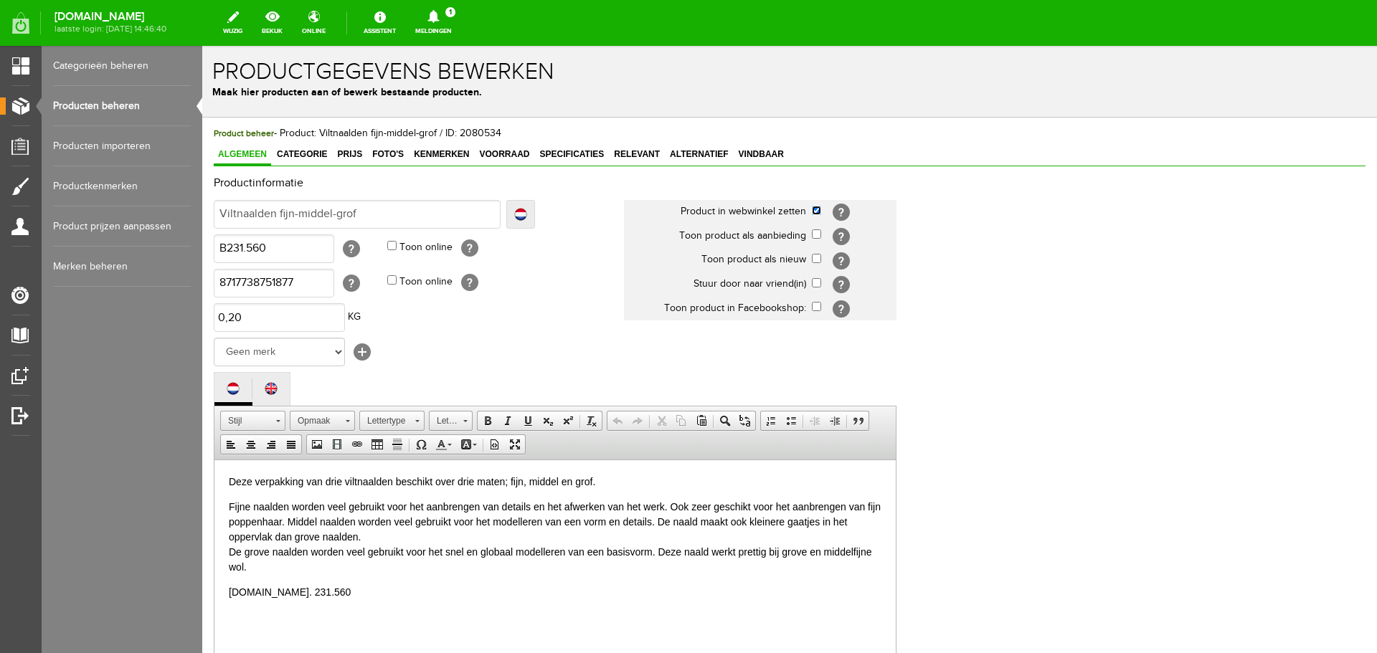
click at [817, 209] on input "checkbox" at bounding box center [816, 210] width 9 height 9
checkbox input "false"
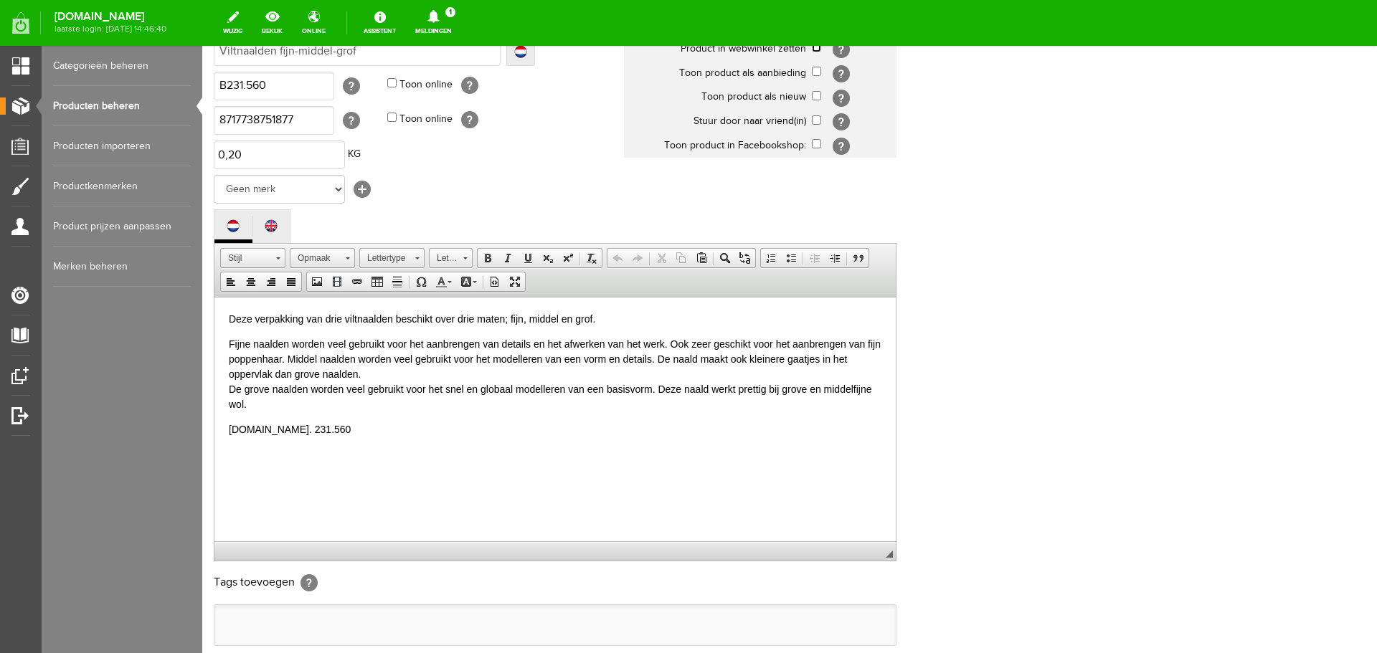
scroll to position [316, 0]
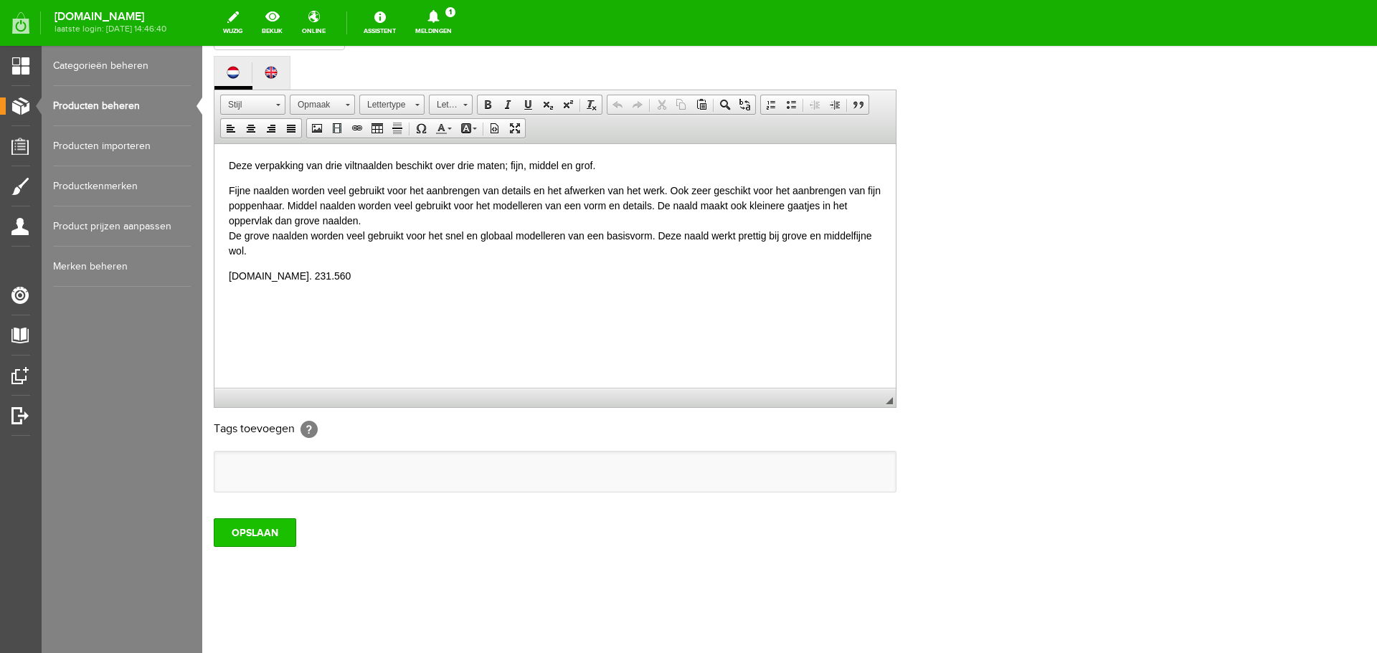
click at [268, 533] on input "OPSLAAN" at bounding box center [255, 533] width 82 height 29
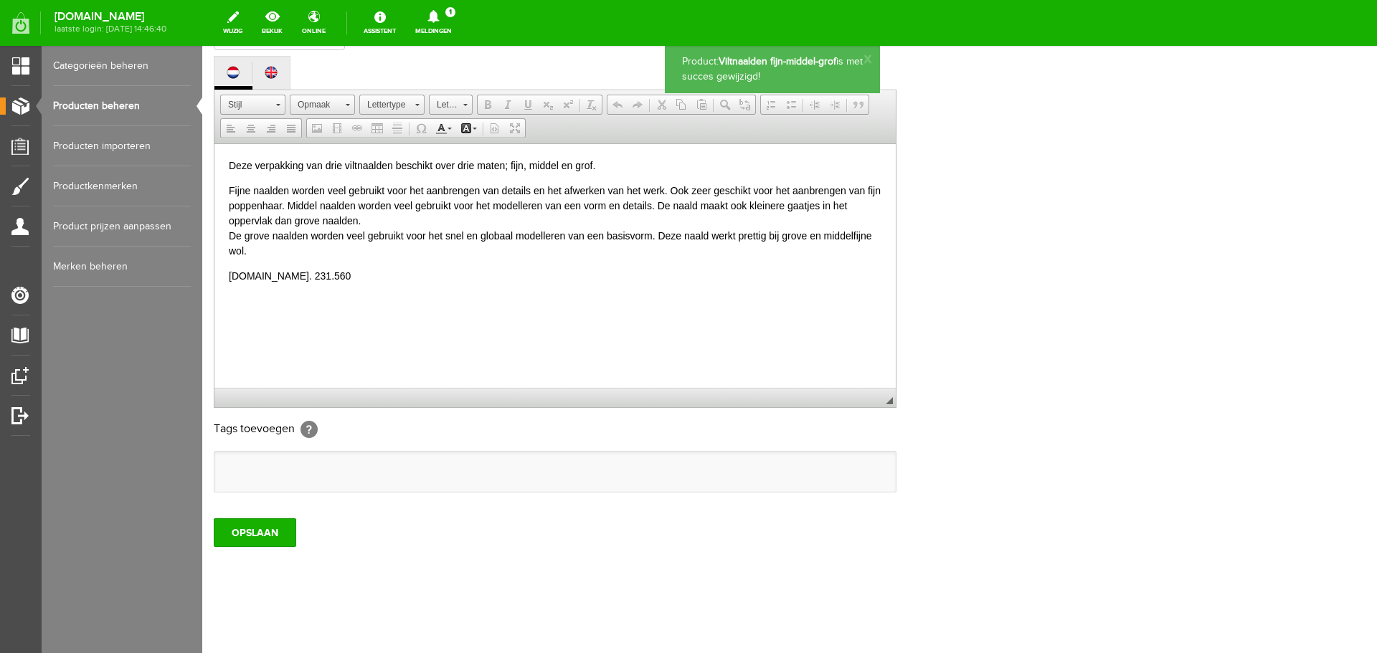
scroll to position [0, 0]
click at [67, 104] on link "Producten beheren" at bounding box center [122, 106] width 138 height 40
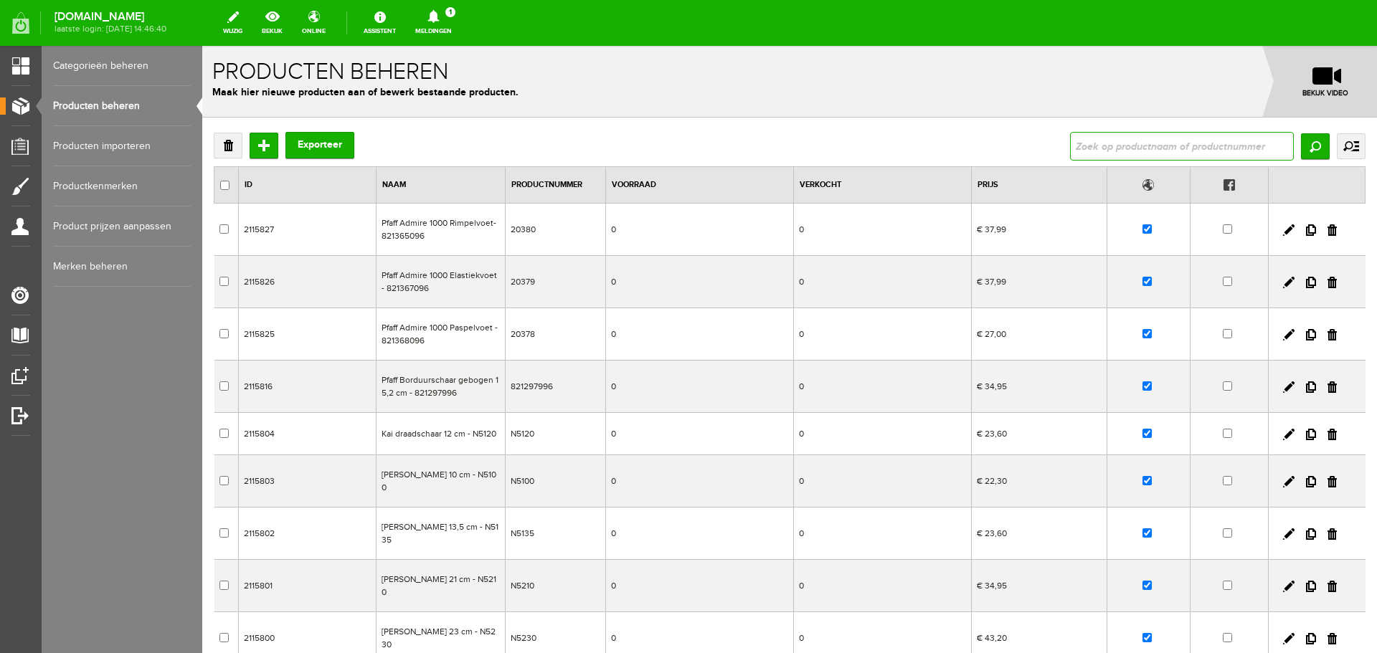
click at [1098, 143] on input "text" at bounding box center [1182, 146] width 224 height 29
click at [1092, 148] on input "text" at bounding box center [1182, 146] width 224 height 29
type input "vilt"
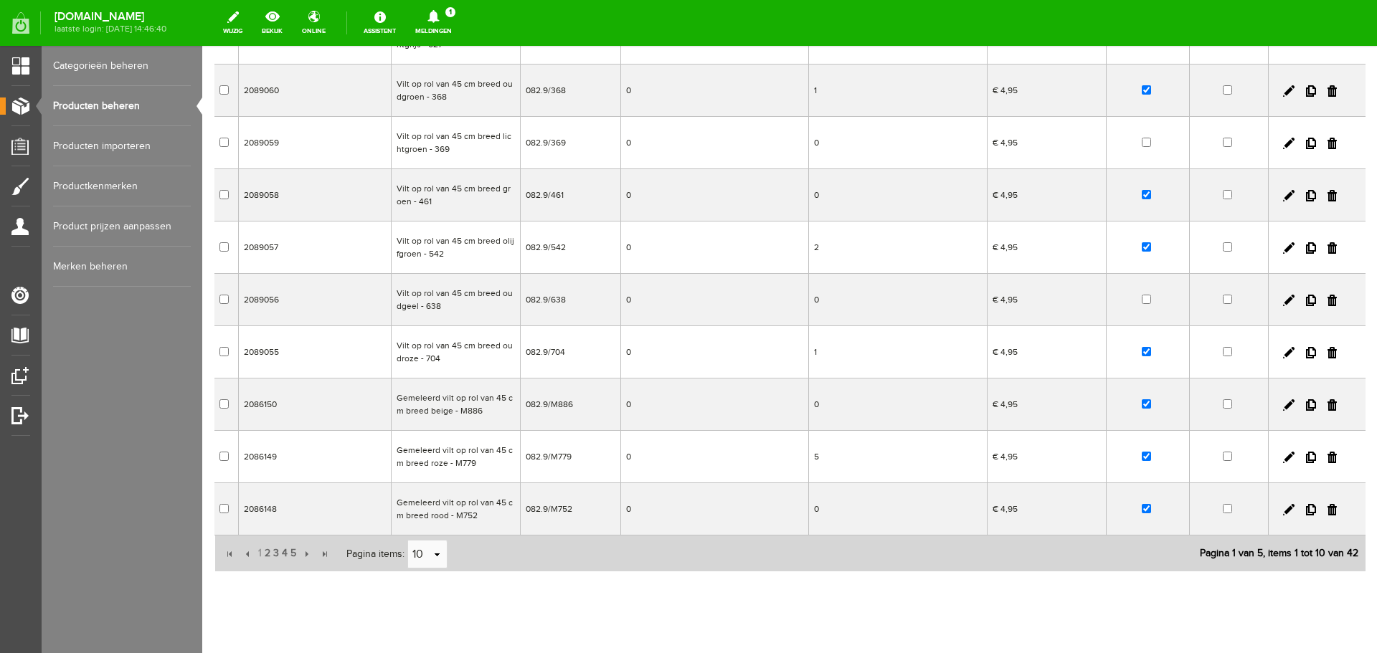
scroll to position [218, 0]
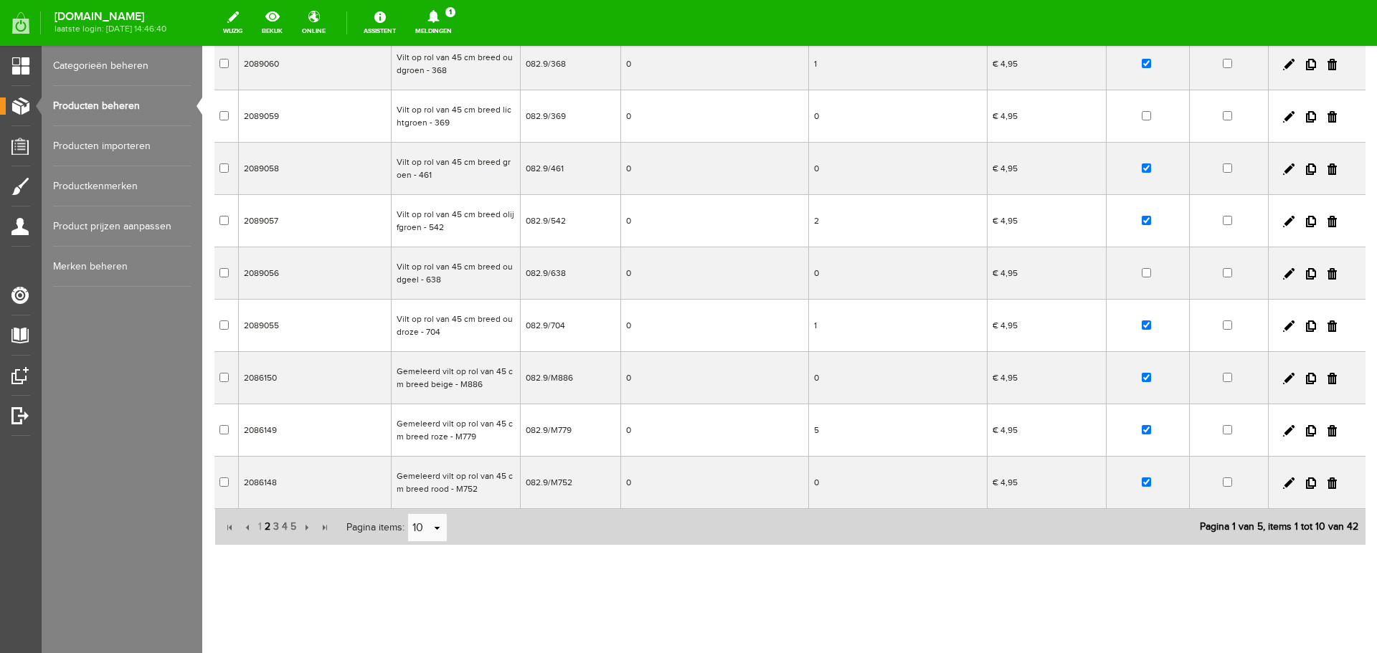
click at [266, 529] on span "2" at bounding box center [267, 527] width 9 height 29
click at [273, 529] on span "3" at bounding box center [276, 527] width 9 height 29
click at [284, 526] on span "4" at bounding box center [284, 527] width 9 height 29
click at [293, 529] on span "5" at bounding box center [293, 527] width 9 height 29
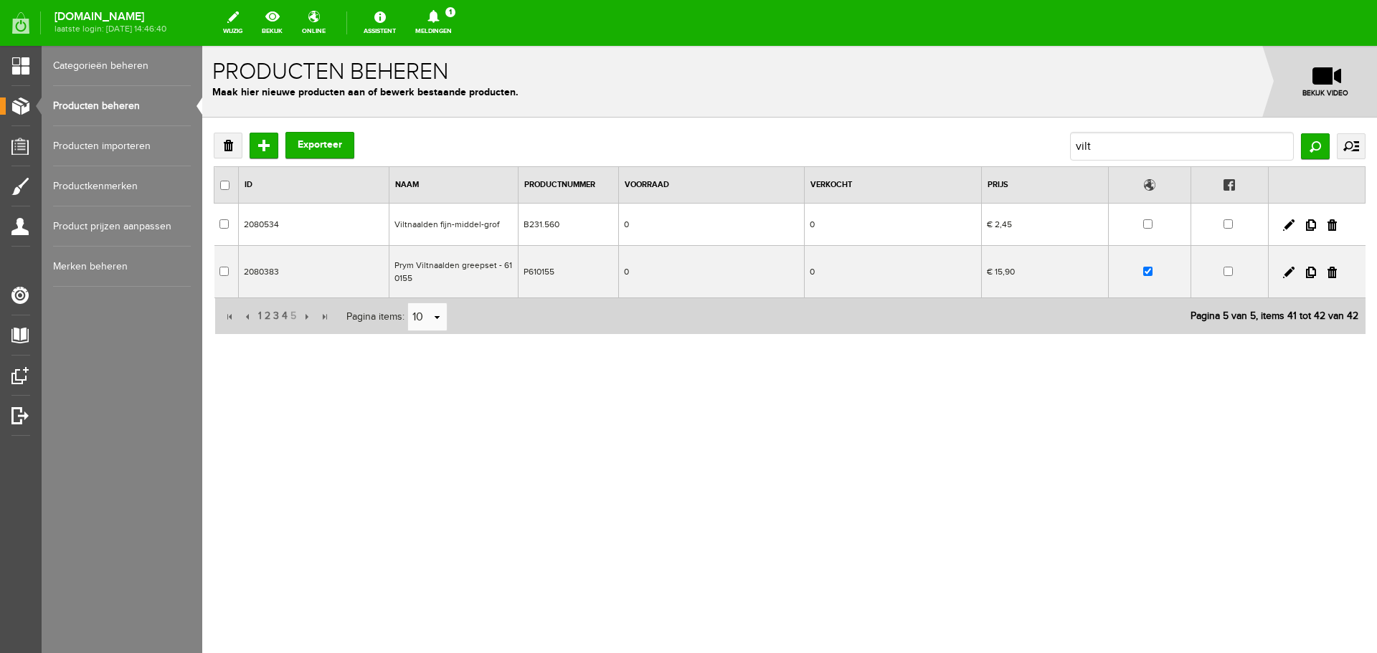
scroll to position [0, 0]
drag, startPoint x: 1107, startPoint y: 143, endPoint x: 1052, endPoint y: 143, distance: 55.2
click at [1052, 143] on div "Verwijderen Toevoegen Exporteer vilt Zoeken uitgebreid zoeken Categorie Cadeaub…" at bounding box center [790, 146] width 1152 height 29
type input "977620"
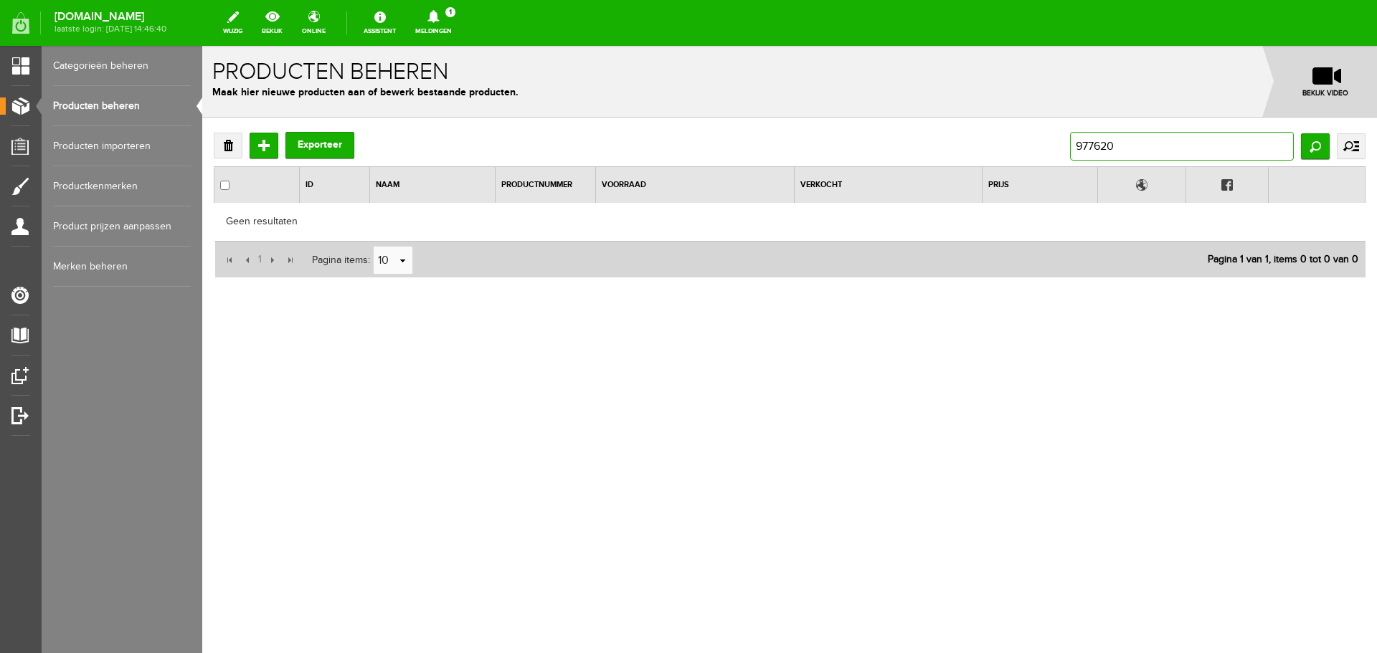
drag, startPoint x: 1122, startPoint y: 147, endPoint x: 1029, endPoint y: 153, distance: 94.1
click at [1030, 153] on div "Verwijderen Toevoegen Exporteer 977620 Zoeken uitgebreid zoeken Categorie Cadea…" at bounding box center [790, 146] width 1152 height 29
type input "015.79101"
drag, startPoint x: 1141, startPoint y: 138, endPoint x: 1016, endPoint y: 141, distance: 124.8
click at [1016, 141] on div "Verwijderen Toevoegen Exporteer 015.79101 Zoeken uitgebreid zoeken Categorie Ca…" at bounding box center [790, 146] width 1152 height 29
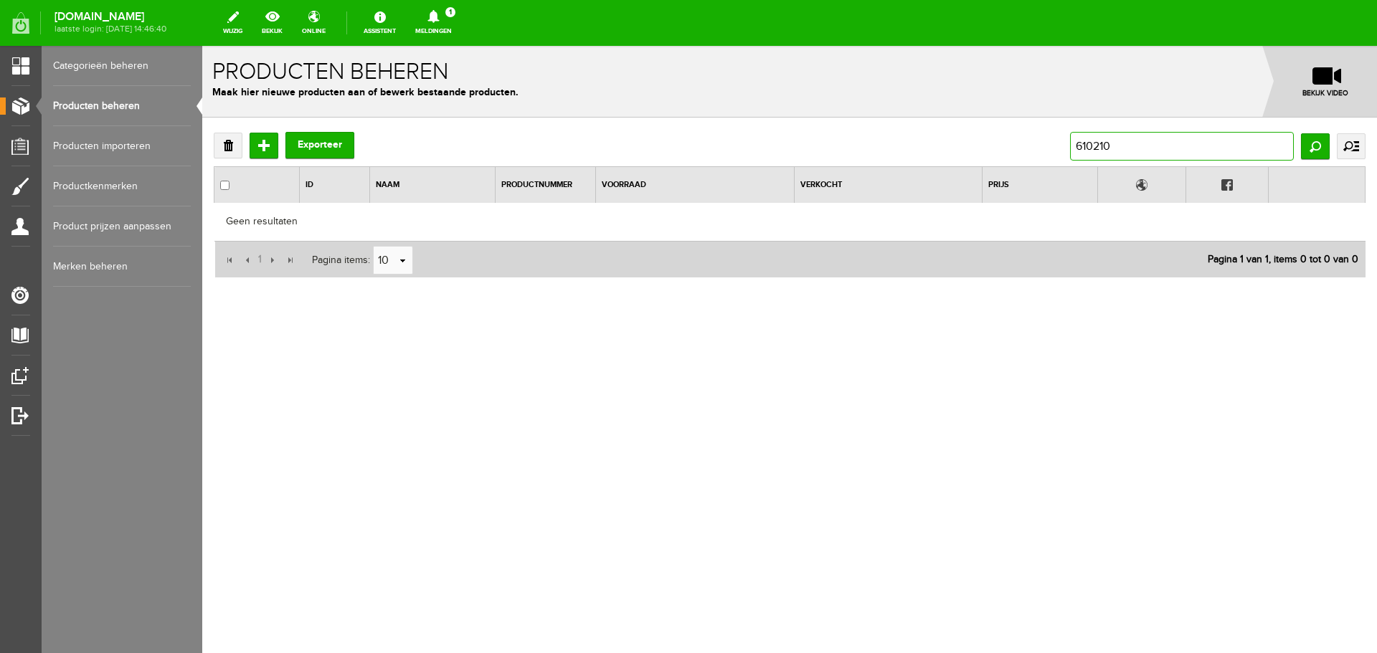
drag, startPoint x: 1115, startPoint y: 143, endPoint x: 1051, endPoint y: 146, distance: 63.2
click at [1051, 146] on div "Verwijderen Toevoegen Exporteer 610210 Zoeken uitgebreid zoeken Categorie Cadea…" at bounding box center [790, 146] width 1152 height 29
type input "611475"
